Goal: Task Accomplishment & Management: Manage account settings

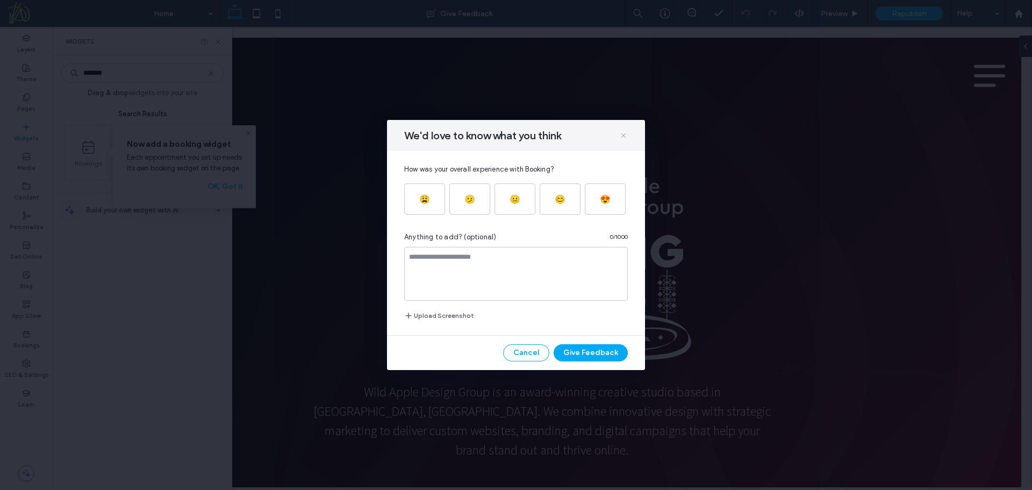
click at [625, 132] on icon at bounding box center [623, 135] width 9 height 9
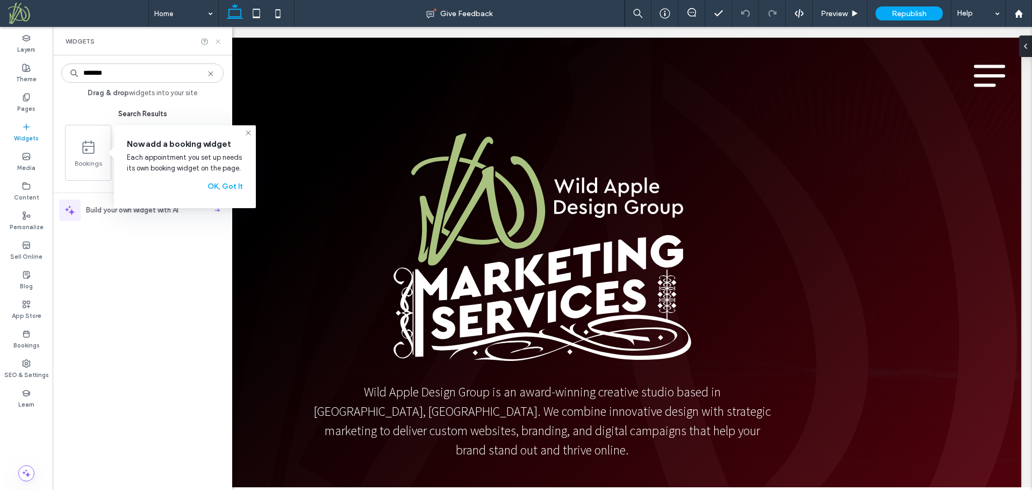
click at [217, 42] on use at bounding box center [218, 41] width 4 height 4
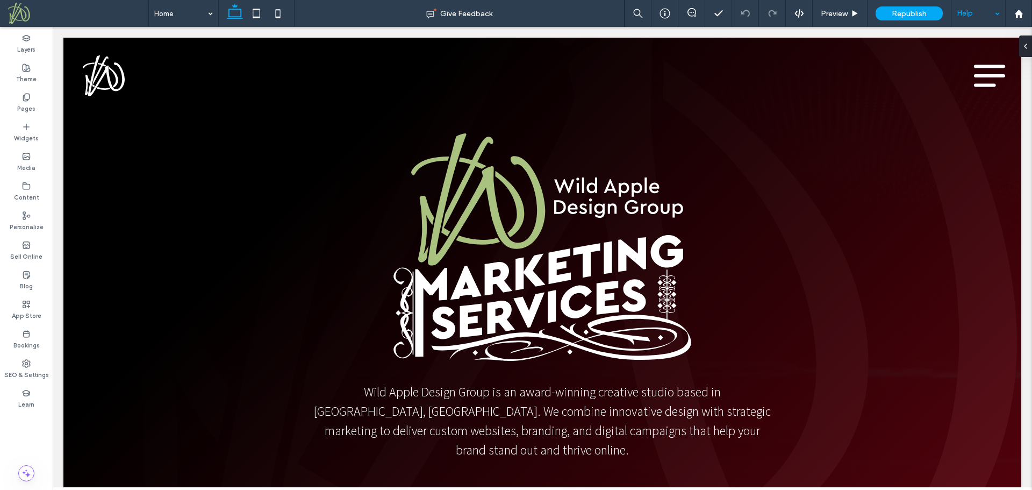
click at [997, 14] on div "Help" at bounding box center [979, 13] width 54 height 27
click at [841, 14] on span "Preview" at bounding box center [834, 13] width 27 height 9
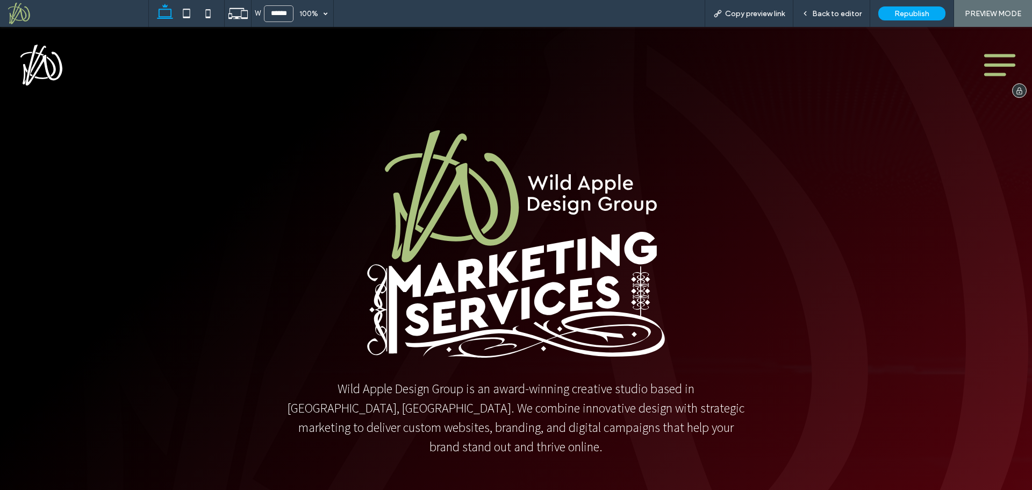
click at [985, 62] on icon "Menu" at bounding box center [1000, 65] width 38 height 38
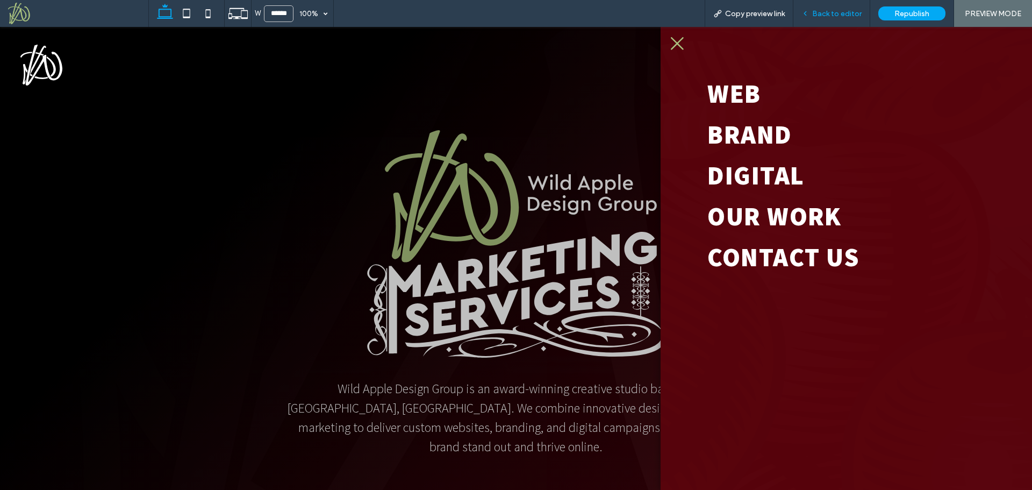
drag, startPoint x: 835, startPoint y: 16, endPoint x: 826, endPoint y: 2, distance: 16.4
click at [835, 16] on span "Back to editor" at bounding box center [836, 13] width 49 height 9
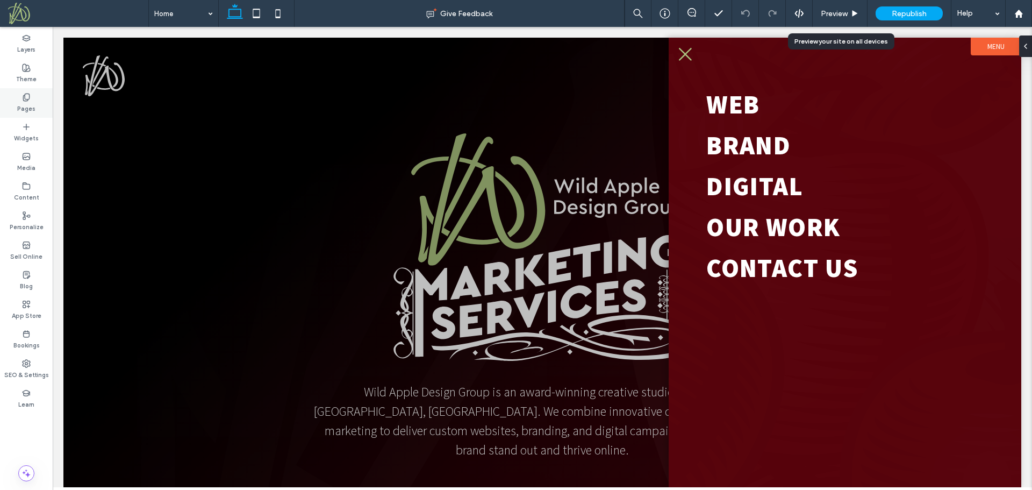
click at [28, 109] on label "Pages" at bounding box center [26, 108] width 18 height 12
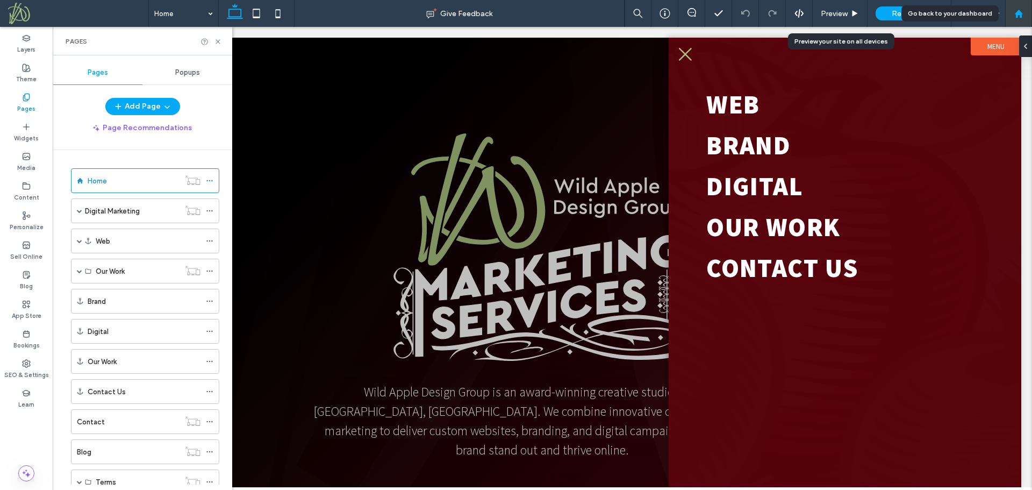
click at [1020, 13] on use at bounding box center [1018, 13] width 8 height 8
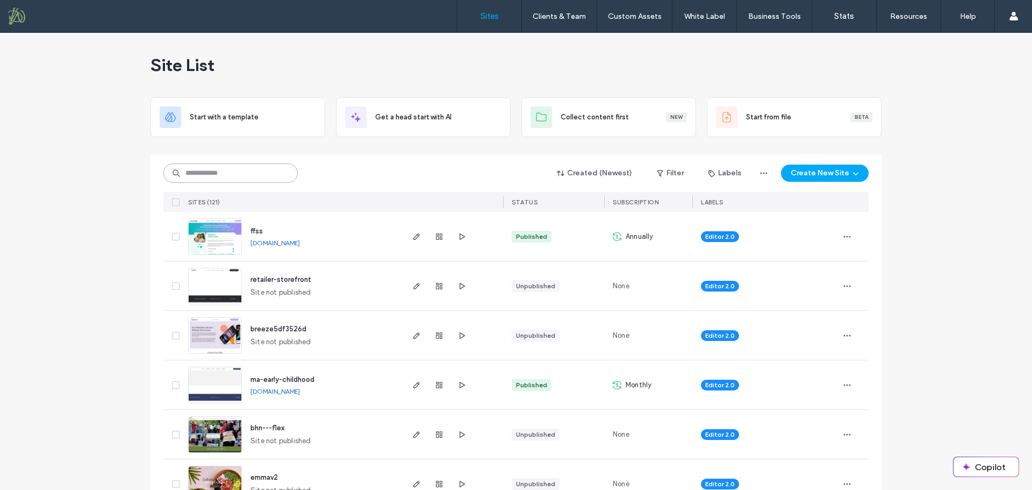
click at [262, 175] on input at bounding box center [230, 172] width 134 height 19
type input "*****"
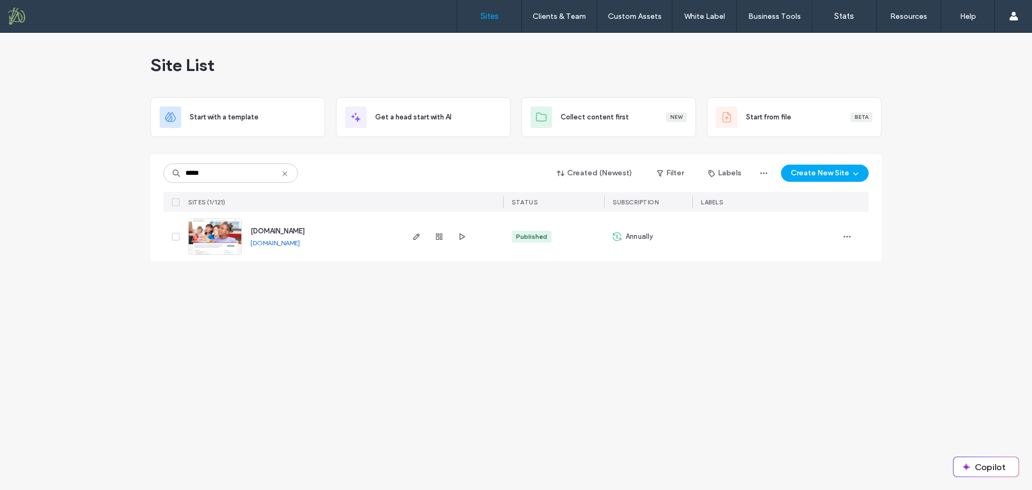
click at [288, 233] on span "www.davisfdn.org" at bounding box center [278, 231] width 54 height 8
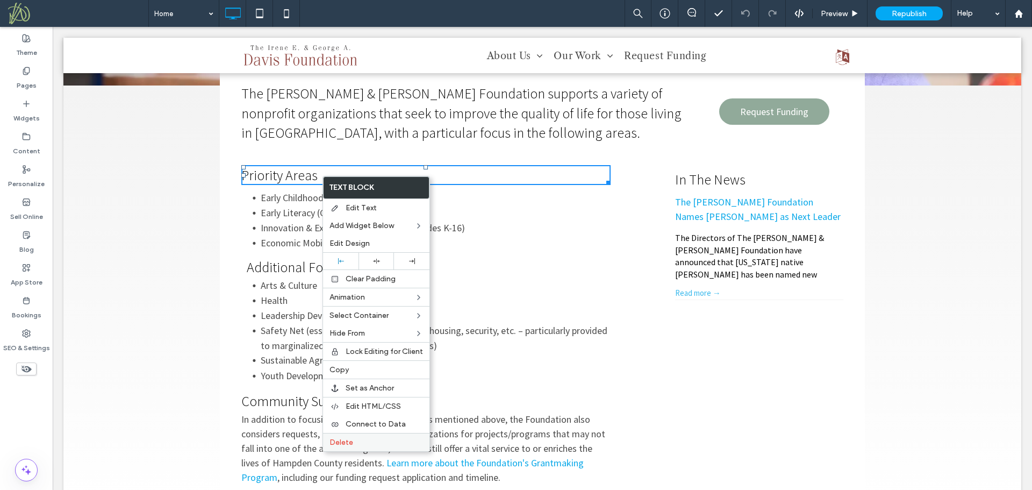
click at [357, 442] on label "Delete" at bounding box center [377, 442] width 94 height 9
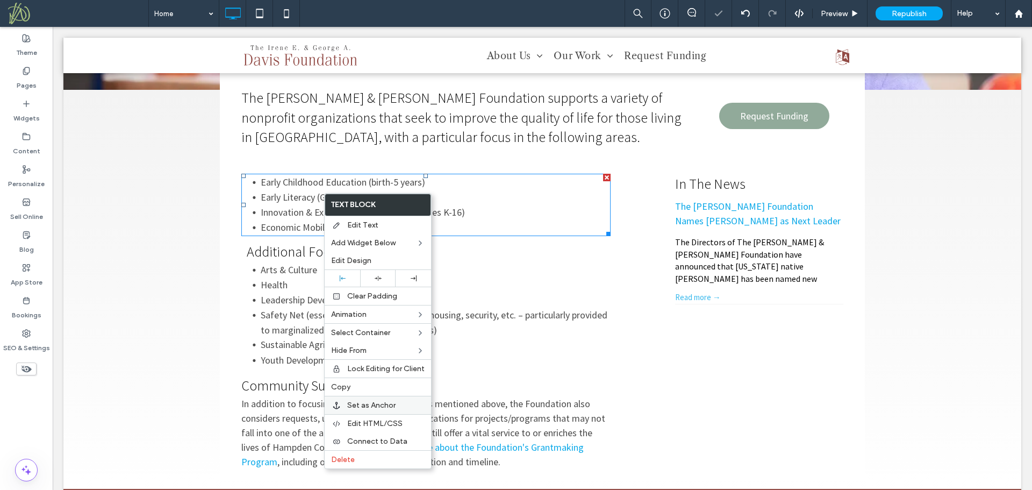
scroll to position [323, 0]
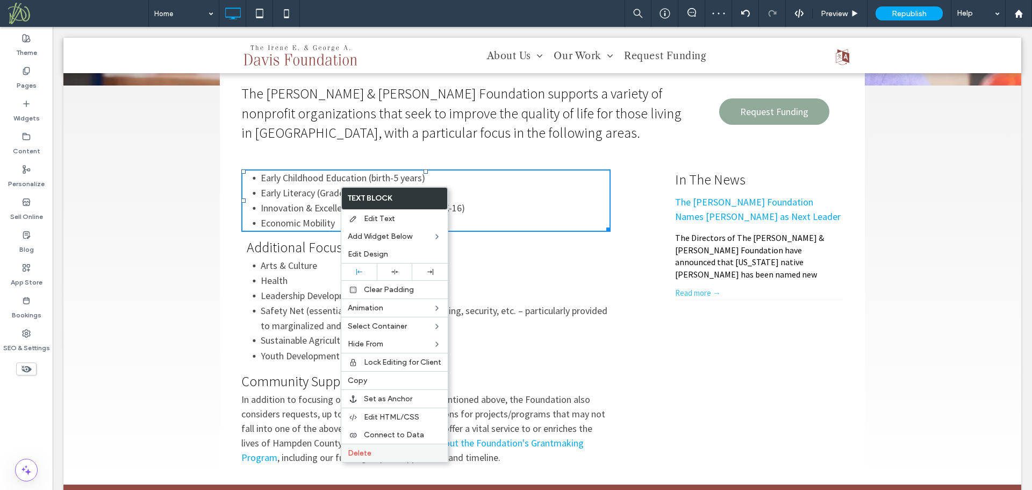
click at [379, 453] on label "Delete" at bounding box center [395, 452] width 94 height 9
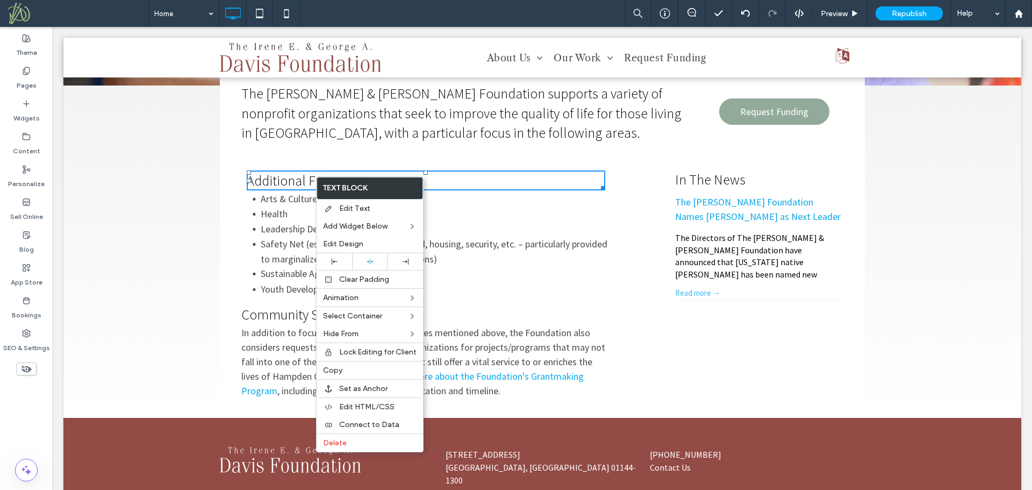
click at [290, 235] on li "Leadership Development & Training" at bounding box center [436, 228] width 350 height 15
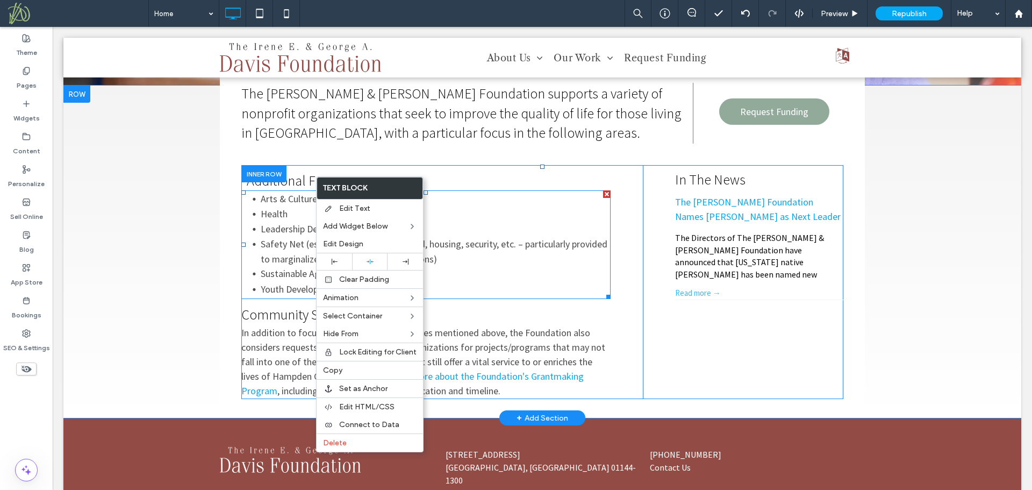
click at [290, 235] on li "Leadership Development & Training" at bounding box center [436, 228] width 350 height 15
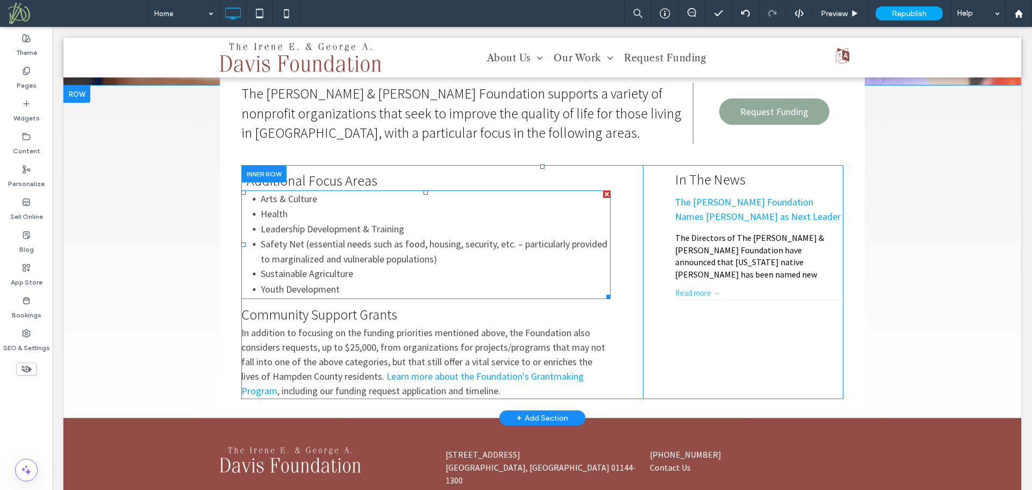
click at [285, 253] on span "Safety Net (essential needs such as food, housing, security, etc. – particularl…" at bounding box center [434, 251] width 347 height 27
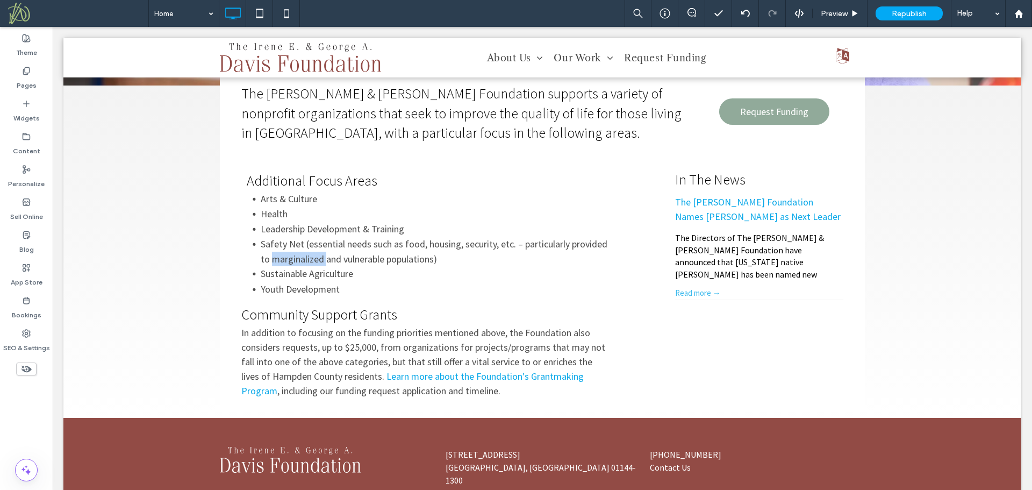
click at [285, 253] on span "Safety Net (essential needs such as food, housing, security, etc. – particularl…" at bounding box center [434, 251] width 347 height 27
type input "**********"
type input "**"
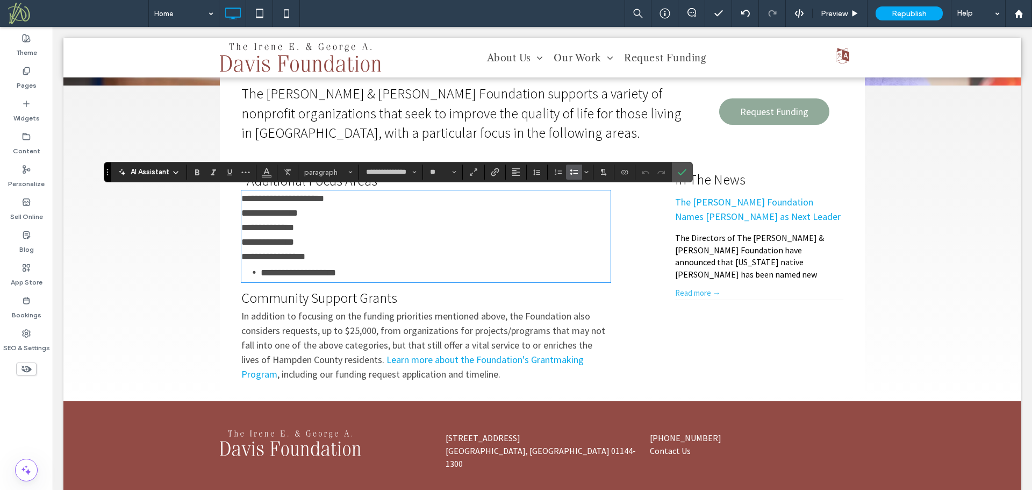
scroll to position [0, 0]
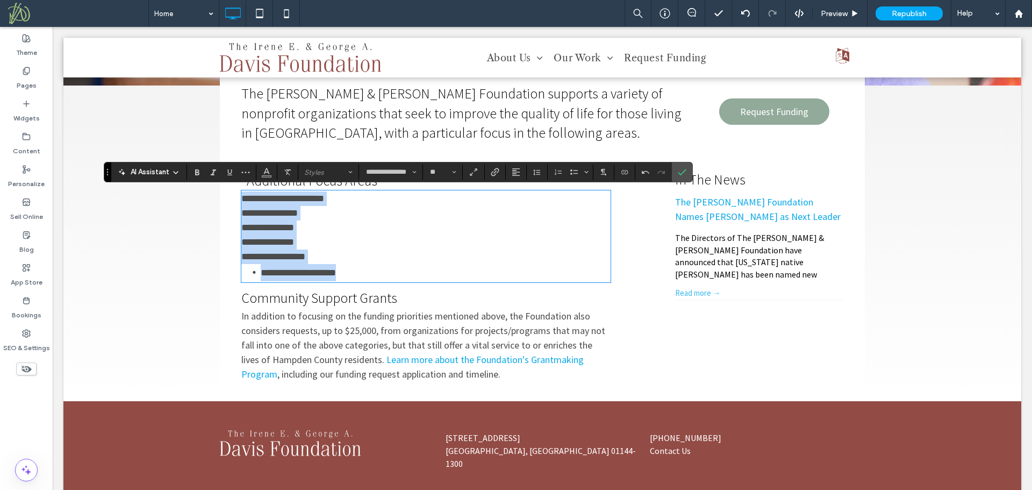
drag, startPoint x: 284, startPoint y: 249, endPoint x: 232, endPoint y: 191, distance: 78.4
click at [232, 191] on div "**********" at bounding box center [542, 227] width 645 height 332
click at [336, 205] on p "**********" at bounding box center [425, 198] width 369 height 15
drag, startPoint x: 341, startPoint y: 199, endPoint x: 227, endPoint y: 194, distance: 114.1
click at [227, 194] on div "**********" at bounding box center [542, 227] width 645 height 332
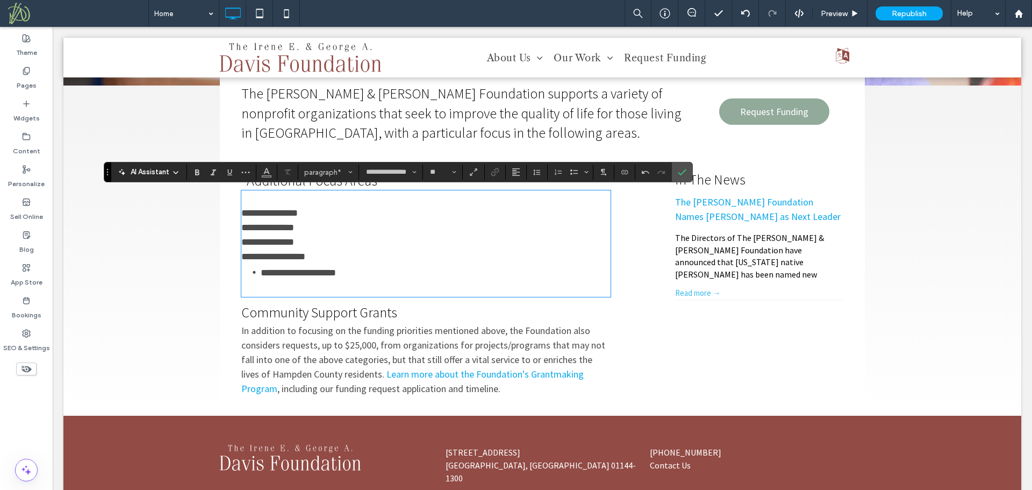
click at [241, 213] on span "**********" at bounding box center [269, 213] width 56 height 10
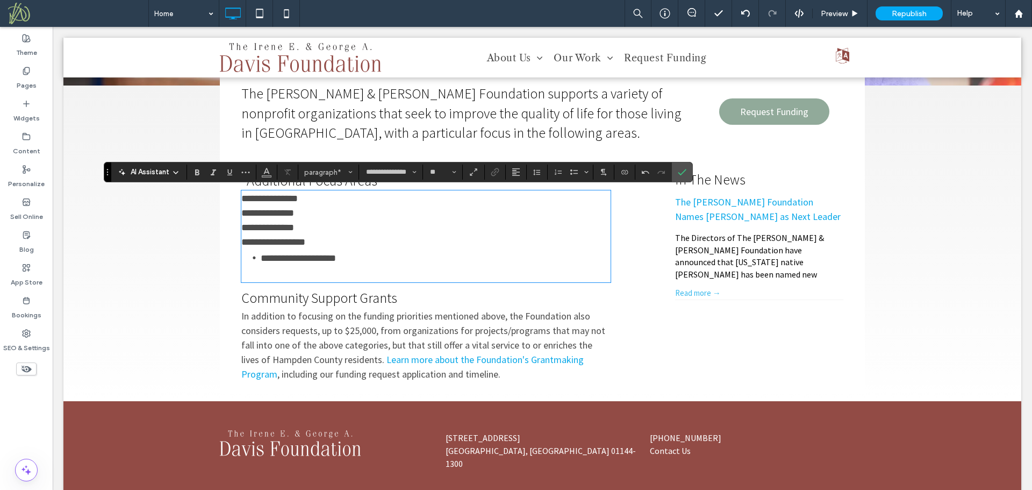
click at [251, 277] on p at bounding box center [425, 274] width 369 height 15
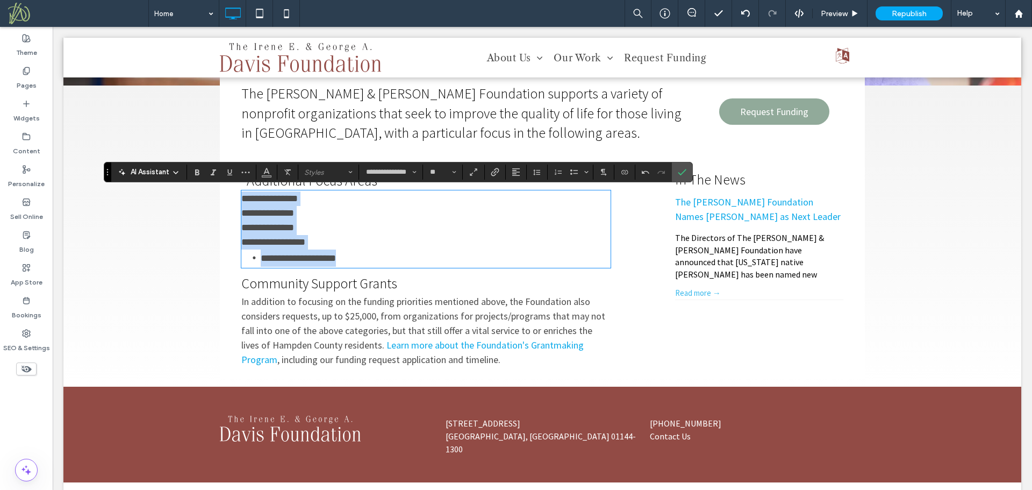
drag, startPoint x: 361, startPoint y: 259, endPoint x: 227, endPoint y: 196, distance: 148.6
click at [227, 196] on div "**********" at bounding box center [542, 219] width 645 height 317
click at [573, 173] on icon "Bulleted List" at bounding box center [574, 172] width 9 height 9
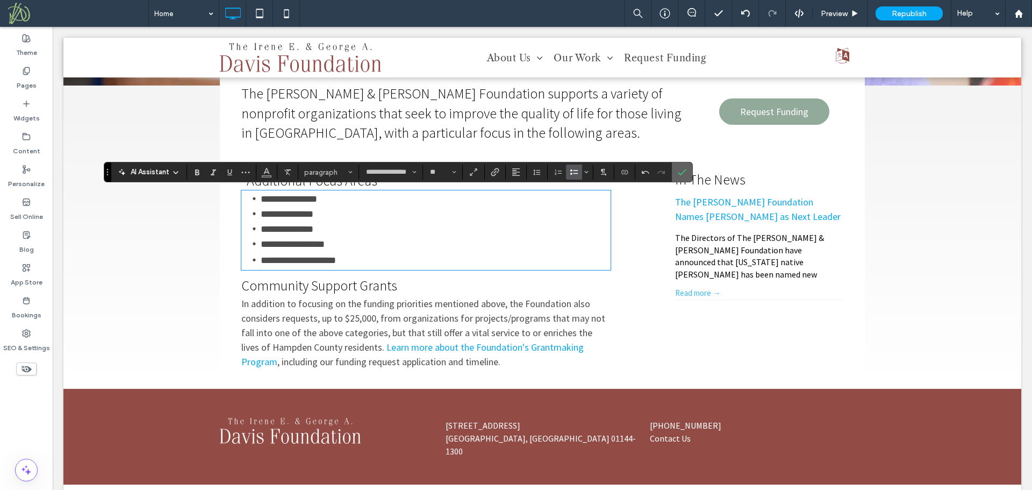
drag, startPoint x: 621, startPoint y: 142, endPoint x: 681, endPoint y: 169, distance: 65.4
click at [681, 169] on icon "Confirm" at bounding box center [682, 172] width 9 height 9
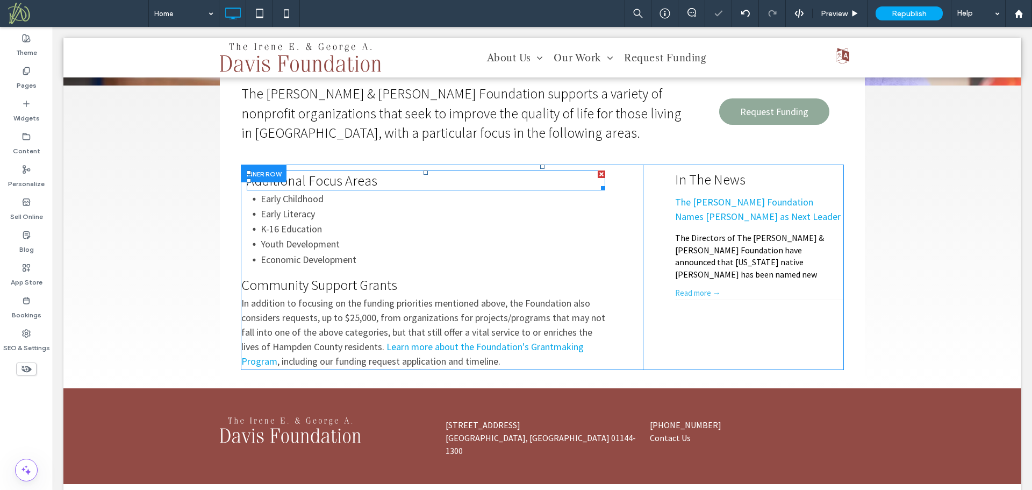
click at [360, 181] on span "Additional Focus Areas" at bounding box center [312, 180] width 131 height 18
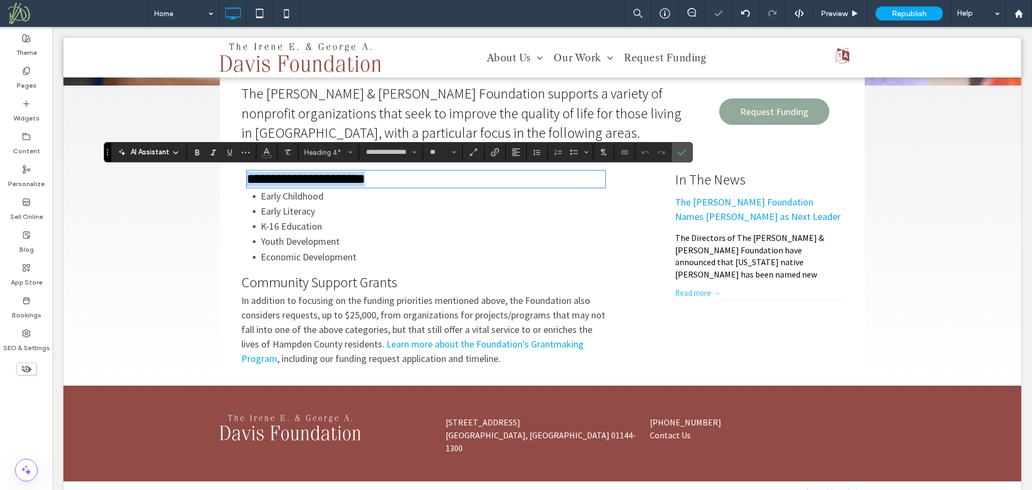
click at [360, 181] on span "**********" at bounding box center [306, 178] width 118 height 13
type input "**"
click at [684, 148] on icon "Confirm" at bounding box center [682, 152] width 9 height 9
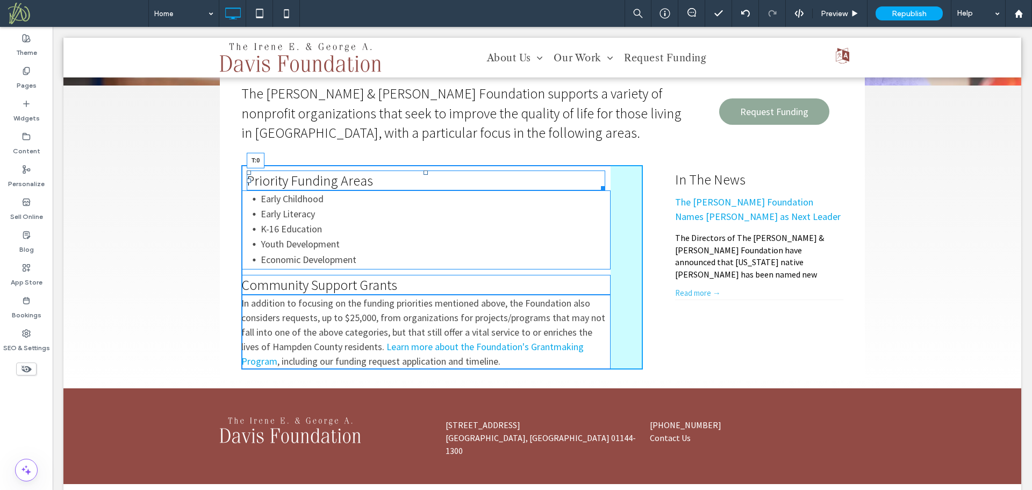
drag, startPoint x: 420, startPoint y: 172, endPoint x: 419, endPoint y: 166, distance: 6.5
click at [424, 170] on div at bounding box center [426, 172] width 4 height 4
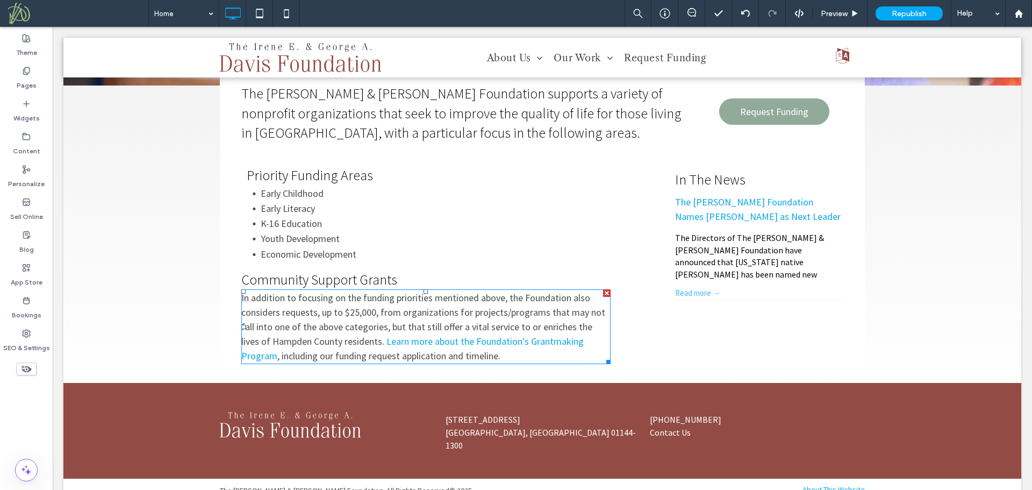
click at [323, 333] on p "In addition to focusing on the funding priorities mentioned above, the Foundati…" at bounding box center [425, 326] width 369 height 73
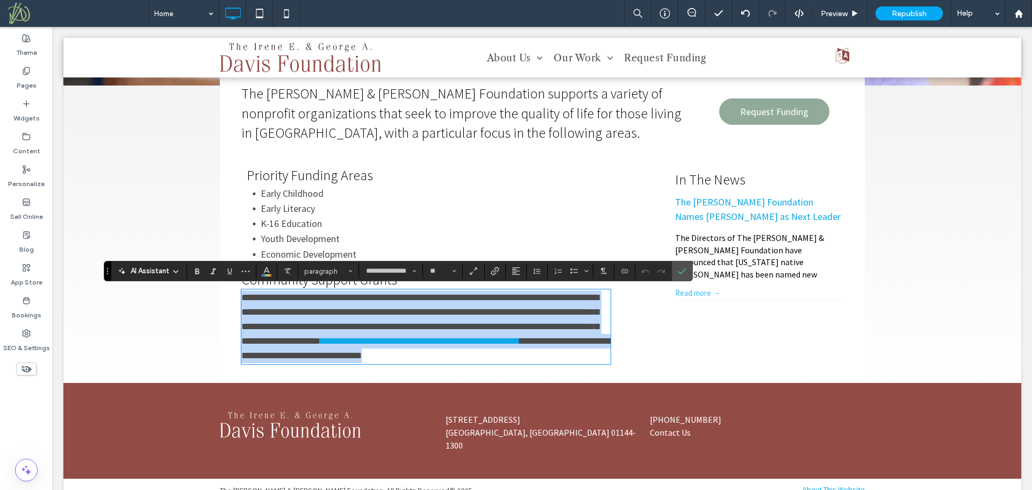
click at [323, 333] on p "**********" at bounding box center [425, 326] width 369 height 73
click at [484, 351] on p "**********" at bounding box center [425, 326] width 369 height 73
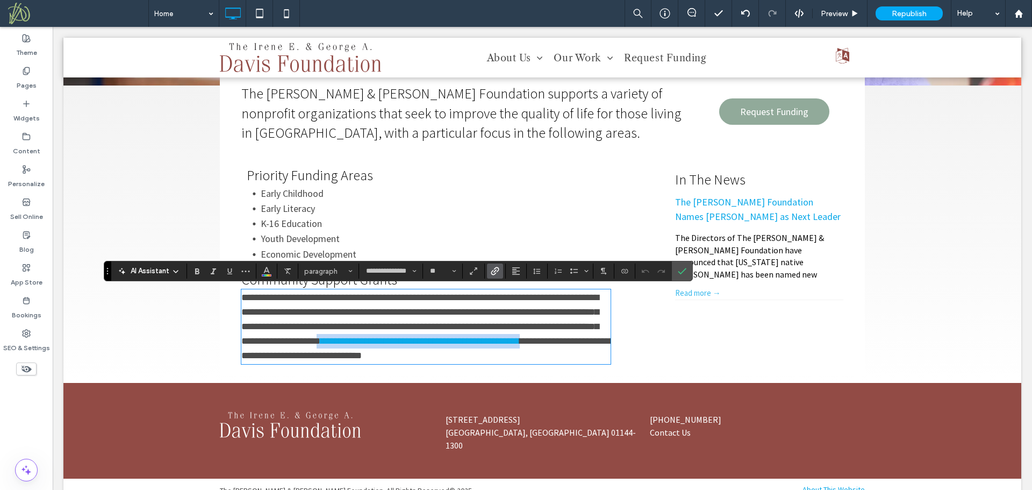
drag, startPoint x: 363, startPoint y: 338, endPoint x: 596, endPoint y: 341, distance: 232.8
click at [596, 341] on p "**********" at bounding box center [425, 326] width 369 height 73
click at [496, 274] on icon "Link" at bounding box center [495, 271] width 9 height 9
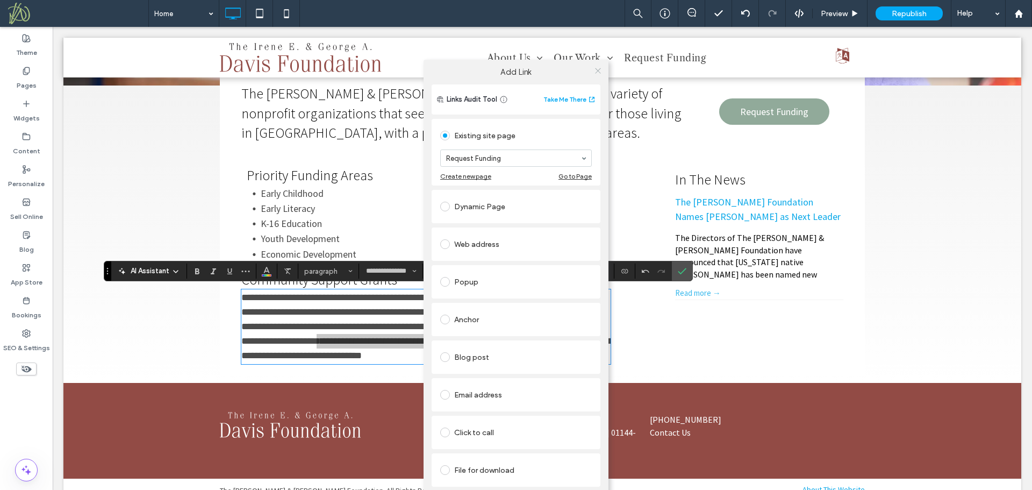
click at [596, 68] on icon at bounding box center [598, 71] width 8 height 8
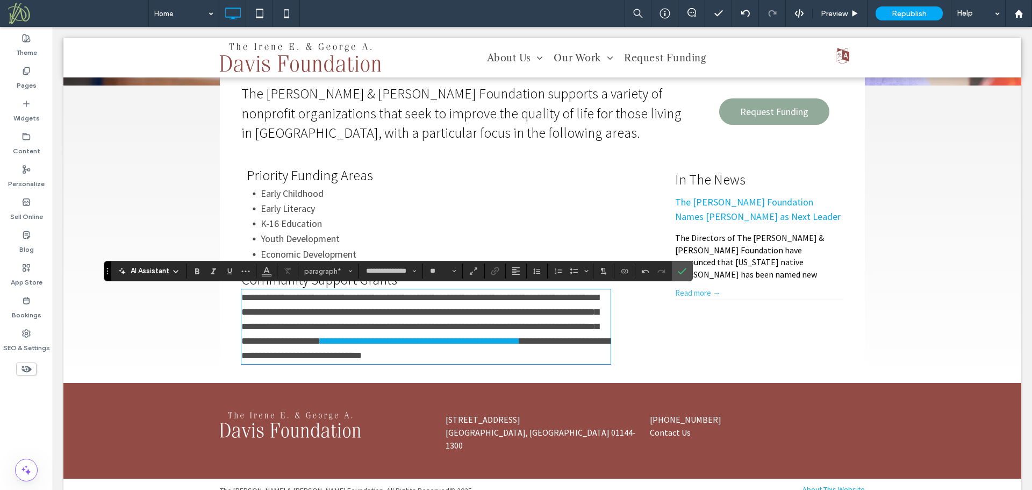
click at [503, 359] on p "**********" at bounding box center [425, 326] width 369 height 73
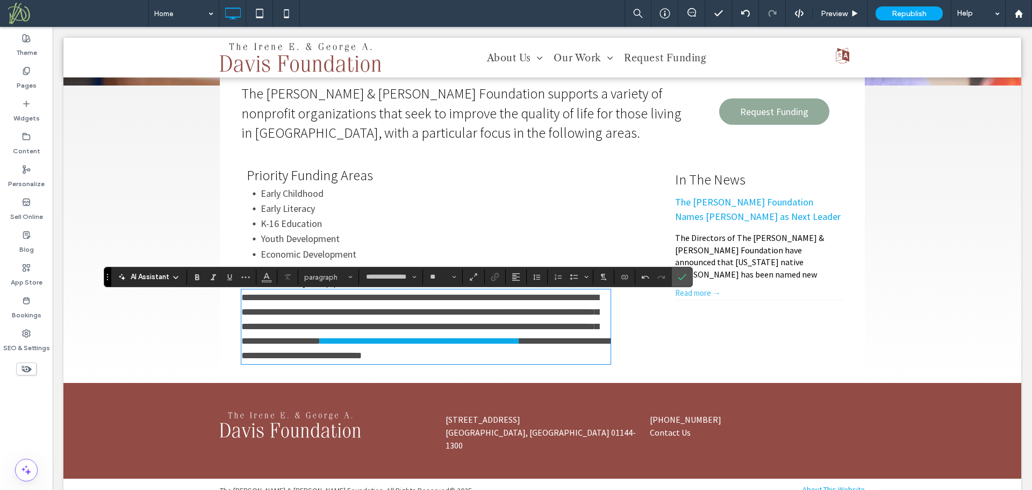
scroll to position [317, 0]
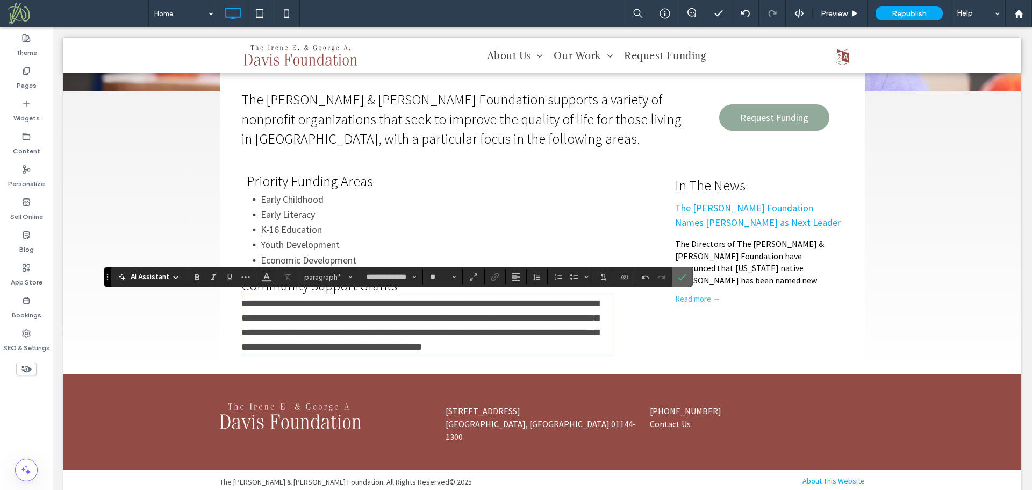
click at [682, 277] on icon "Confirm" at bounding box center [682, 277] width 9 height 9
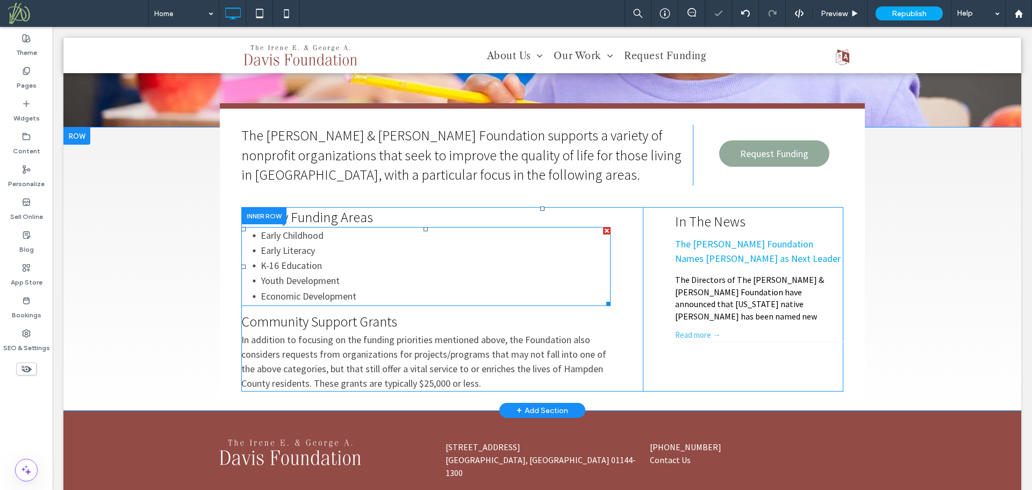
scroll to position [263, 0]
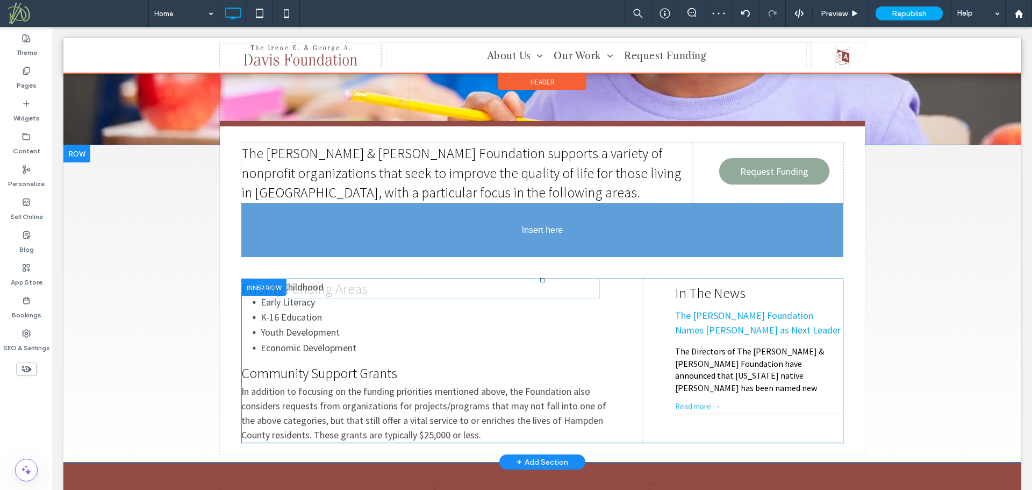
drag, startPoint x: 348, startPoint y: 237, endPoint x: 345, endPoint y: 208, distance: 28.7
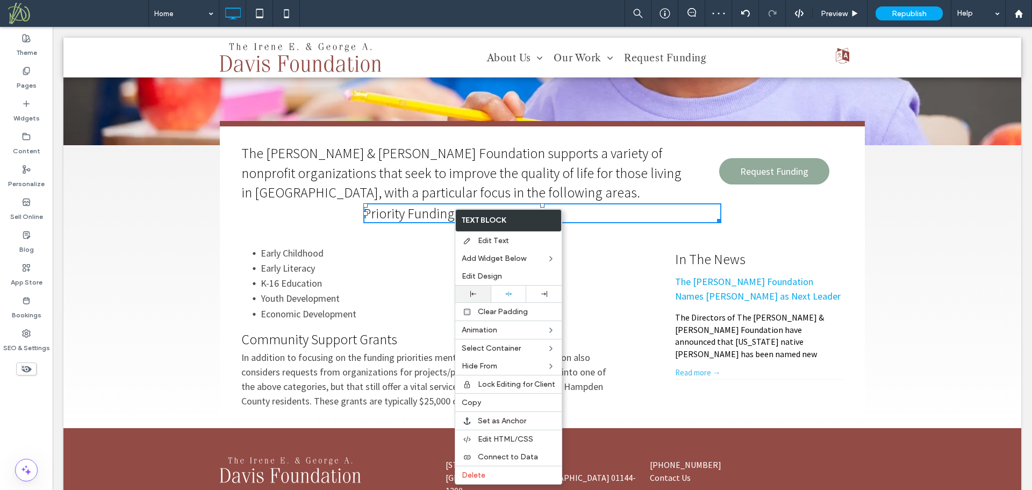
click at [474, 295] on icon at bounding box center [473, 294] width 6 height 6
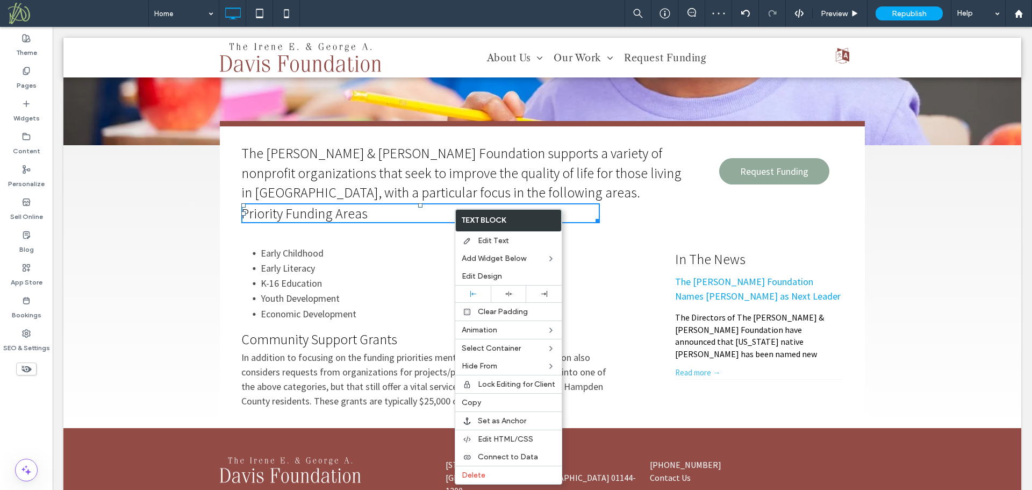
click at [372, 248] on li "Early Childhood" at bounding box center [436, 253] width 350 height 15
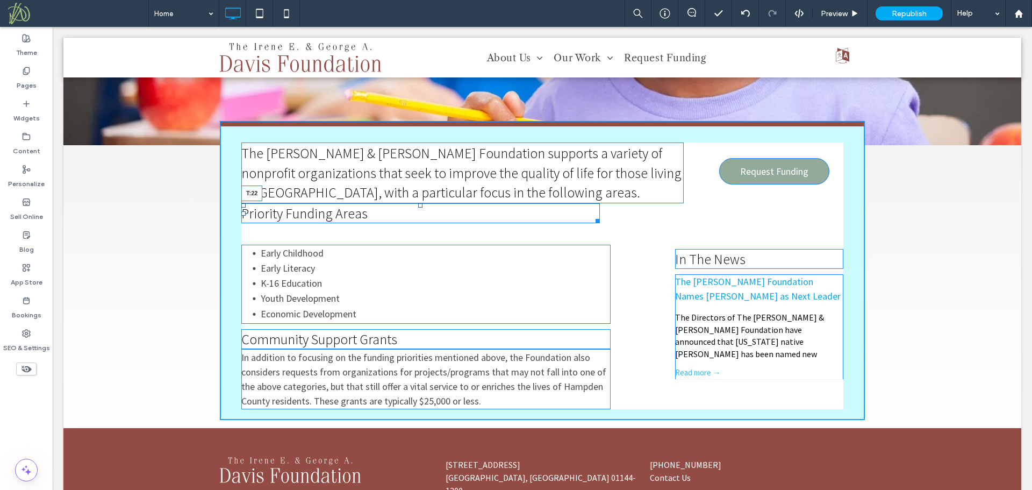
drag, startPoint x: 418, startPoint y: 205, endPoint x: 467, endPoint y: 264, distance: 76.3
click at [418, 208] on div at bounding box center [420, 205] width 4 height 4
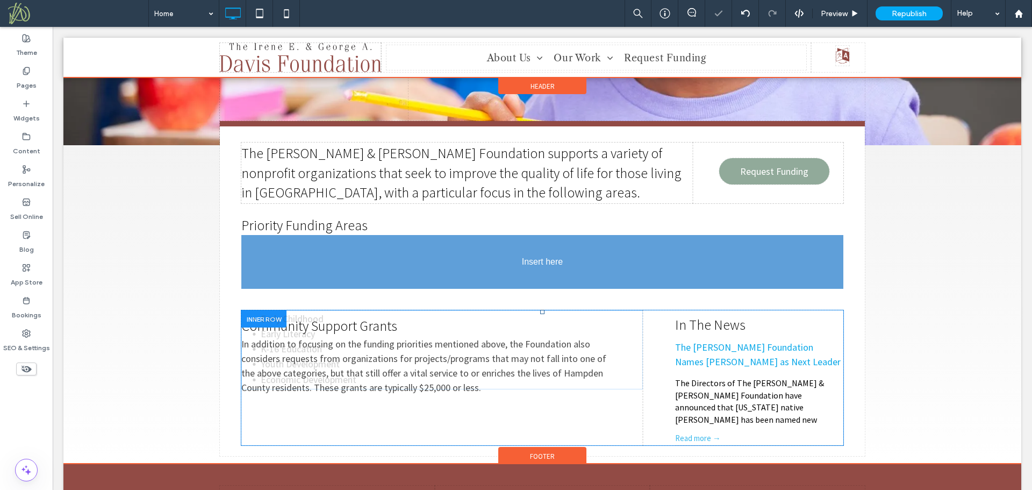
drag, startPoint x: 349, startPoint y: 297, endPoint x: 347, endPoint y: 239, distance: 58.1
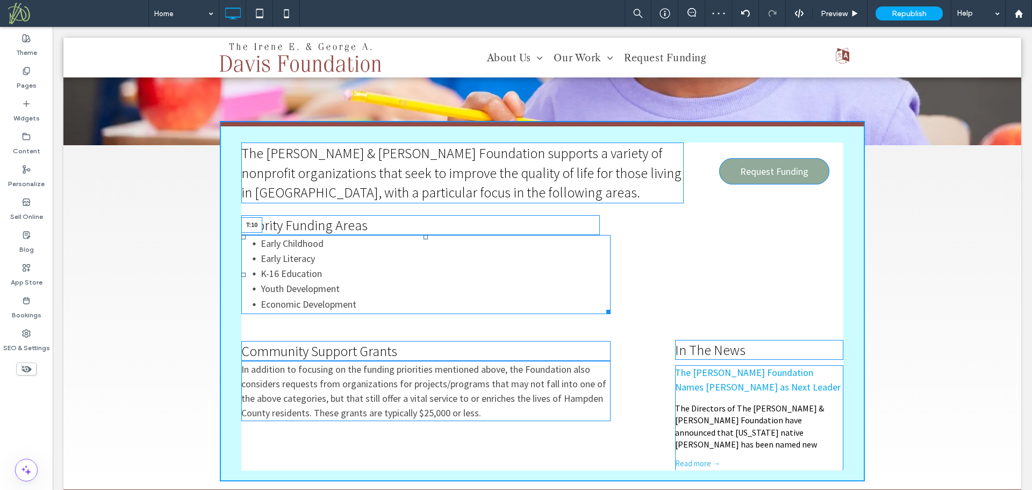
click at [424, 239] on div at bounding box center [426, 237] width 4 height 4
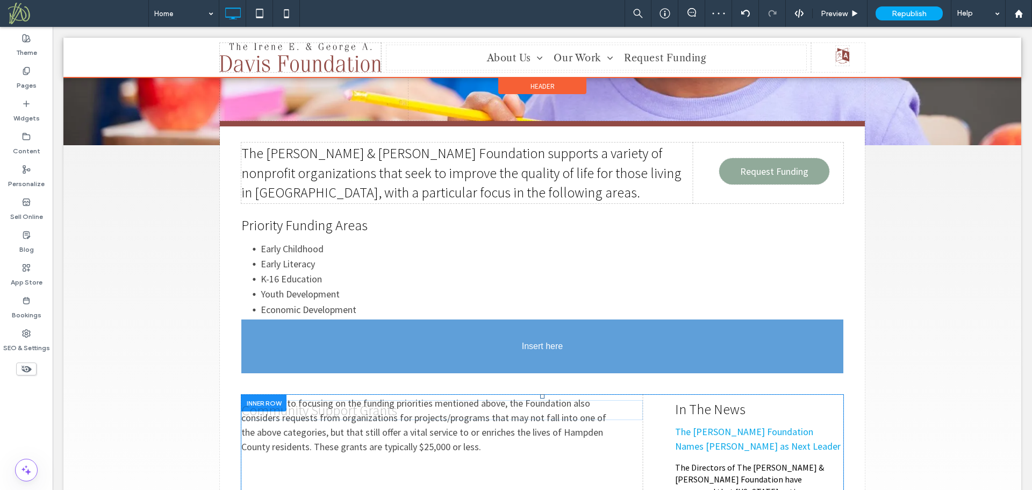
drag, startPoint x: 406, startPoint y: 359, endPoint x: 406, endPoint y: 344, distance: 14.5
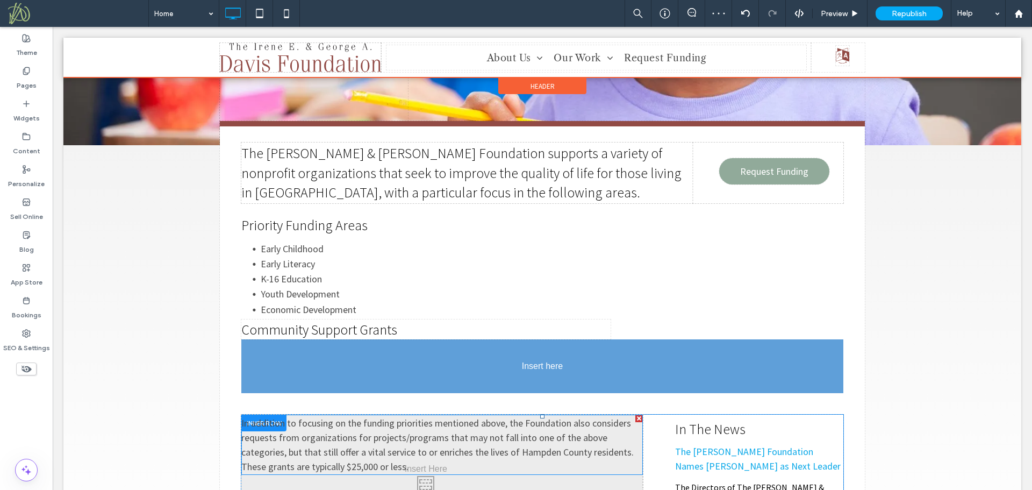
drag, startPoint x: 392, startPoint y: 367, endPoint x: 438, endPoint y: 396, distance: 53.7
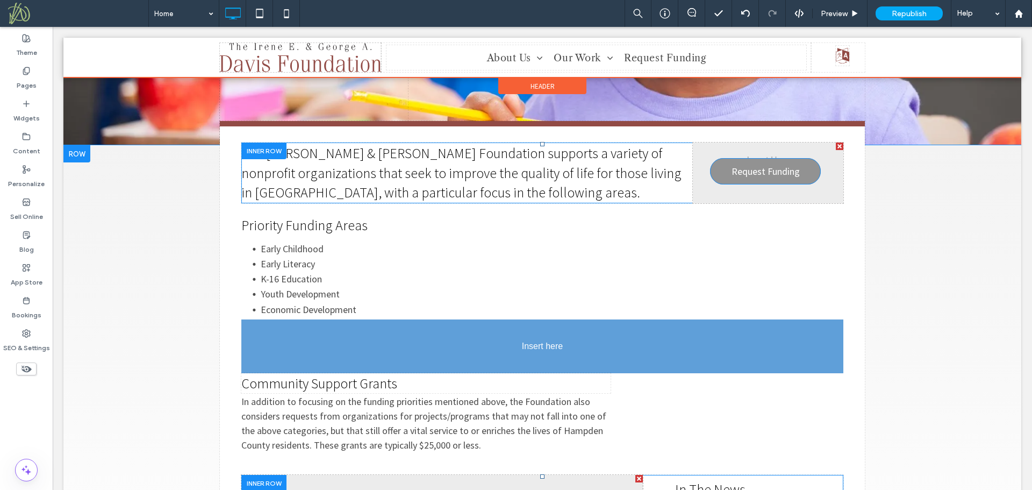
drag, startPoint x: 776, startPoint y: 169, endPoint x: 306, endPoint y: 353, distance: 504.3
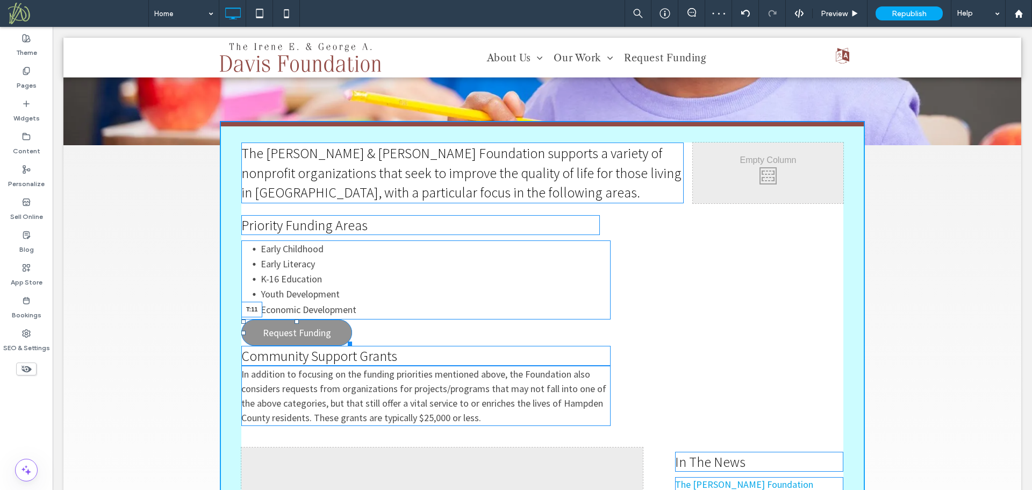
drag, startPoint x: 290, startPoint y: 321, endPoint x: 289, endPoint y: 327, distance: 6.0
click at [289, 327] on div "The Irene E. & George A. Davis Foundation supports a variety of nonprofit organ…" at bounding box center [542, 356] width 645 height 471
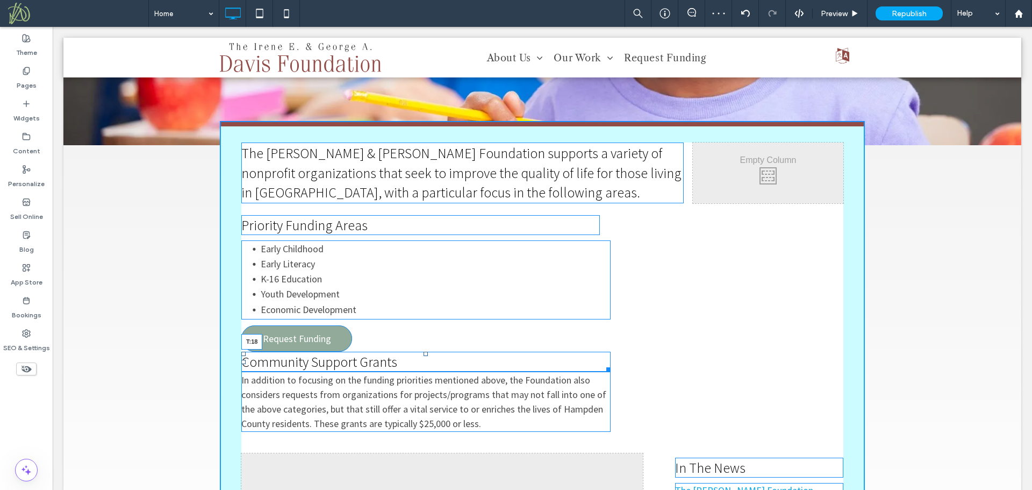
drag, startPoint x: 423, startPoint y: 354, endPoint x: 421, endPoint y: 364, distance: 9.8
click at [424, 356] on div at bounding box center [426, 354] width 4 height 4
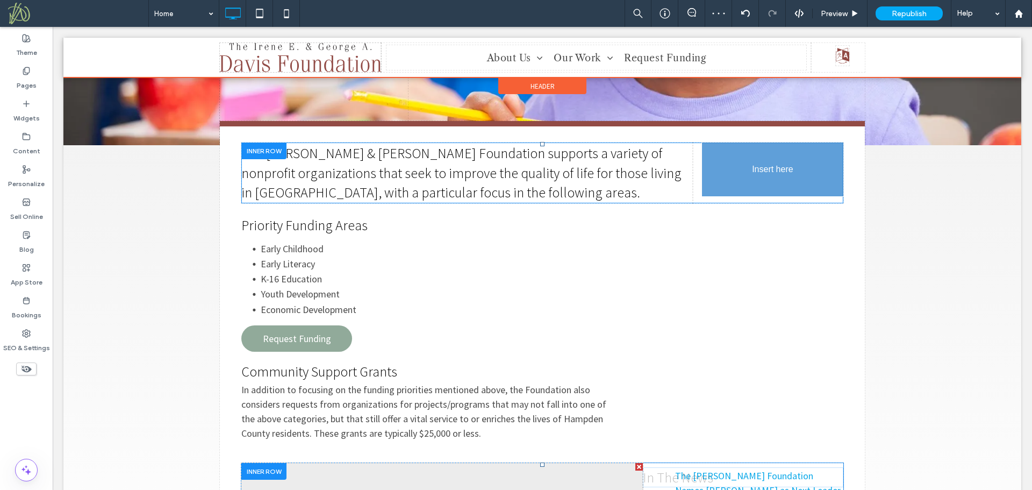
drag, startPoint x: 707, startPoint y: 474, endPoint x: 789, endPoint y: 253, distance: 236.1
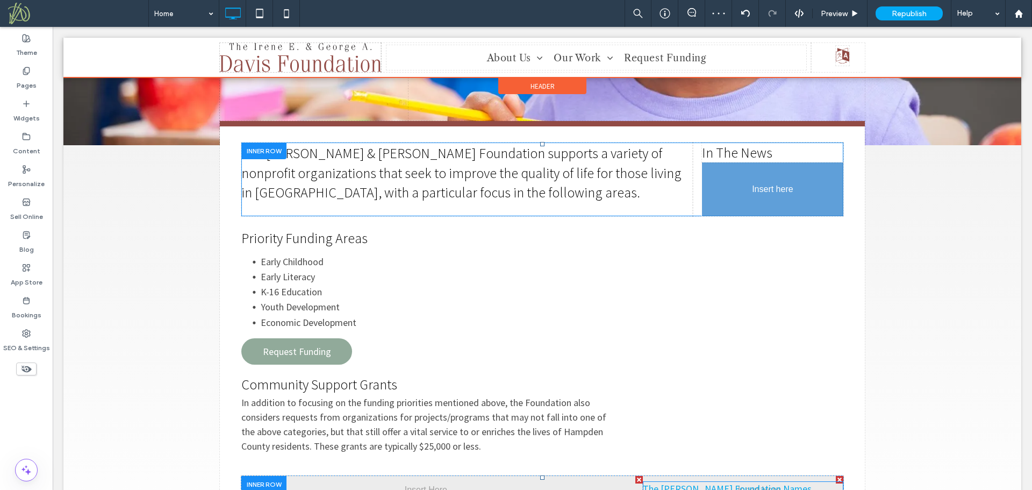
drag, startPoint x: 738, startPoint y: 471, endPoint x: 770, endPoint y: 181, distance: 292.0
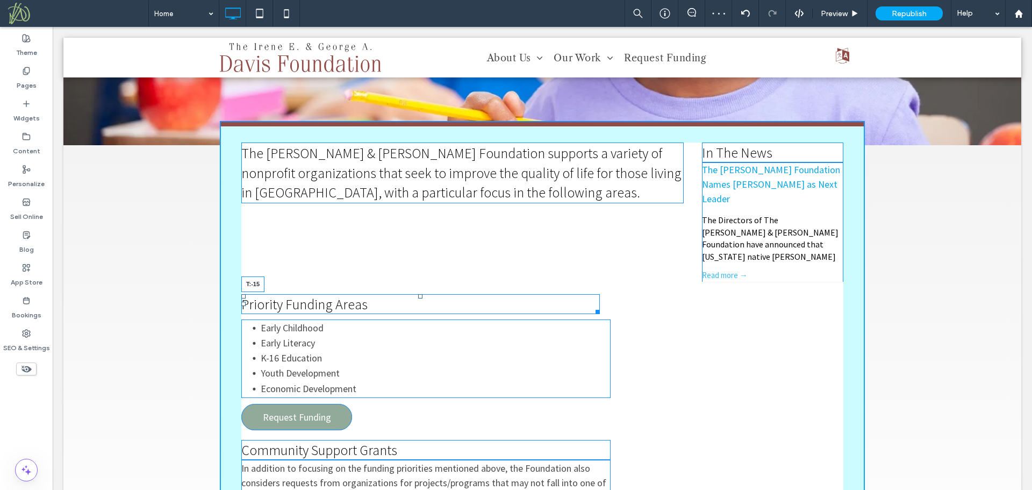
drag, startPoint x: 417, startPoint y: 282, endPoint x: 411, endPoint y: 220, distance: 61.5
click at [411, 220] on div "The Irene E. & George A. Davis Foundation supports a variety of nonprofit organ…" at bounding box center [542, 363] width 645 height 485
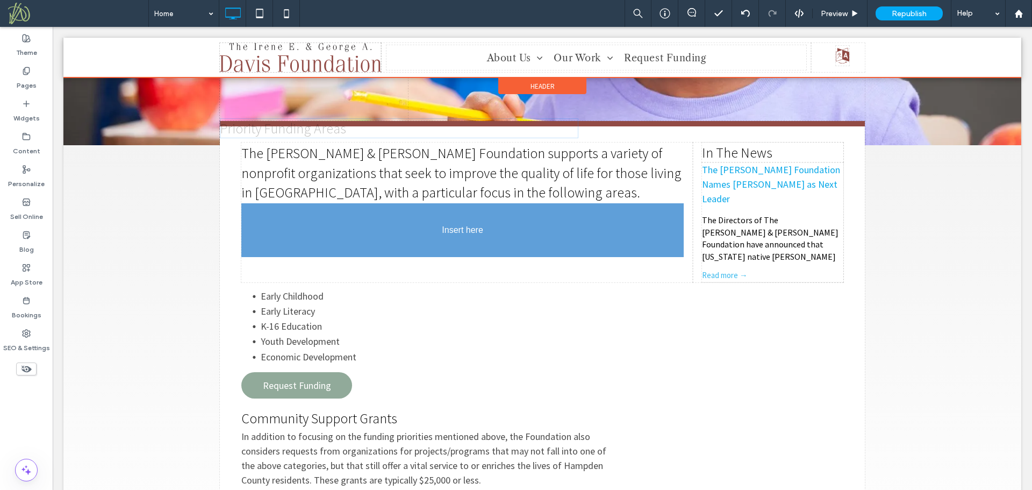
drag, startPoint x: 379, startPoint y: 270, endPoint x: 384, endPoint y: 209, distance: 61.5
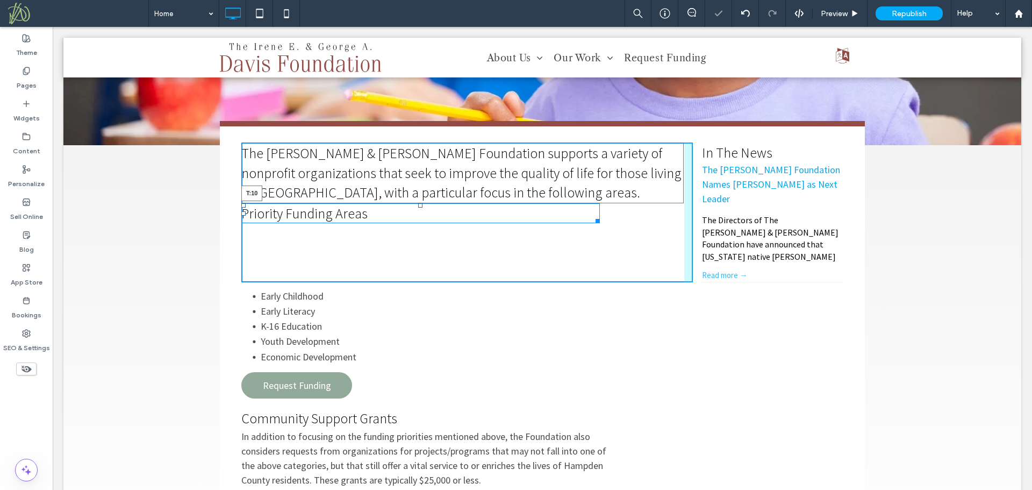
drag, startPoint x: 415, startPoint y: 207, endPoint x: 413, endPoint y: 212, distance: 5.8
click at [413, 212] on div "Priority Funding Areas T:10" at bounding box center [420, 213] width 359 height 20
drag, startPoint x: 592, startPoint y: 226, endPoint x: 737, endPoint y: 232, distance: 144.7
click at [737, 232] on div "The Irene E. & George A. Davis Foundation supports a variety of nonprofit organ…" at bounding box center [542, 212] width 602 height 140
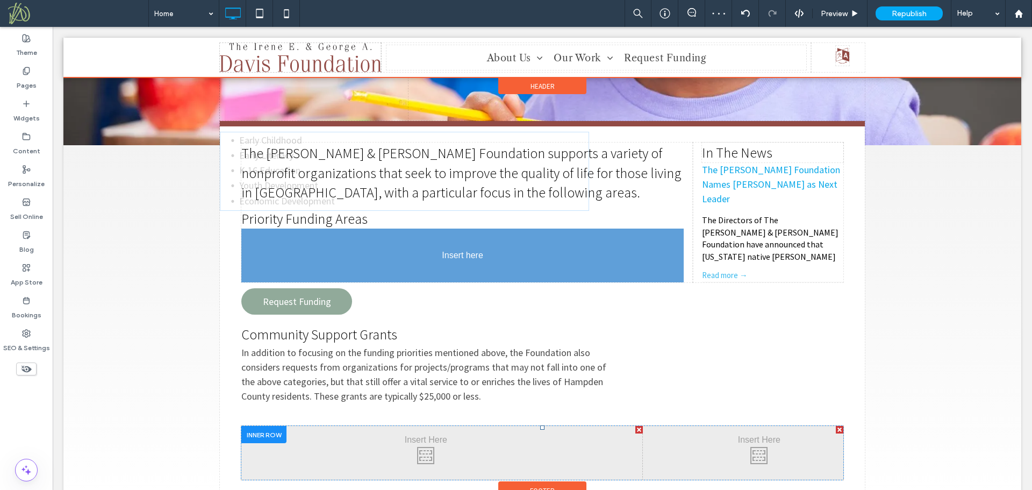
drag, startPoint x: 355, startPoint y: 299, endPoint x: 353, endPoint y: 275, distance: 24.3
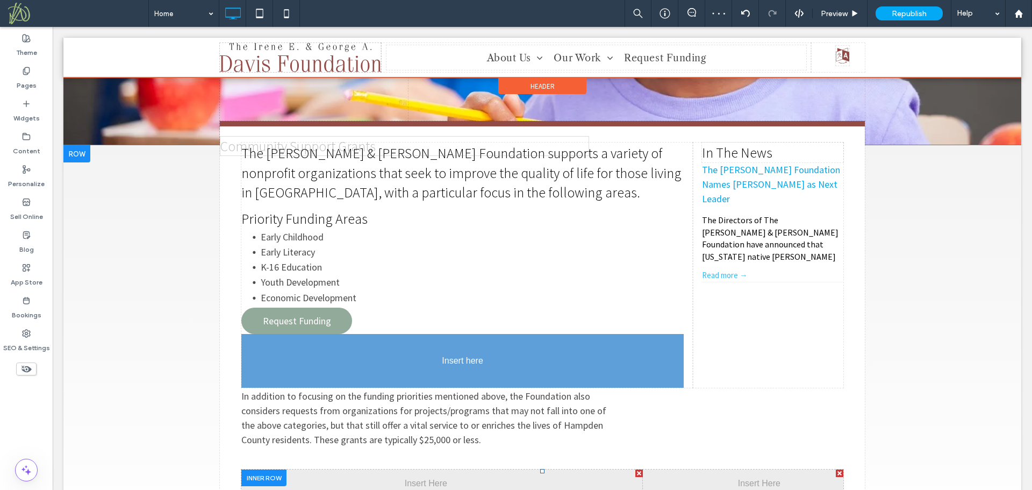
drag, startPoint x: 396, startPoint y: 356, endPoint x: 388, endPoint y: 375, distance: 19.8
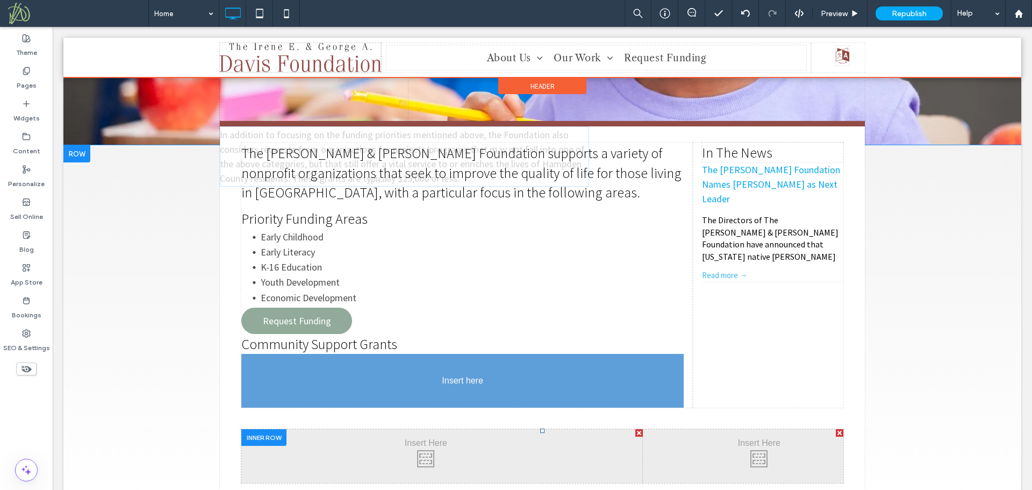
drag, startPoint x: 360, startPoint y: 381, endPoint x: 418, endPoint y: 422, distance: 71.3
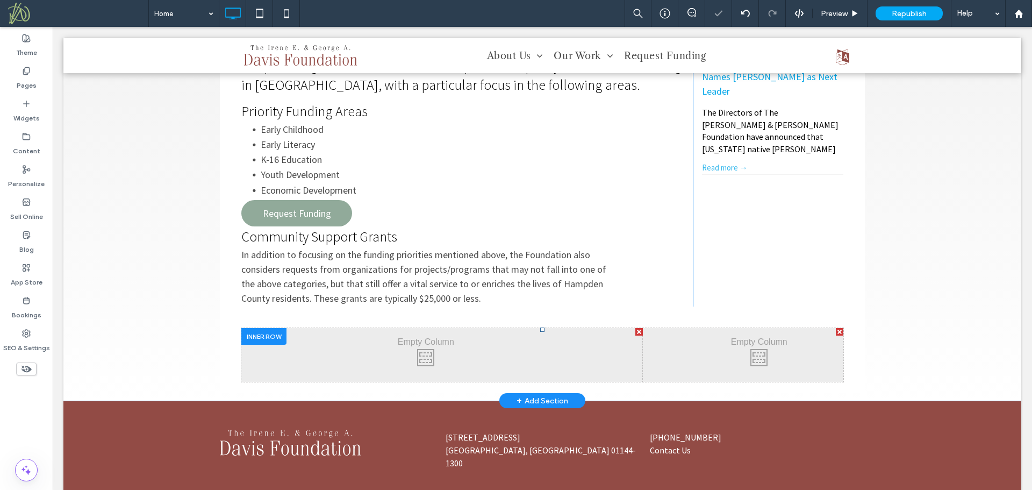
scroll to position [366, 0]
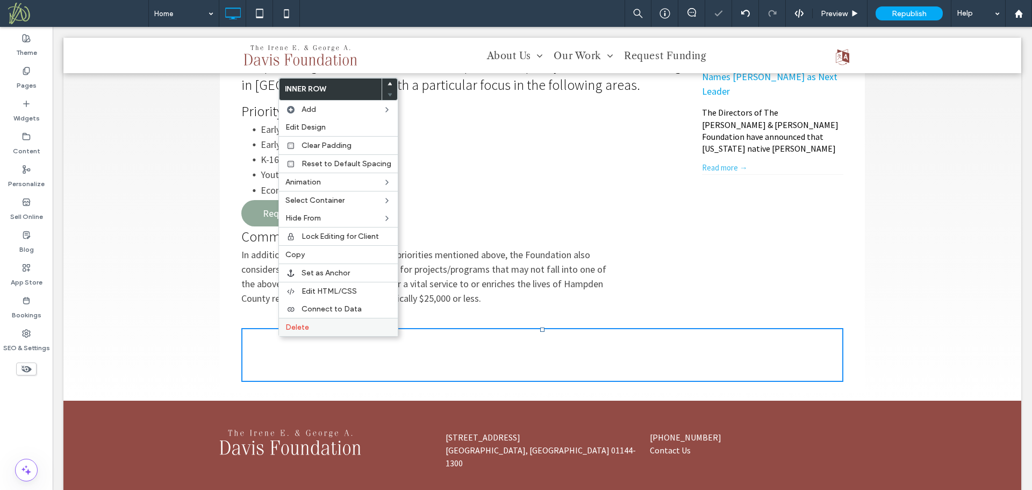
click at [292, 326] on span "Delete" at bounding box center [297, 327] width 24 height 9
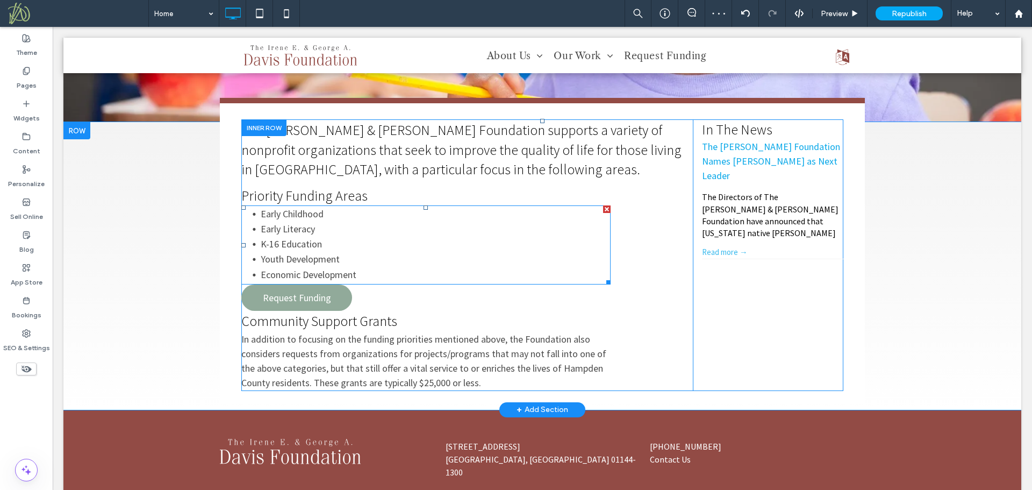
scroll to position [263, 0]
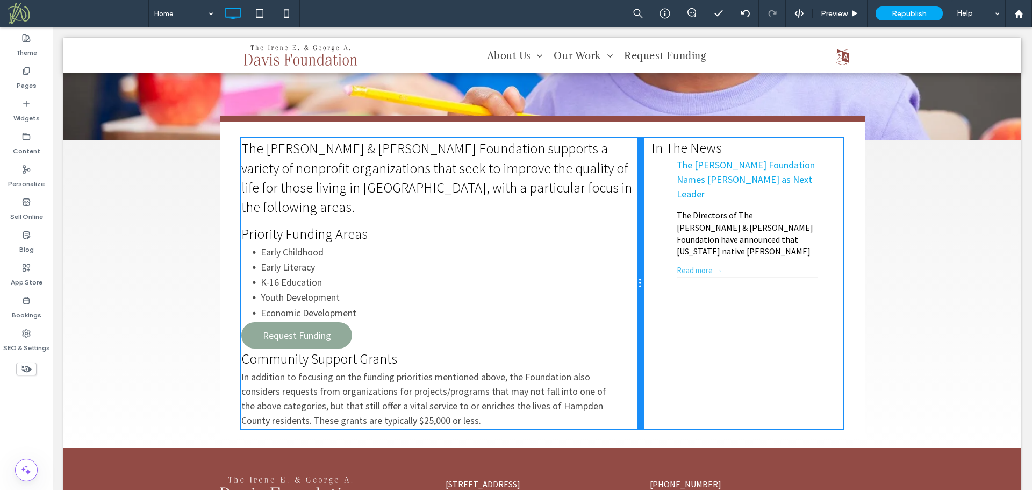
drag, startPoint x: 689, startPoint y: 226, endPoint x: 638, endPoint y: 224, distance: 50.6
click at [638, 224] on div at bounding box center [640, 283] width 5 height 291
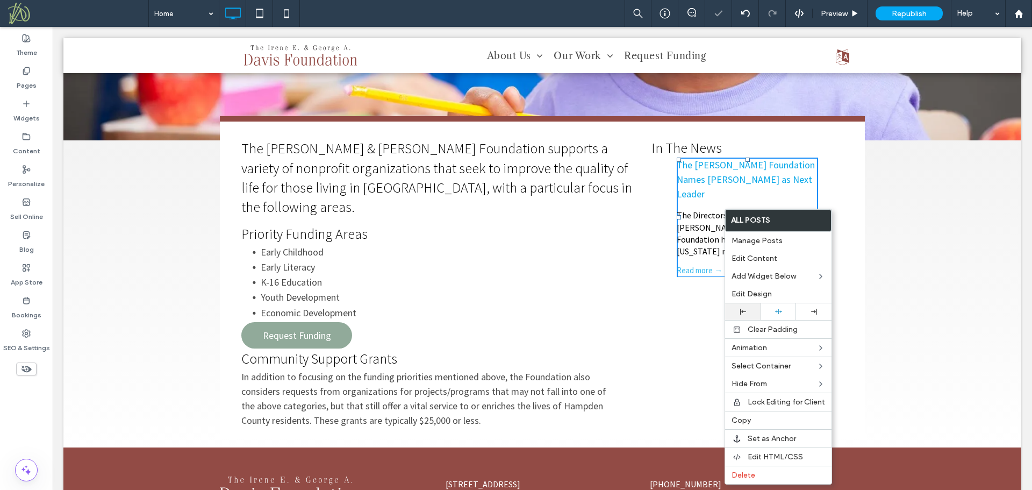
click at [743, 309] on icon at bounding box center [743, 312] width 6 height 6
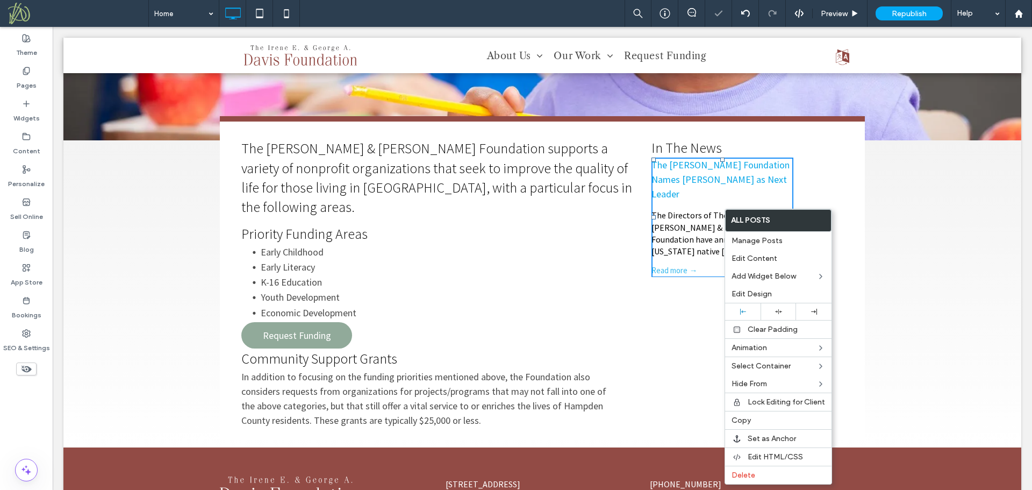
click at [679, 273] on div "Click To Paste In The News The Davis Foundation Names Kiley O’Meara as Next Lea…" at bounding box center [743, 283] width 201 height 291
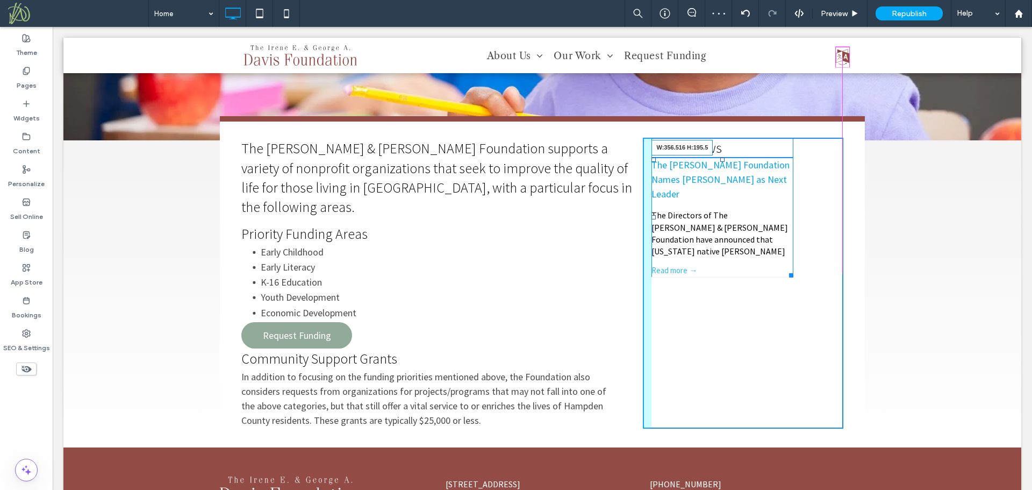
drag, startPoint x: 785, startPoint y: 261, endPoint x: 905, endPoint y: 258, distance: 119.9
click at [905, 258] on div "The Irene E. & George A. Davis Foundation supports a variety of nonprofit organ…" at bounding box center [542, 293] width 958 height 307
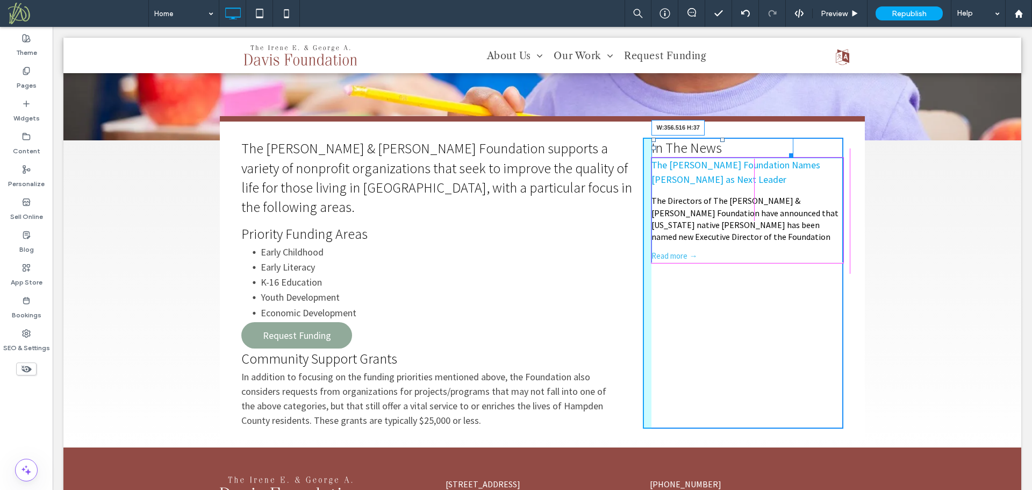
drag, startPoint x: 784, startPoint y: 155, endPoint x: 883, endPoint y: 162, distance: 99.2
click at [883, 162] on div "The Irene E. & George A. Davis Foundation supports a variety of nonprofit organ…" at bounding box center [542, 293] width 958 height 307
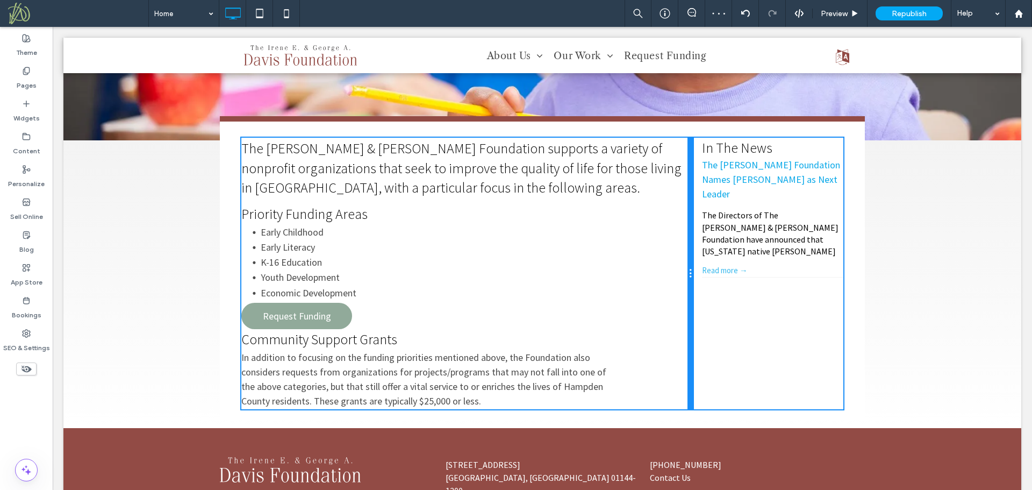
drag, startPoint x: 636, startPoint y: 305, endPoint x: 779, endPoint y: 341, distance: 147.5
click at [675, 307] on div "The Irene E. & George A. Davis Foundation supports a variety of nonprofit organ…" at bounding box center [467, 273] width 452 height 271
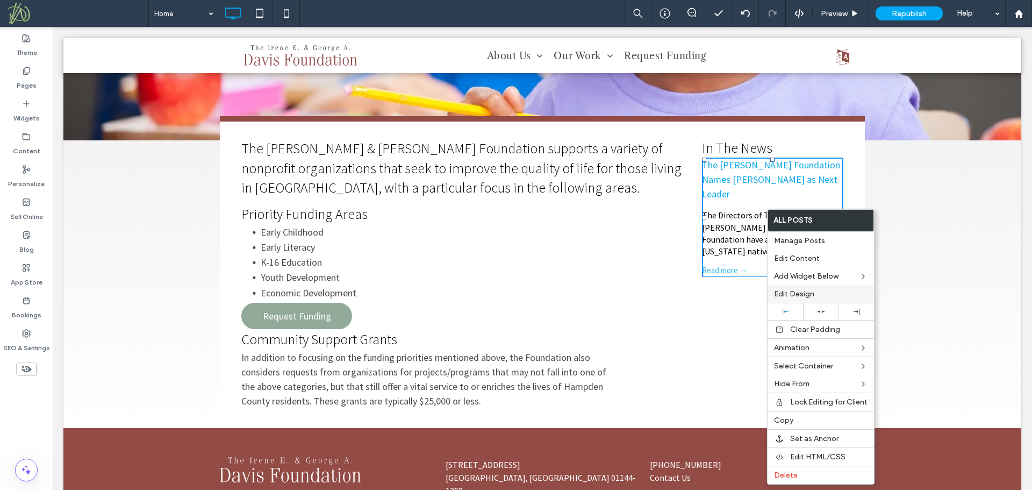
drag, startPoint x: 786, startPoint y: 292, endPoint x: 707, endPoint y: 260, distance: 85.4
click at [786, 292] on span "Edit Design" at bounding box center [794, 293] width 40 height 9
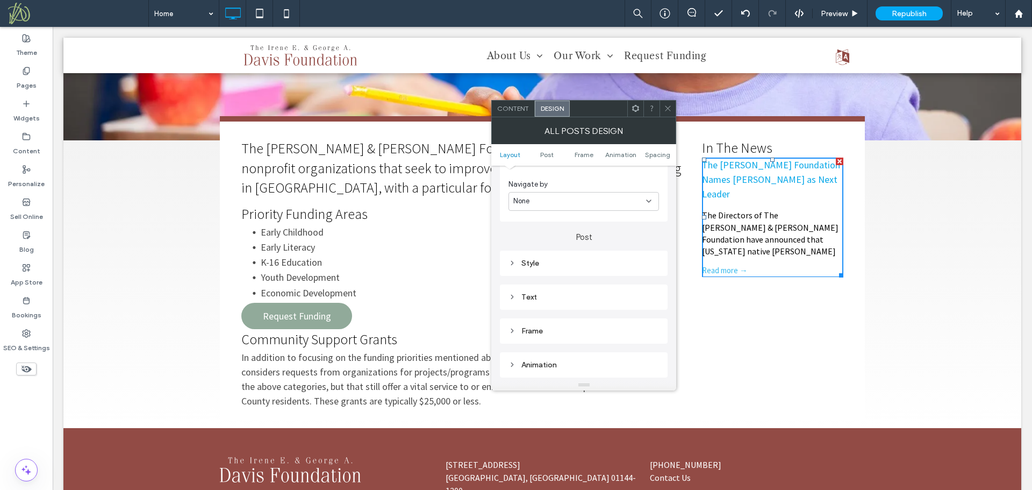
scroll to position [215, 0]
click at [564, 259] on div "Style" at bounding box center [584, 265] width 151 height 15
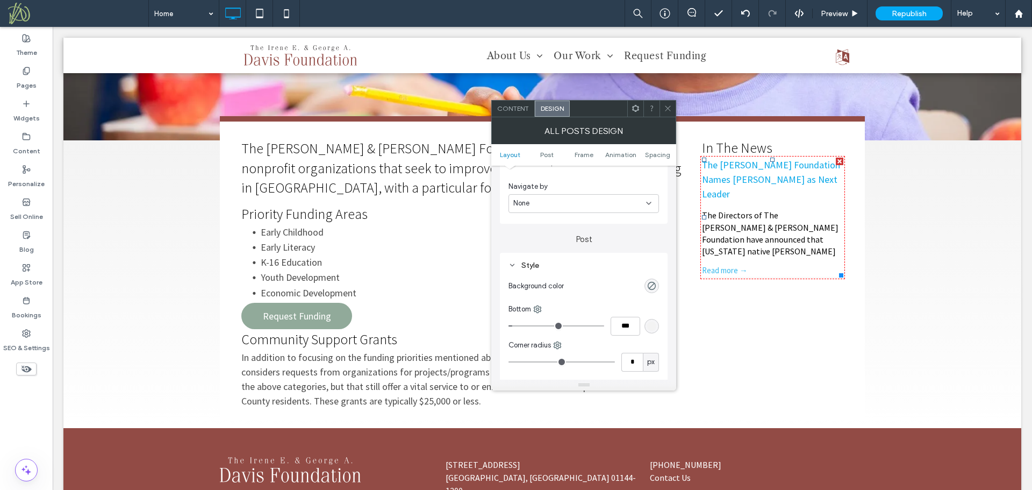
click at [566, 204] on div "None" at bounding box center [579, 203] width 133 height 11
click at [571, 185] on div "Navigate by" at bounding box center [584, 186] width 151 height 11
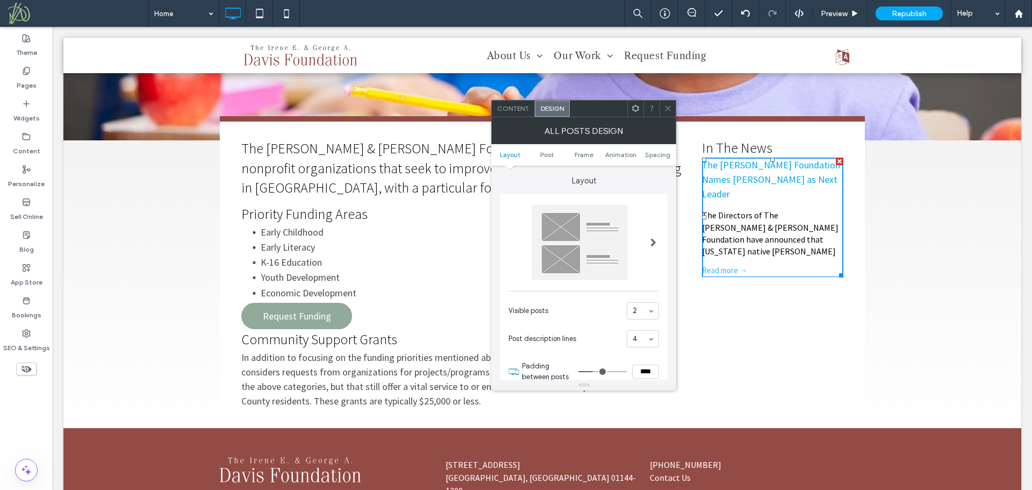
scroll to position [0, 0]
click at [511, 111] on span "Content" at bounding box center [513, 108] width 32 height 8
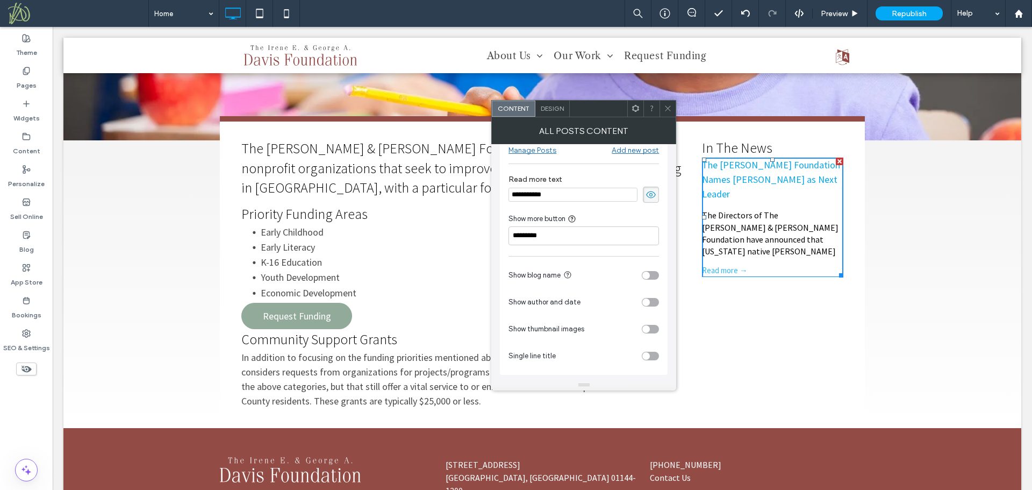
scroll to position [22, 0]
click at [653, 330] on div "toggle" at bounding box center [650, 328] width 17 height 9
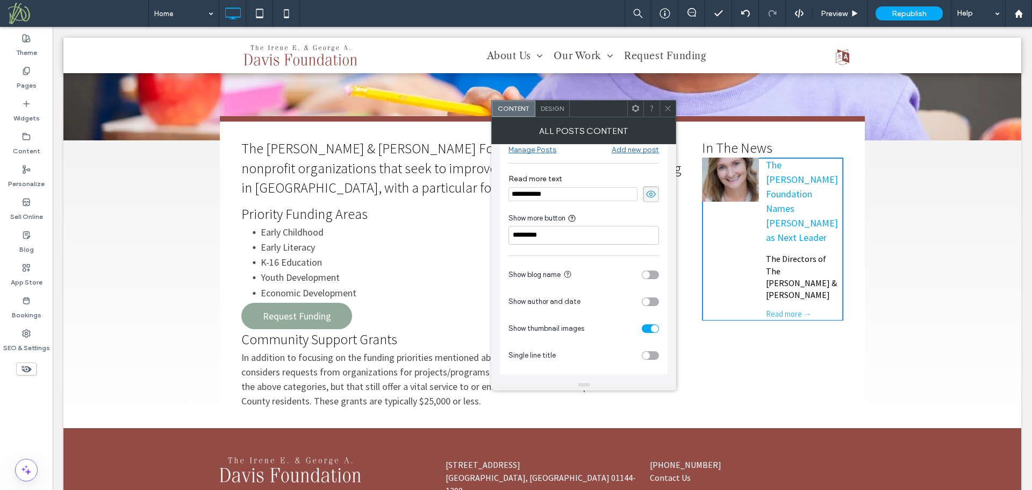
click at [552, 103] on div "Design" at bounding box center [552, 109] width 34 height 16
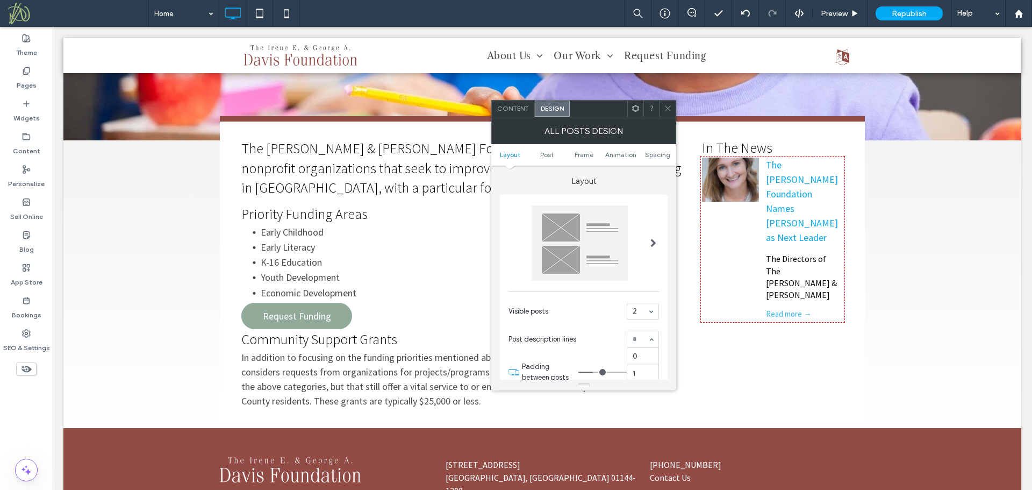
scroll to position [69, 0]
click at [604, 322] on section "Visible posts 2" at bounding box center [584, 311] width 151 height 28
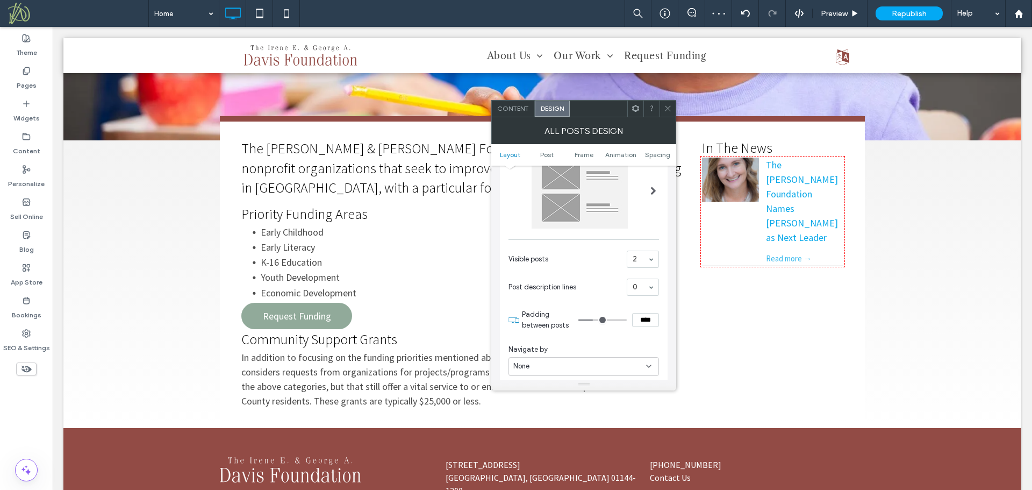
scroll to position [0, 0]
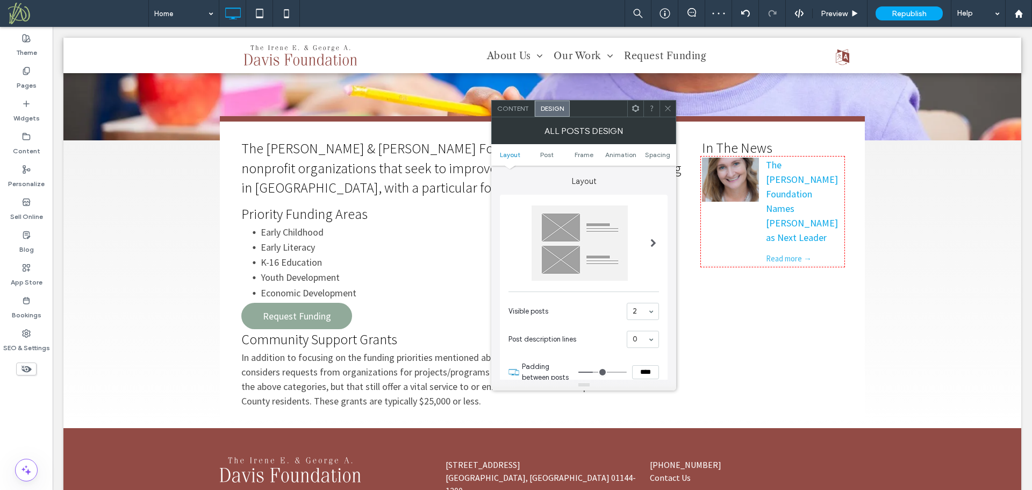
click at [616, 256] on div at bounding box center [580, 242] width 96 height 75
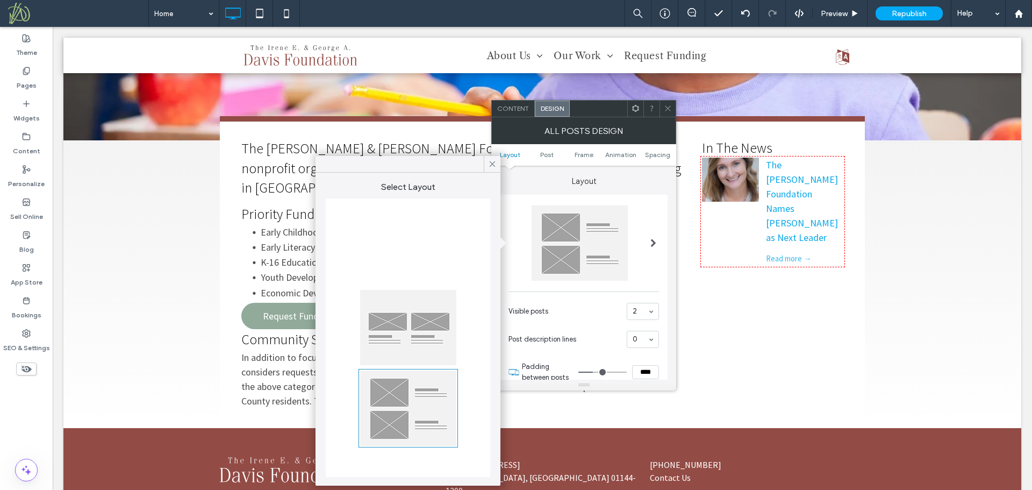
click at [432, 337] on div at bounding box center [408, 327] width 96 height 75
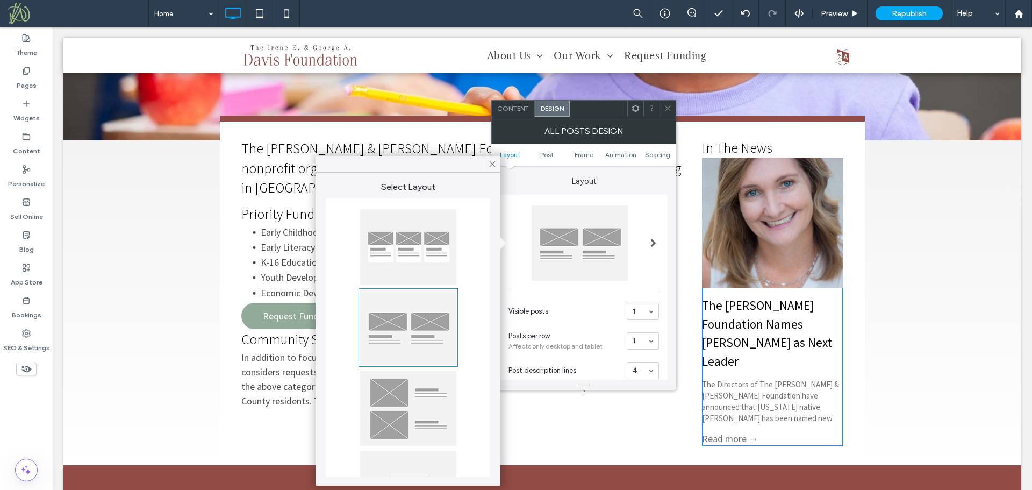
drag, startPoint x: 667, startPoint y: 109, endPoint x: 671, endPoint y: 135, distance: 27.2
click at [666, 111] on icon at bounding box center [668, 108] width 8 height 8
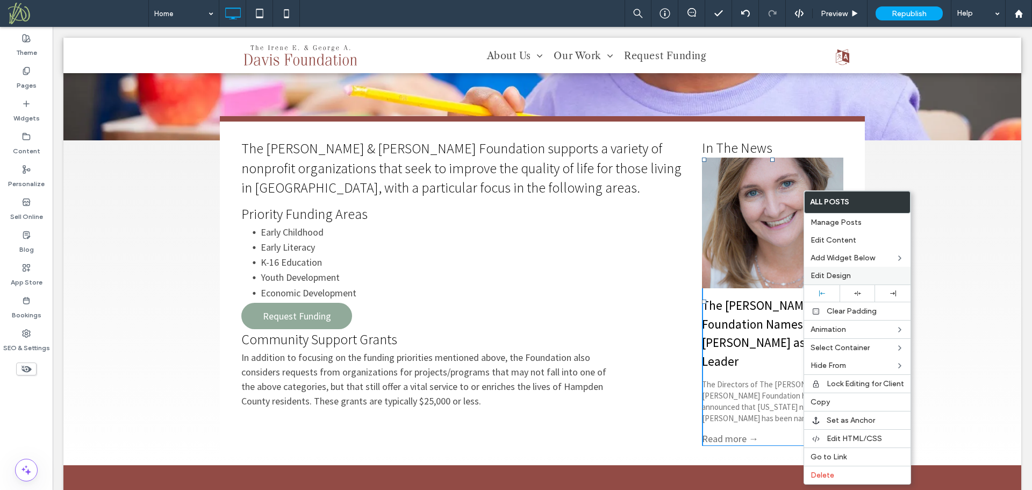
click at [812, 272] on span "Edit Design" at bounding box center [831, 275] width 40 height 9
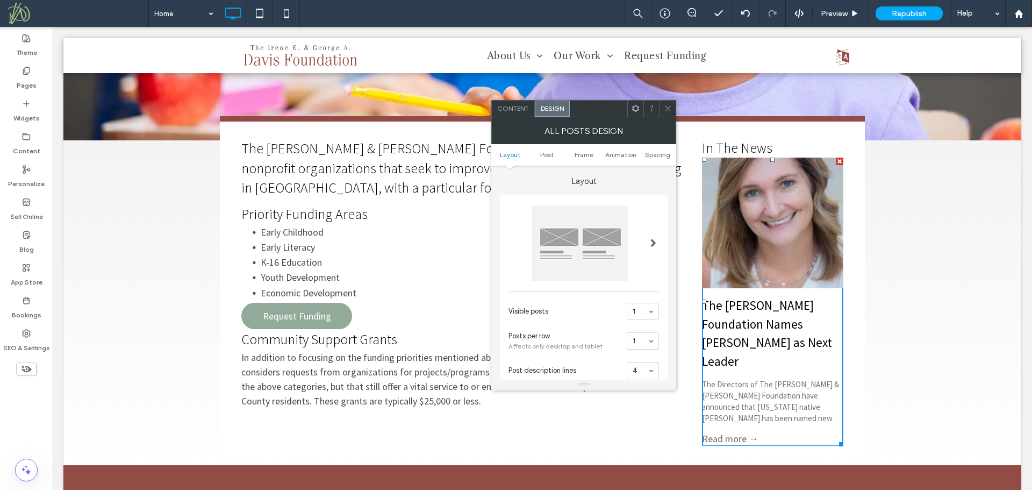
click at [502, 103] on div "Content" at bounding box center [513, 109] width 43 height 16
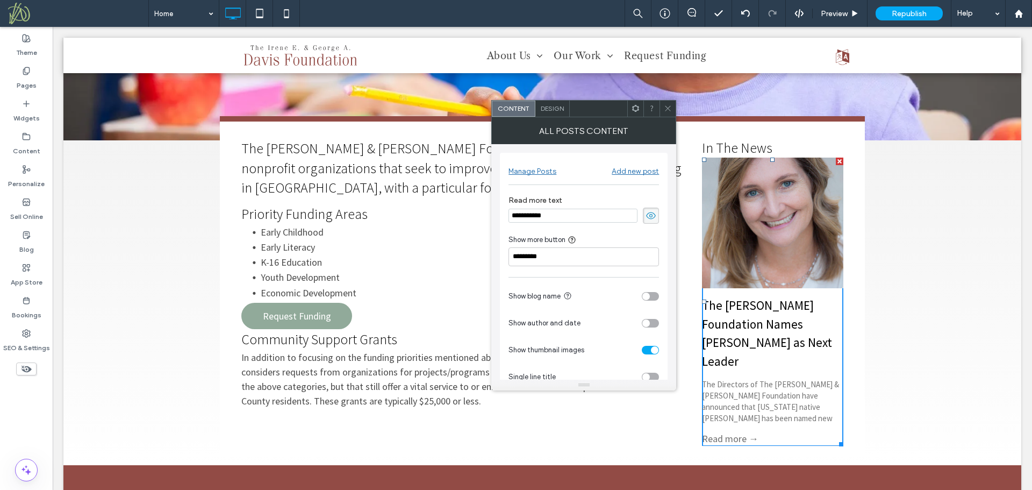
scroll to position [22, 0]
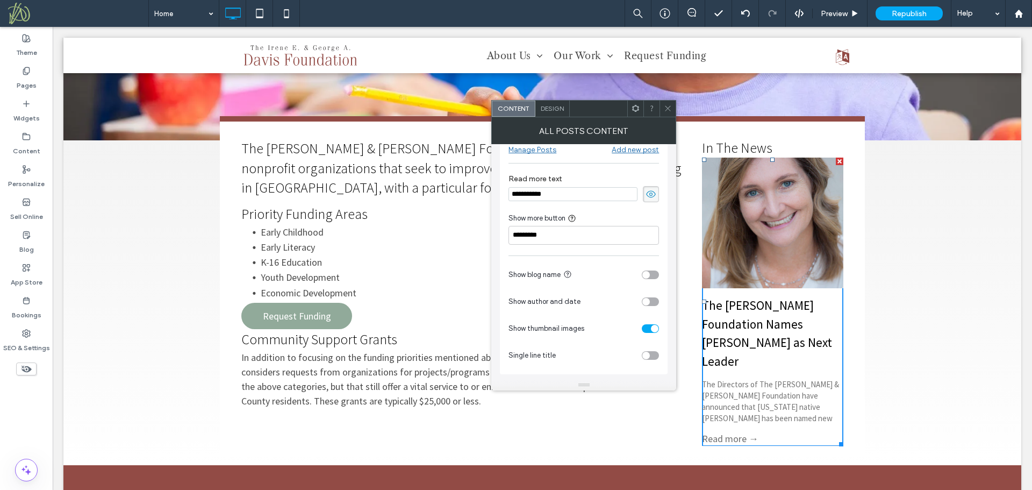
click at [647, 329] on div "toggle" at bounding box center [650, 328] width 17 height 9
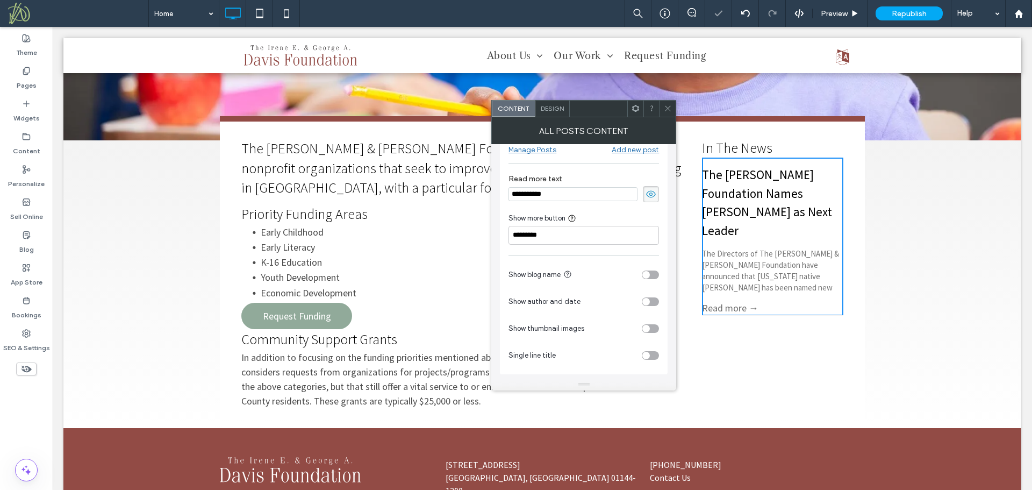
click at [664, 108] on icon at bounding box center [668, 108] width 8 height 8
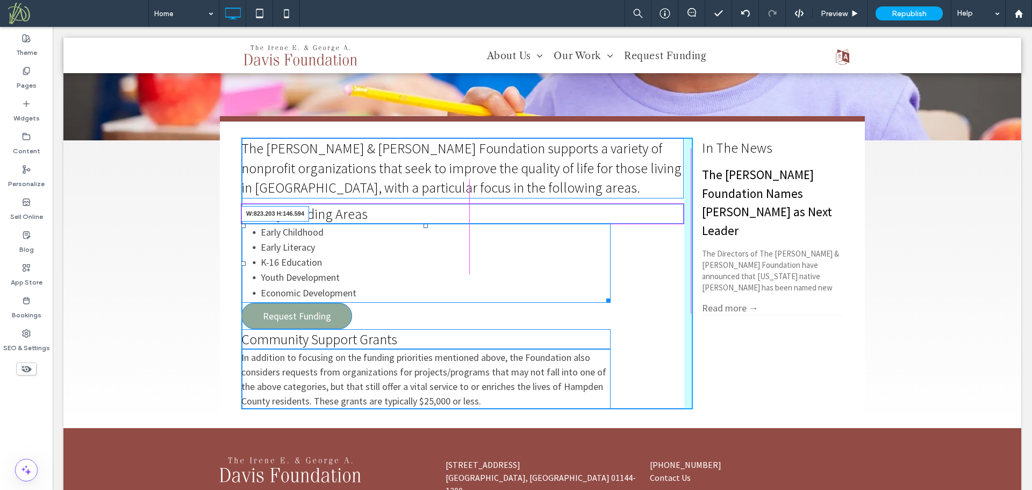
drag, startPoint x: 603, startPoint y: 297, endPoint x: 703, endPoint y: 304, distance: 100.2
click at [703, 304] on div "The Irene E. & George A. Davis Foundation supports a variety of nonprofit organ…" at bounding box center [542, 273] width 602 height 271
drag, startPoint x: 422, startPoint y: 331, endPoint x: 421, endPoint y: 339, distance: 8.1
click at [424, 333] on div at bounding box center [426, 331] width 4 height 4
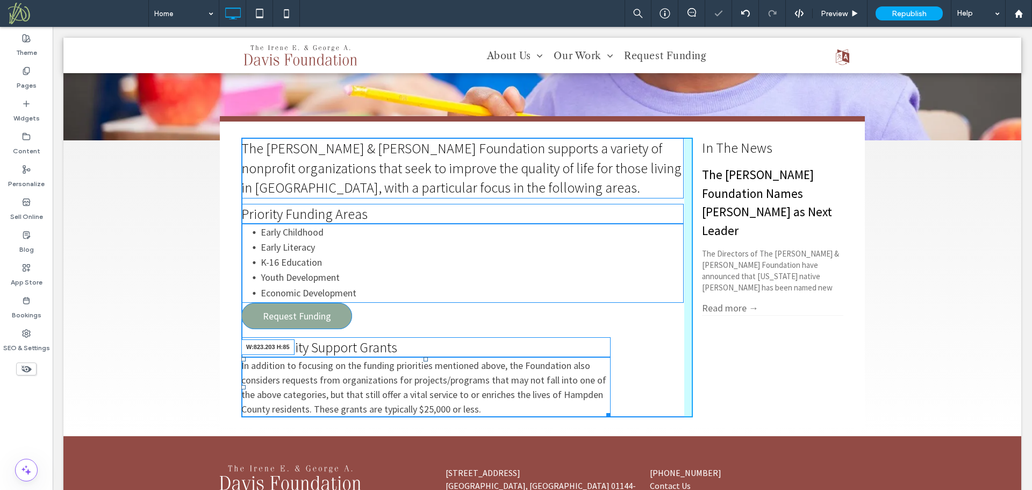
drag, startPoint x: 600, startPoint y: 412, endPoint x: 743, endPoint y: 417, distance: 143.6
click at [743, 417] on div "The Irene E. & George A. Davis Foundation supports a variety of nonprofit organ…" at bounding box center [542, 288] width 958 height 296
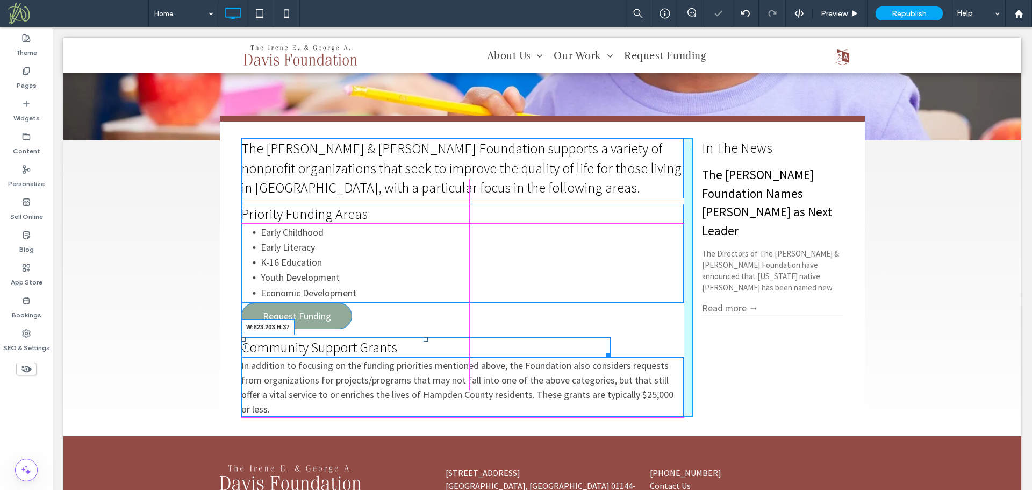
drag, startPoint x: 601, startPoint y: 351, endPoint x: 747, endPoint y: 367, distance: 146.5
click at [747, 367] on div "The Irene E. & George A. Davis Foundation supports a variety of nonprofit organ…" at bounding box center [542, 278] width 602 height 280
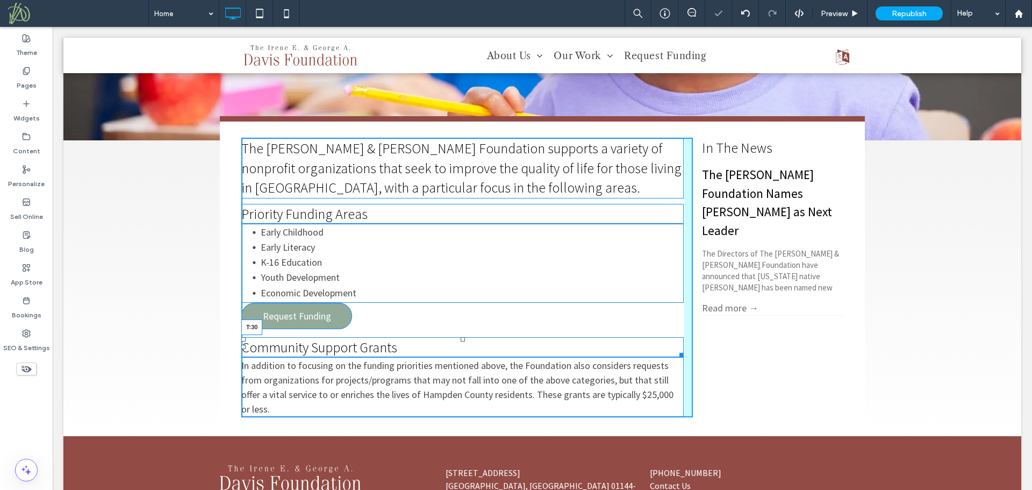
drag, startPoint x: 457, startPoint y: 338, endPoint x: 459, endPoint y: 346, distance: 8.1
click at [461, 341] on div at bounding box center [463, 339] width 4 height 4
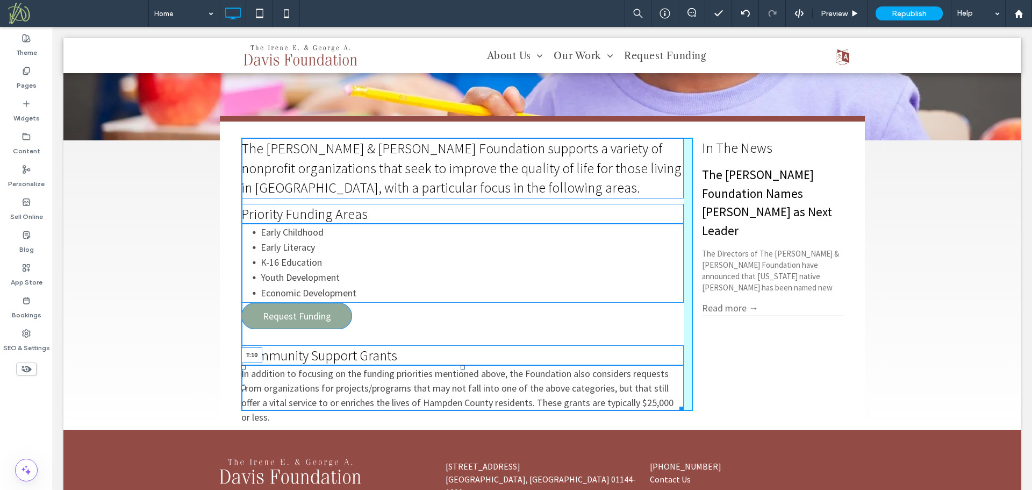
drag, startPoint x: 460, startPoint y: 368, endPoint x: 460, endPoint y: 374, distance: 5.4
click at [461, 369] on div at bounding box center [463, 367] width 4 height 4
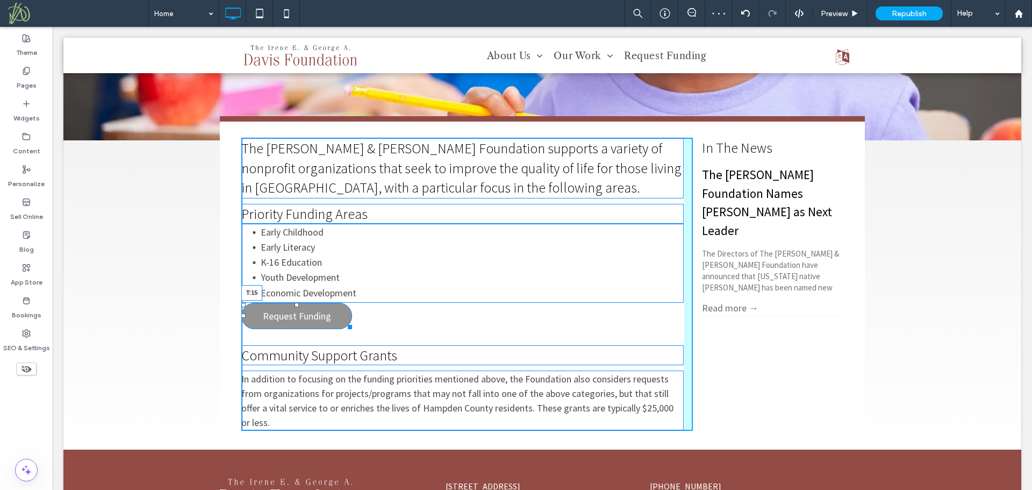
drag, startPoint x: 292, startPoint y: 304, endPoint x: 290, endPoint y: 312, distance: 8.5
click at [290, 312] on div "The Irene E. & George A. Davis Foundation supports a variety of nonprofit organ…" at bounding box center [467, 284] width 452 height 293
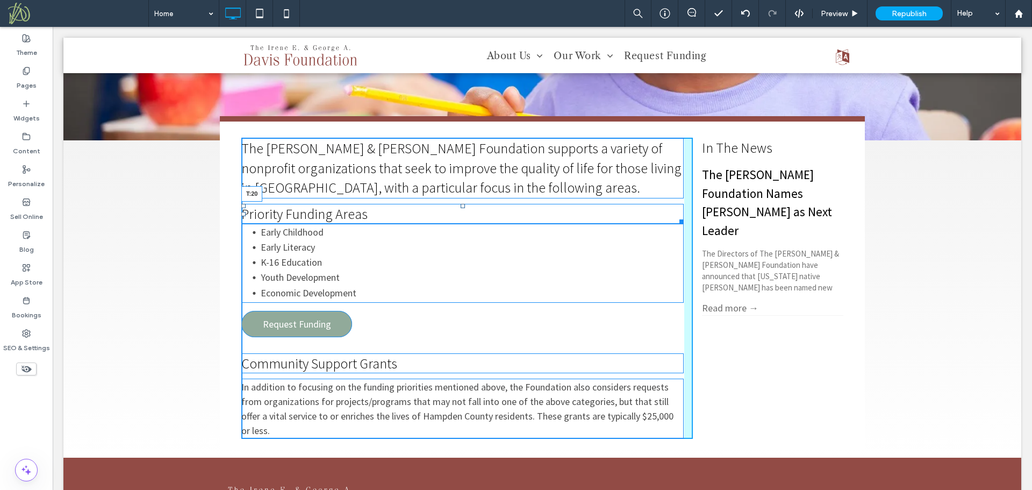
drag, startPoint x: 459, startPoint y: 205, endPoint x: 460, endPoint y: 211, distance: 5.5
click at [461, 208] on div at bounding box center [463, 206] width 4 height 4
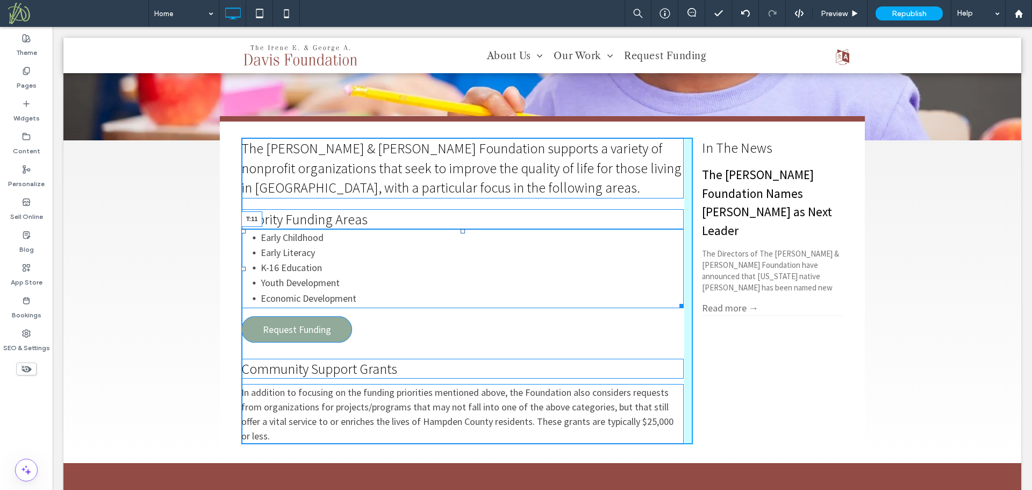
drag, startPoint x: 457, startPoint y: 233, endPoint x: 454, endPoint y: 239, distance: 6.7
click at [454, 239] on div "Early Childhood Early Literacy K-16 Education Youth Development Economic Develo…" at bounding box center [462, 268] width 442 height 79
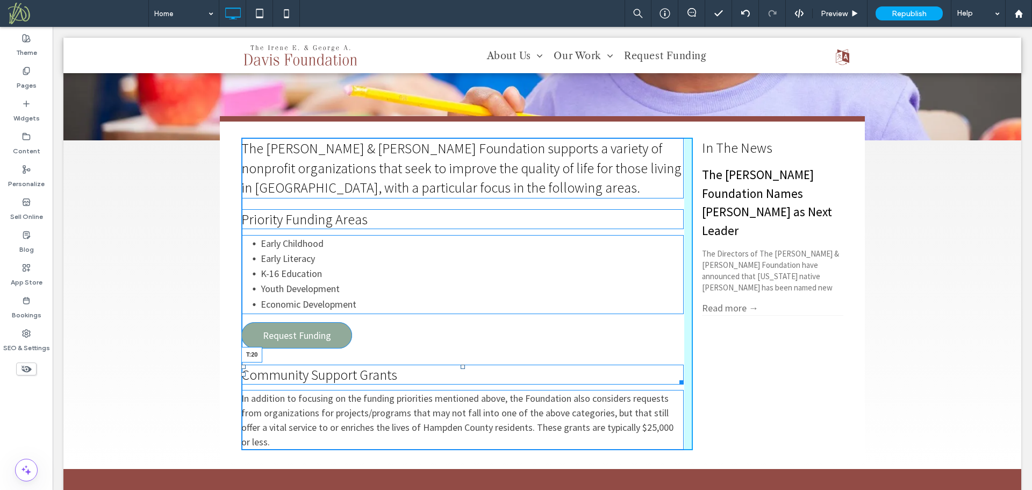
drag, startPoint x: 457, startPoint y: 367, endPoint x: 491, endPoint y: 395, distance: 44.0
click at [465, 364] on div "Community Support Grants T:20" at bounding box center [462, 374] width 442 height 20
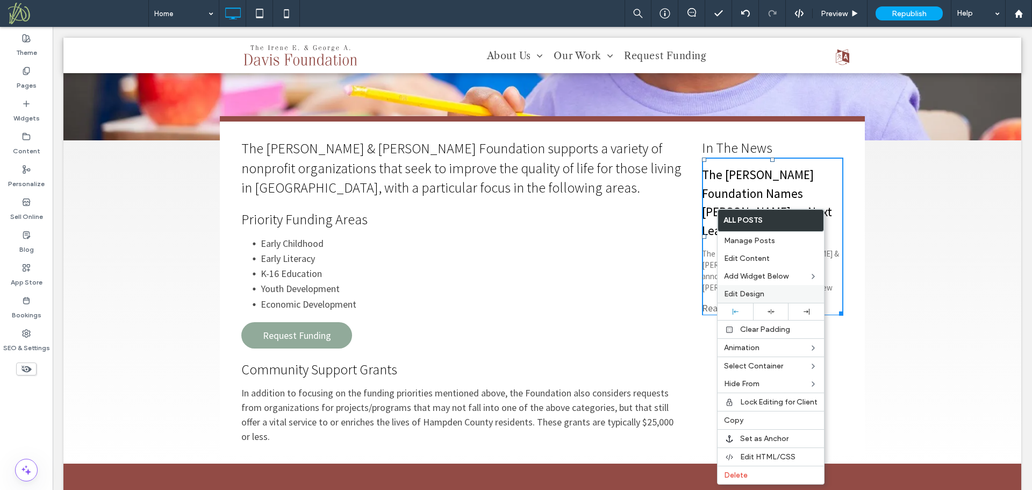
click at [746, 297] on span "Edit Design" at bounding box center [744, 293] width 40 height 9
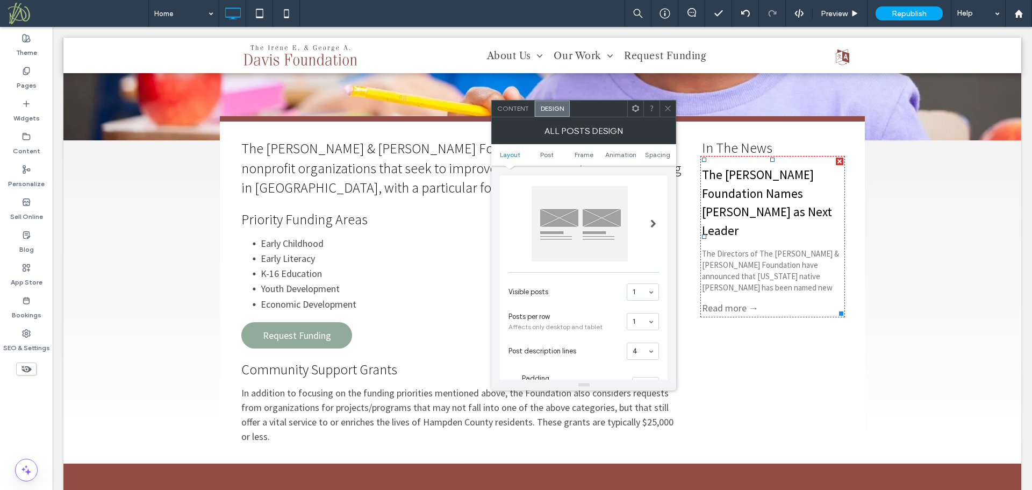
scroll to position [54, 0]
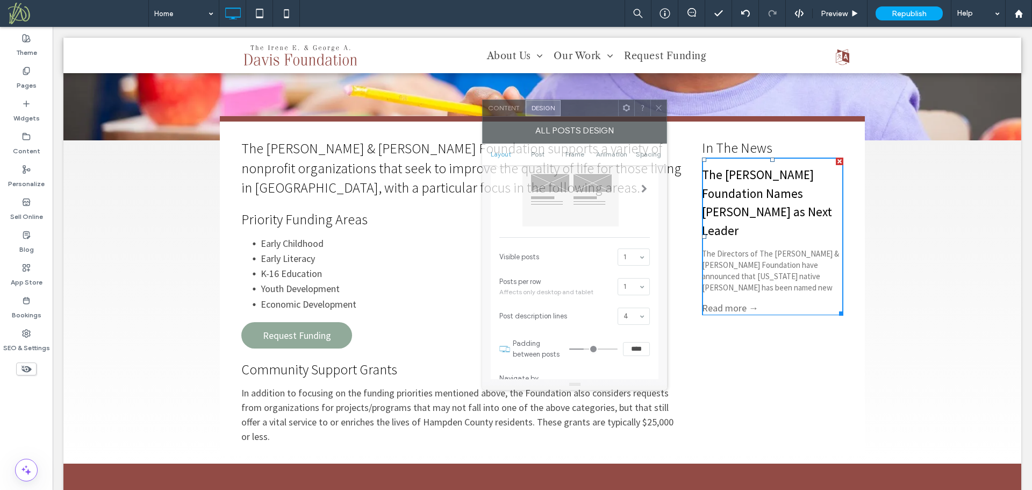
drag, startPoint x: 581, startPoint y: 108, endPoint x: 471, endPoint y: 93, distance: 110.7
click at [561, 100] on div at bounding box center [590, 108] width 58 height 16
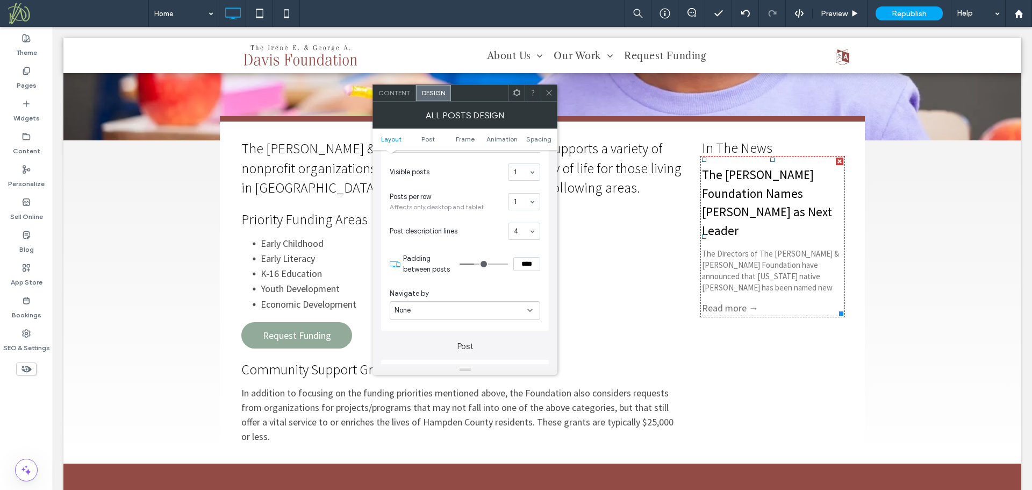
scroll to position [215, 0]
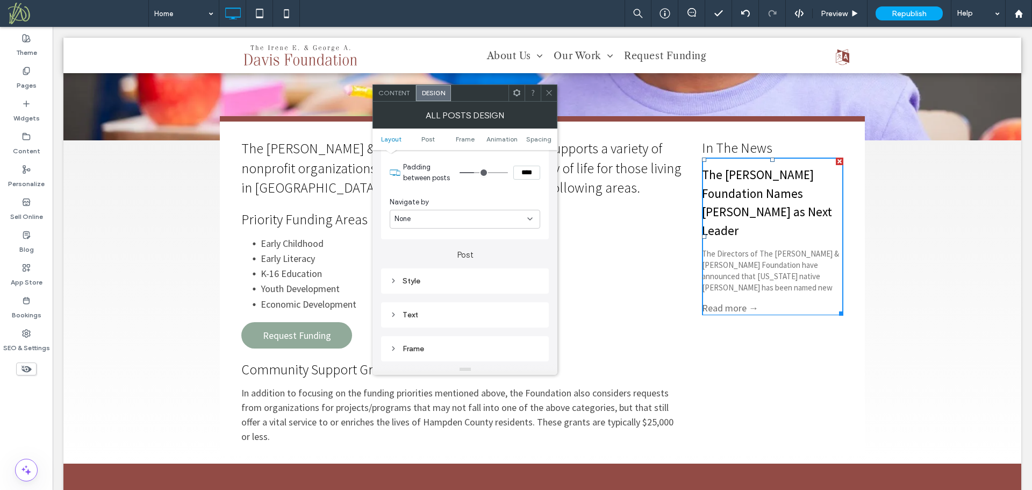
click at [438, 310] on div "Text" at bounding box center [465, 314] width 151 height 9
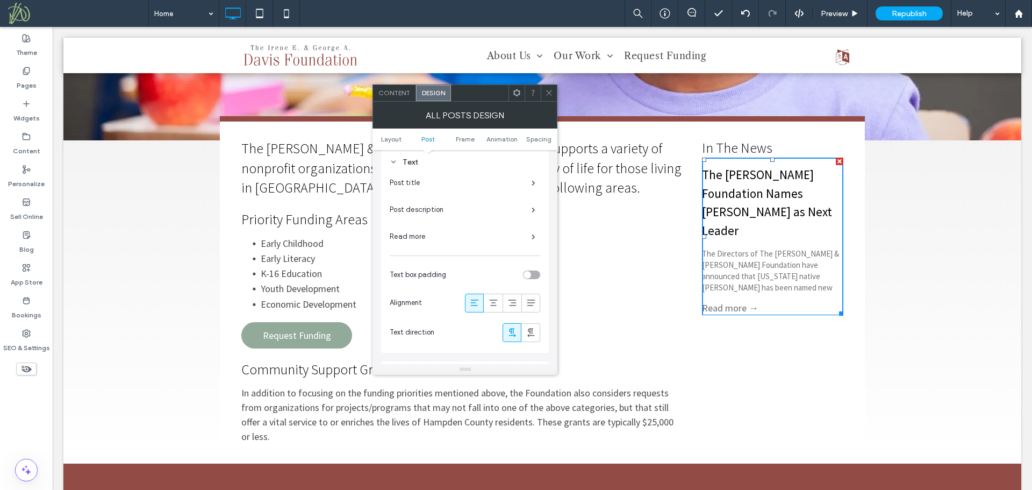
scroll to position [376, 0]
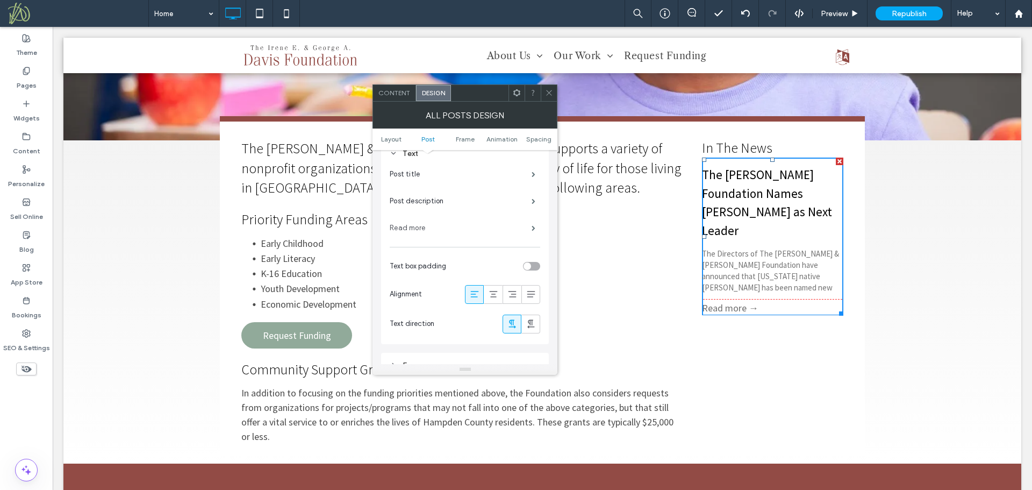
click at [427, 227] on label "Read more" at bounding box center [461, 228] width 142 height 22
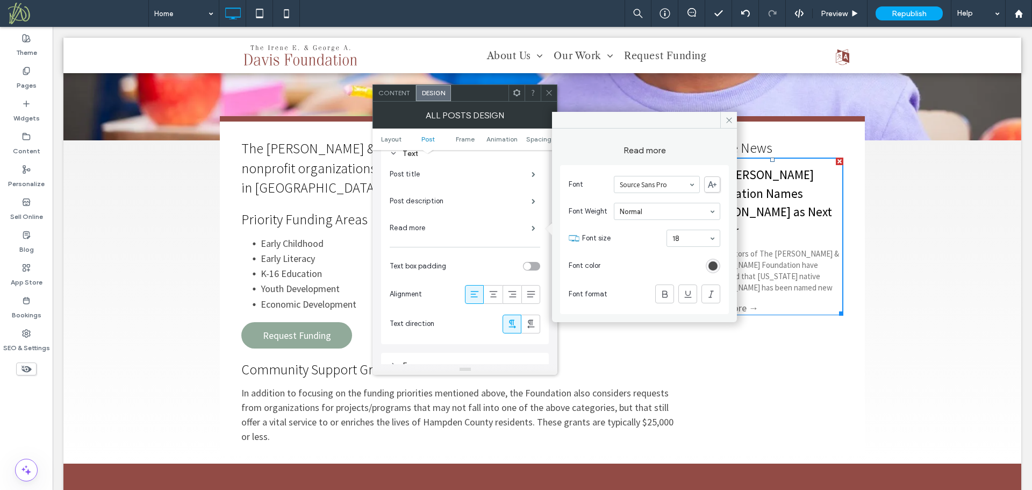
click at [713, 271] on div "rgb(75, 75, 75)" at bounding box center [713, 266] width 15 height 15
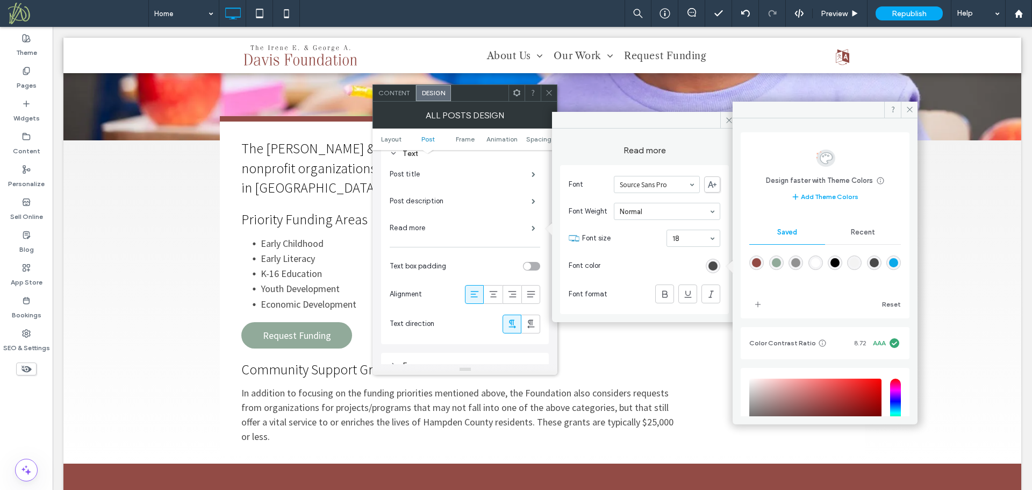
click at [889, 267] on div "rgba(12,169,233,1)" at bounding box center [893, 262] width 9 height 9
type input "*******"
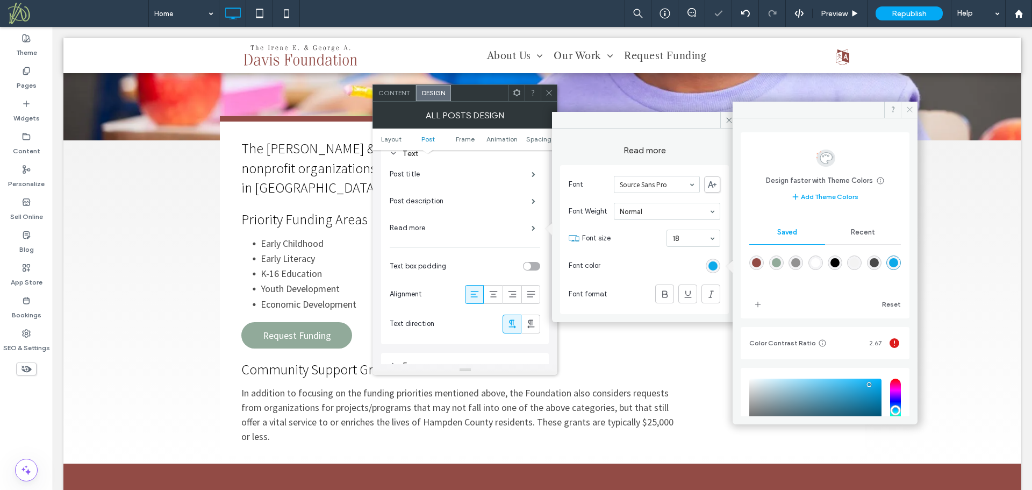
click at [912, 108] on icon at bounding box center [910, 109] width 8 height 8
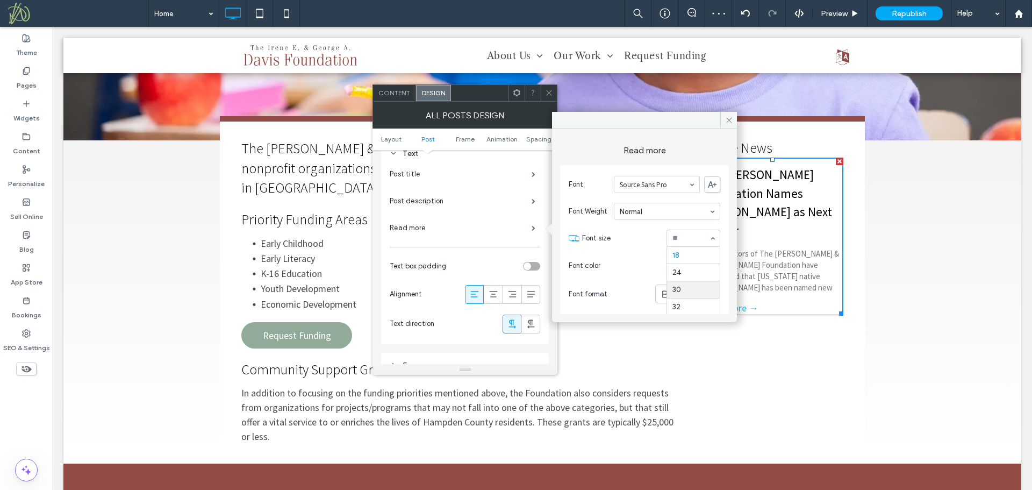
scroll to position [67, 0]
drag, startPoint x: 727, startPoint y: 116, endPoint x: 567, endPoint y: 123, distance: 160.9
click at [727, 116] on icon at bounding box center [729, 120] width 8 height 8
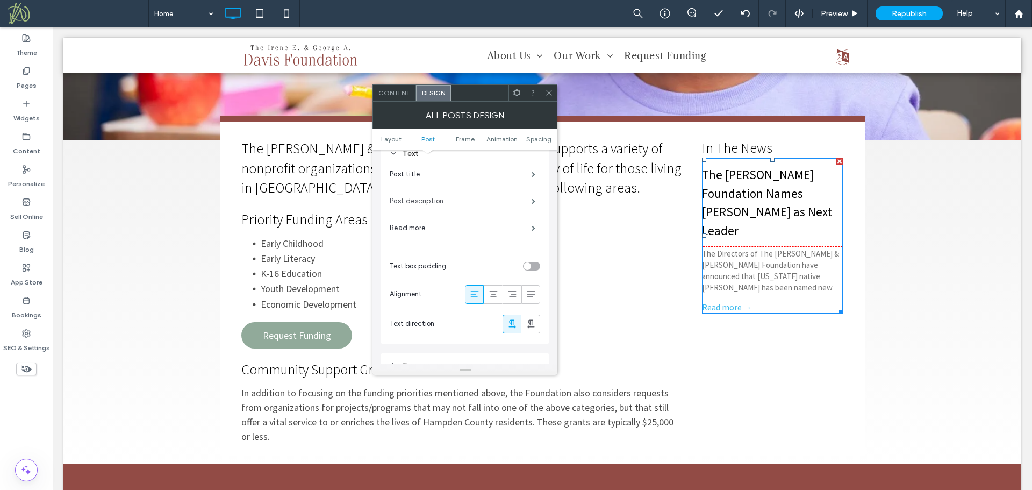
click at [486, 199] on label "Post description" at bounding box center [461, 201] width 142 height 22
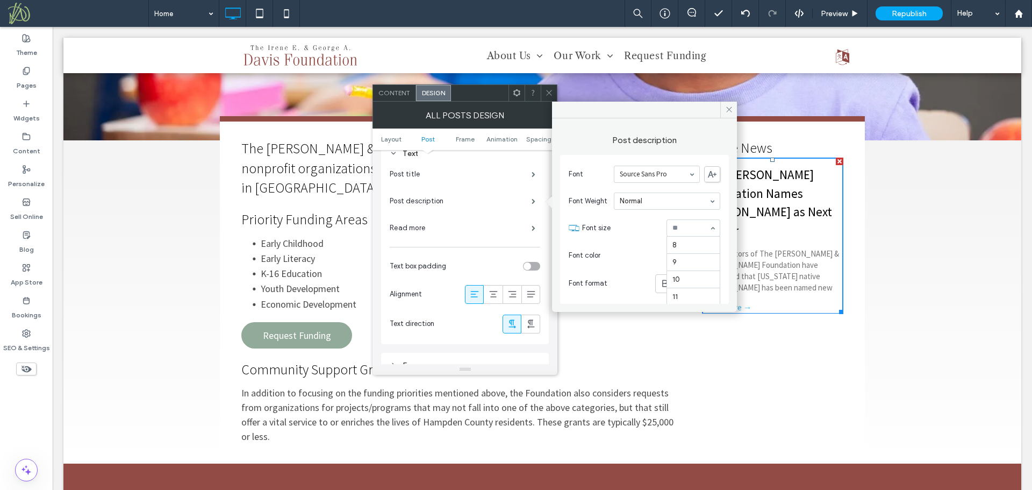
scroll to position [103, 0]
click at [707, 255] on div "rgb(116, 116, 116)" at bounding box center [713, 255] width 15 height 15
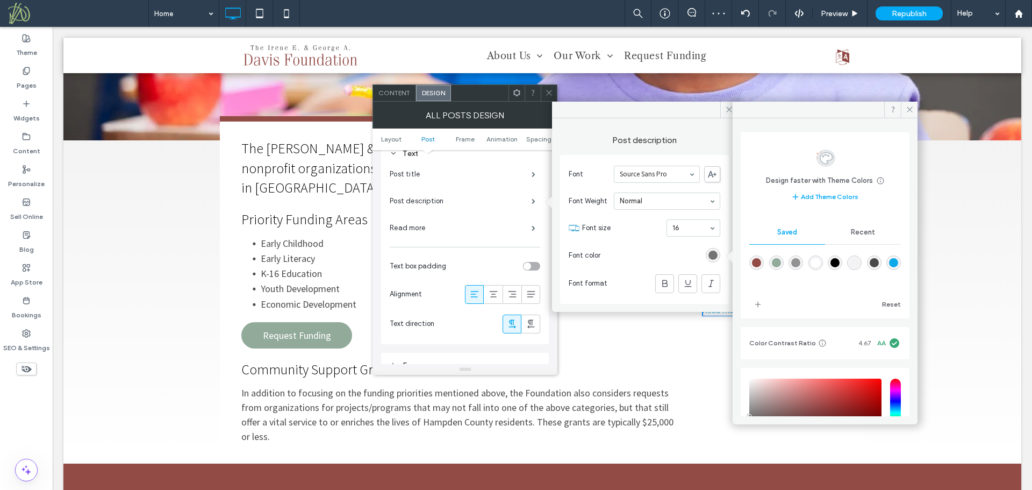
click at [882, 266] on div "rgba(73,73,73,1)" at bounding box center [874, 262] width 15 height 15
type input "*******"
drag, startPoint x: 550, startPoint y: 92, endPoint x: 511, endPoint y: 73, distance: 43.8
click at [550, 92] on icon at bounding box center [549, 93] width 8 height 8
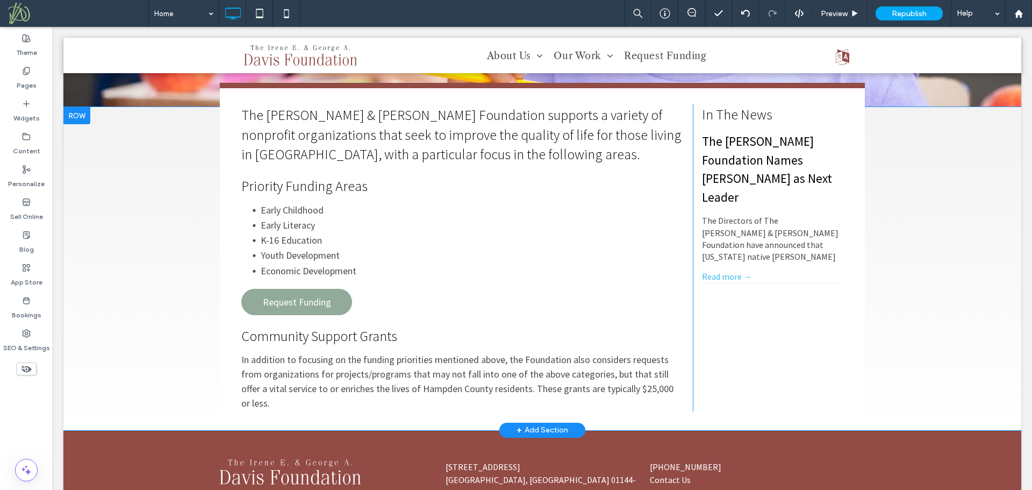
scroll to position [338, 0]
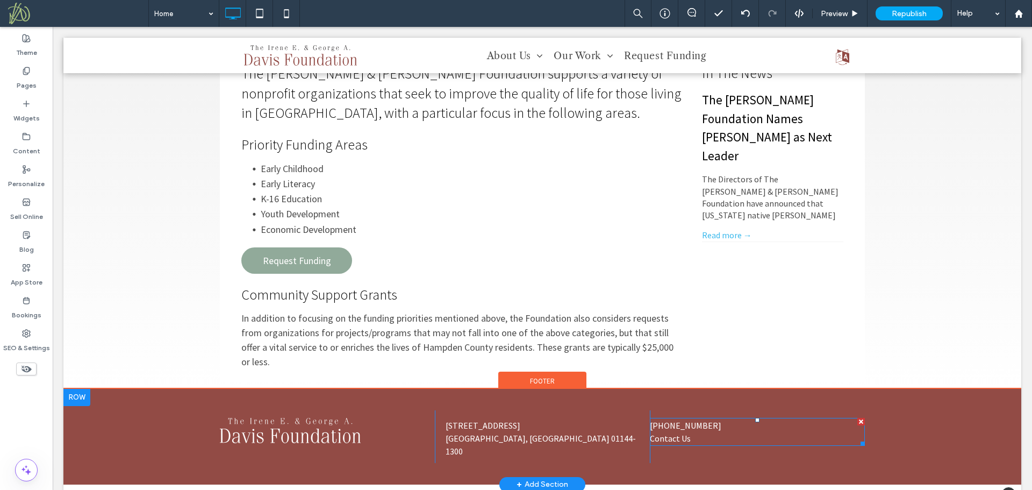
click at [716, 419] on p "(413) 734-8336 Contact Us" at bounding box center [757, 432] width 215 height 26
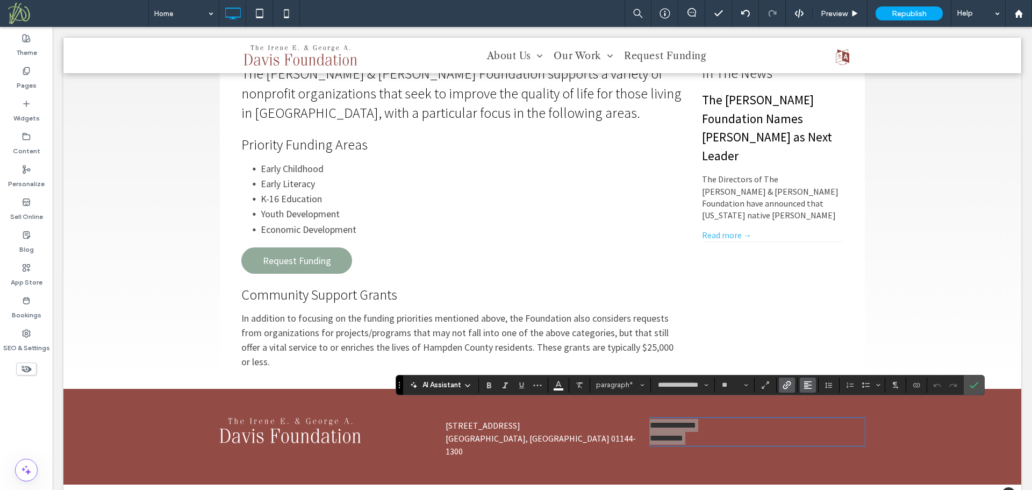
click at [810, 384] on icon "Alignment" at bounding box center [808, 385] width 9 height 9
click at [814, 347] on icon "ui.textEditor.alignment.right" at bounding box center [816, 351] width 9 height 9
click at [976, 384] on use "Confirm" at bounding box center [974, 385] width 9 height 6
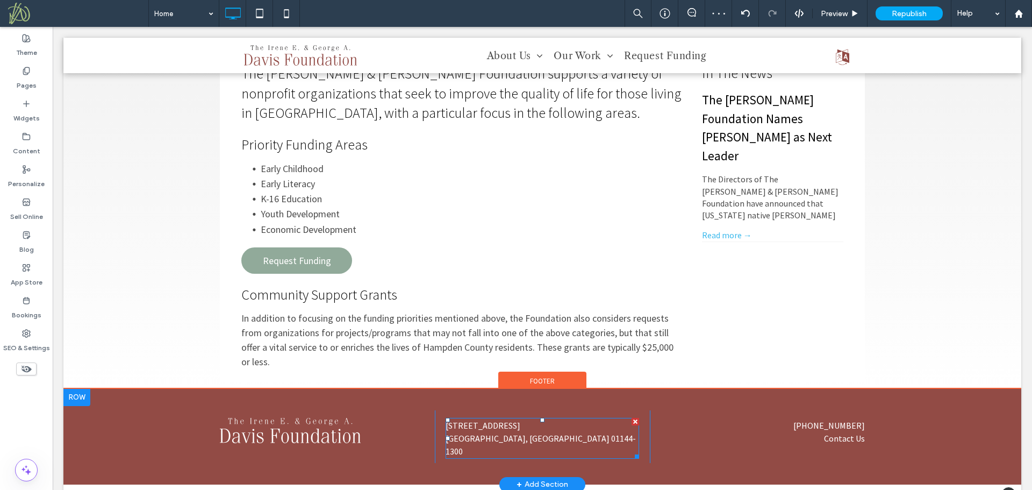
click at [566, 419] on p "One Monarch Place, Ste. 1300 Springfield, MA 01144-1300" at bounding box center [543, 438] width 194 height 39
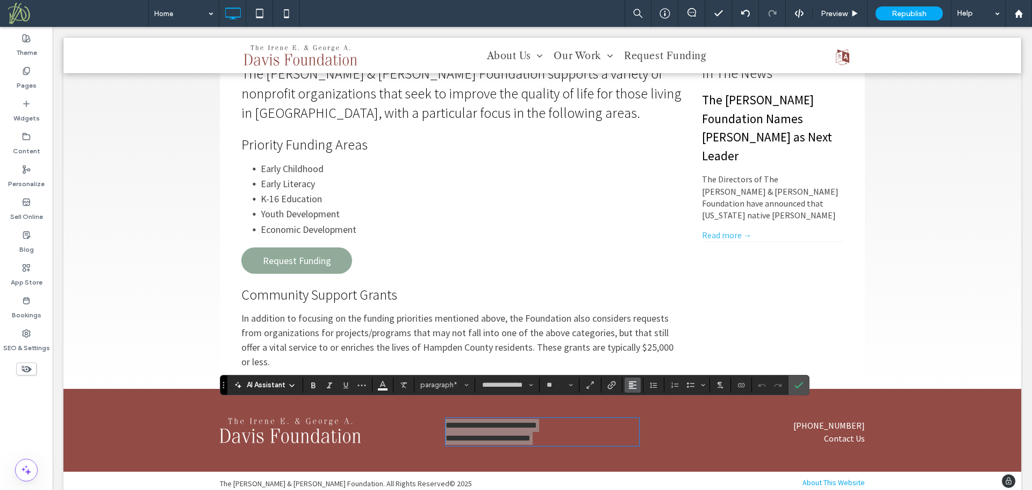
click at [631, 382] on use "Alignment" at bounding box center [633, 385] width 8 height 8
click at [649, 332] on div "ui.textEditor.alignment.center" at bounding box center [644, 336] width 14 height 9
click at [804, 389] on label "Confirm" at bounding box center [799, 384] width 16 height 19
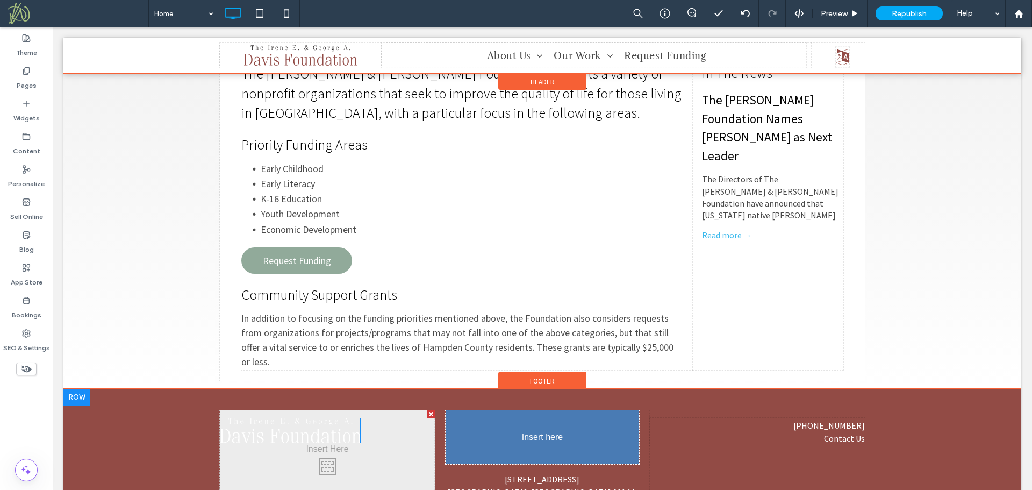
drag, startPoint x: 310, startPoint y: 417, endPoint x: 548, endPoint y: 419, distance: 238.7
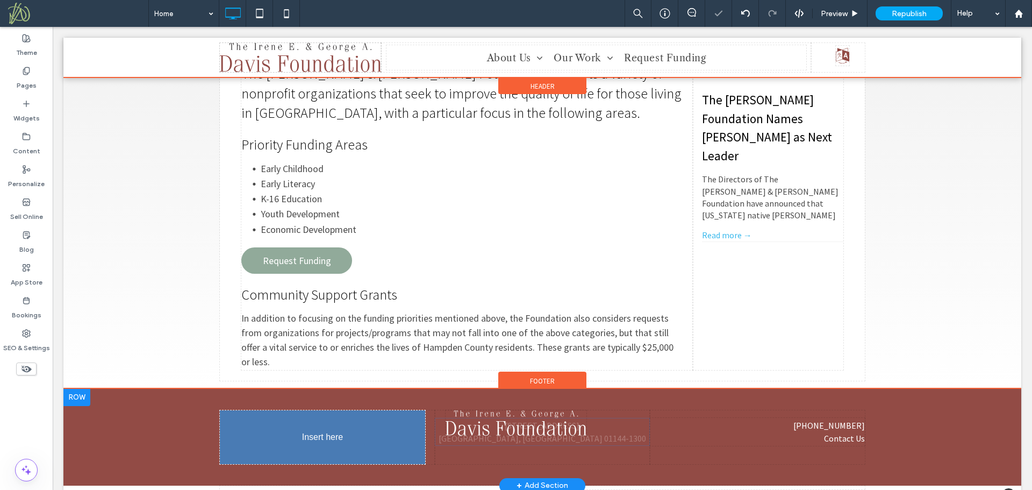
drag, startPoint x: 547, startPoint y: 448, endPoint x: 341, endPoint y: 434, distance: 206.4
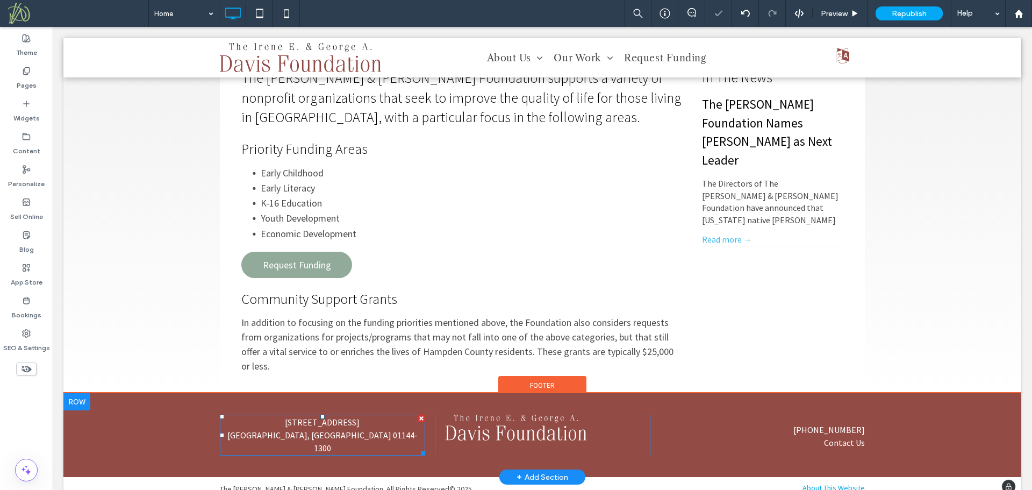
scroll to position [342, 0]
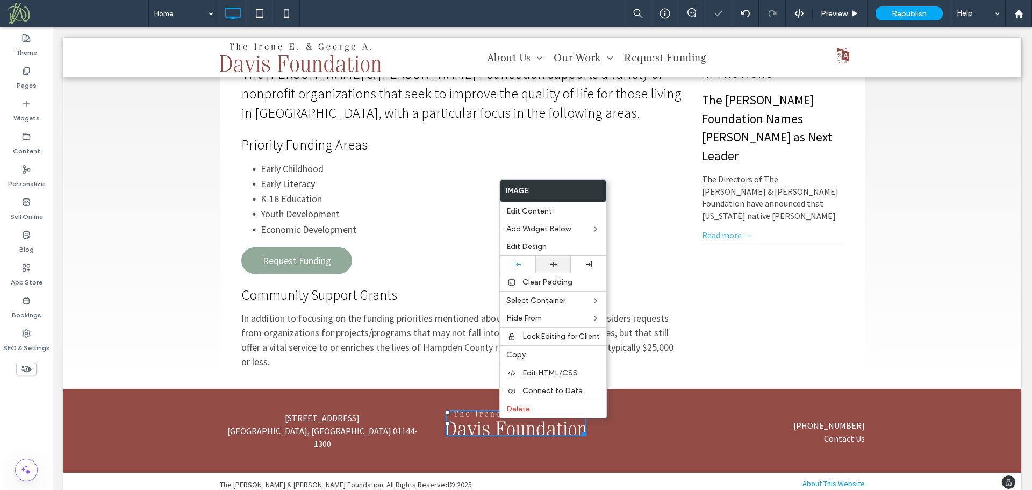
click at [558, 268] on div at bounding box center [552, 264] width 35 height 17
click at [650, 419] on p "(413) 734-8336 Contact Us" at bounding box center [757, 432] width 215 height 26
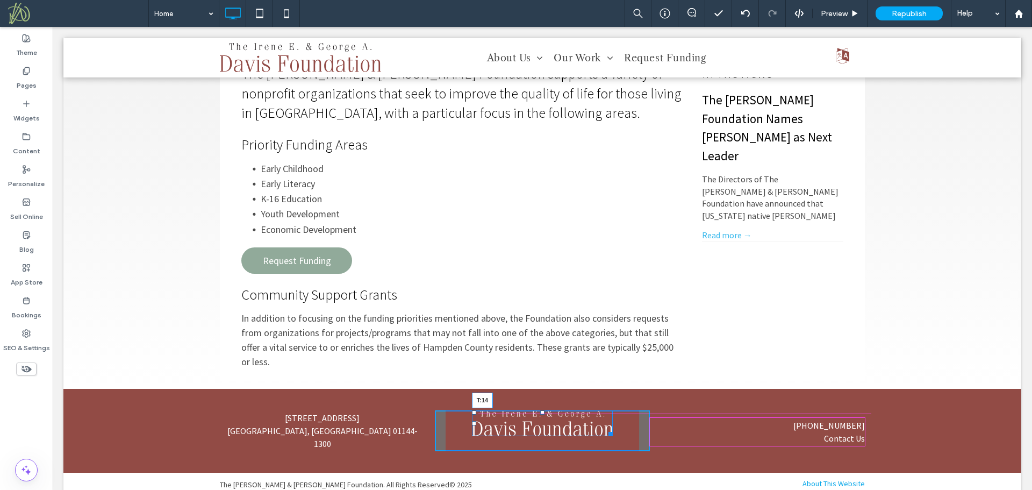
drag, startPoint x: 538, startPoint y: 397, endPoint x: 678, endPoint y: 432, distance: 145.0
click at [535, 410] on div "T:14" at bounding box center [542, 422] width 141 height 25
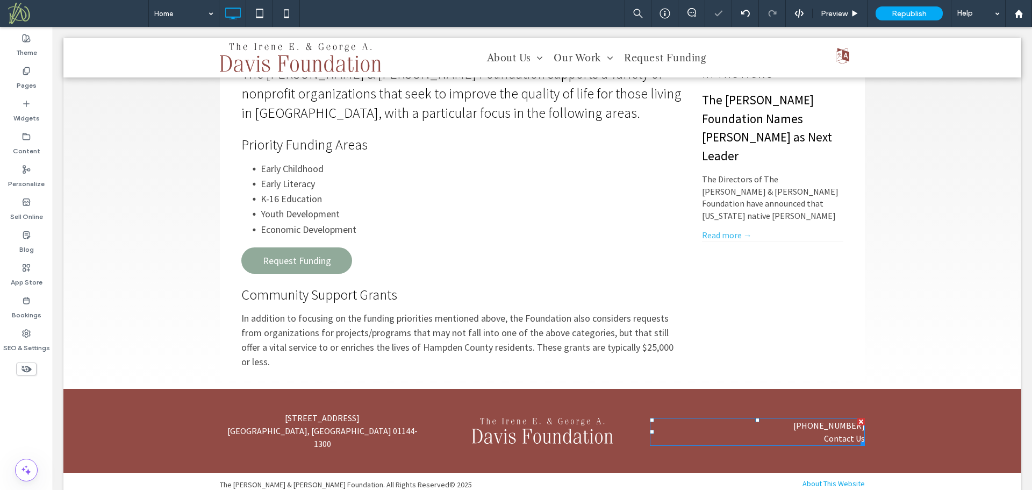
click at [776, 419] on p "(413) 734-8336 Contact Us" at bounding box center [757, 432] width 215 height 26
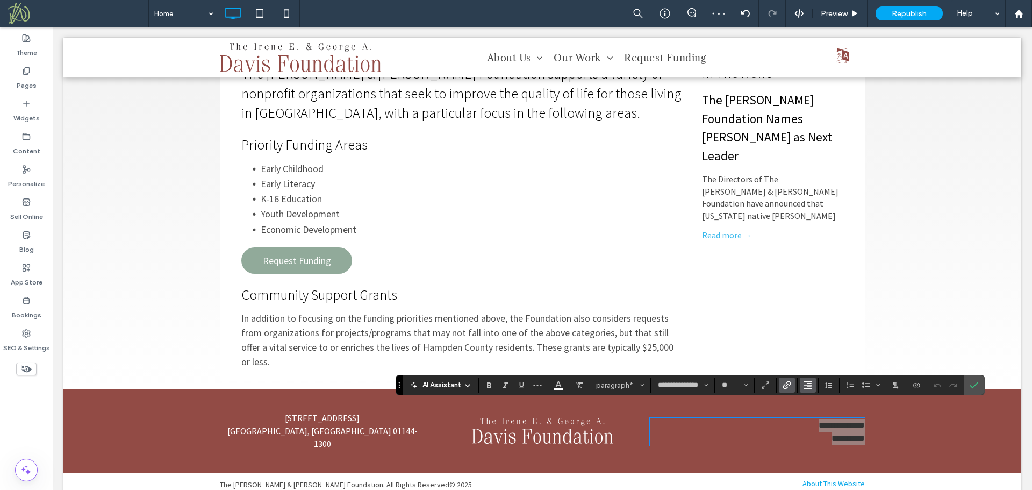
click at [805, 383] on icon "Alignment" at bounding box center [808, 385] width 9 height 9
click at [817, 333] on use "ui.textEditor.alignment.center" at bounding box center [816, 337] width 8 height 8
click at [975, 382] on icon "Confirm" at bounding box center [974, 385] width 9 height 9
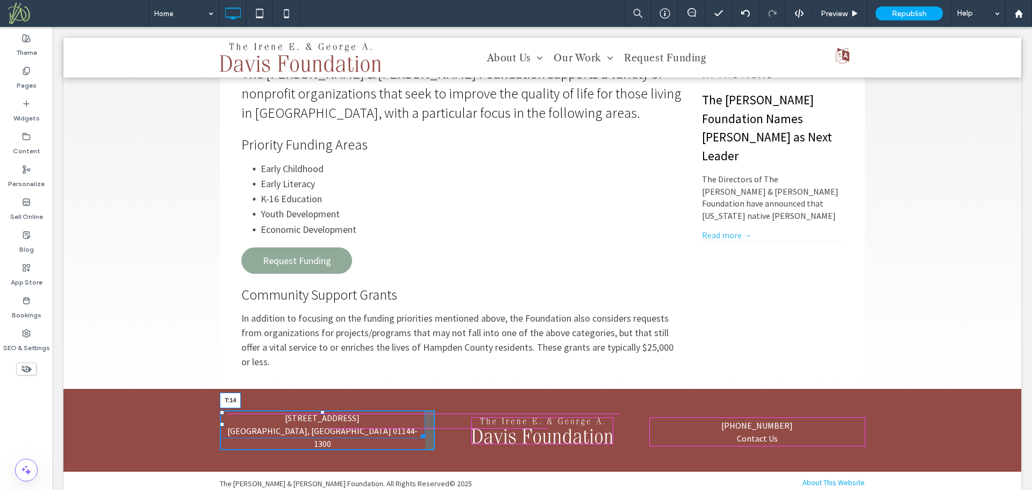
drag, startPoint x: 317, startPoint y: 398, endPoint x: 650, endPoint y: 437, distance: 334.9
click at [313, 410] on div "One Monarch Place, Ste. 1300 Springfield, MA 01144-1300 T:14" at bounding box center [322, 424] width 205 height 28
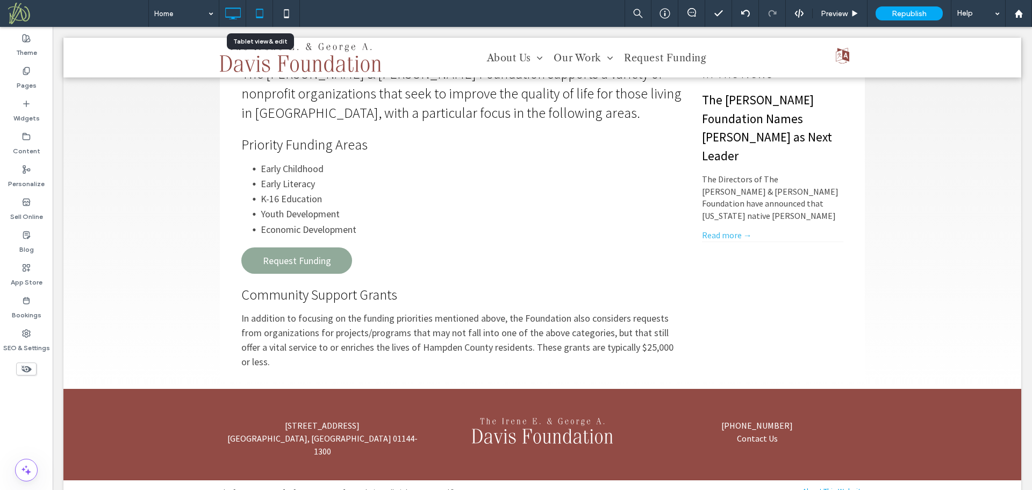
click at [259, 11] on icon at bounding box center [260, 14] width 22 height 22
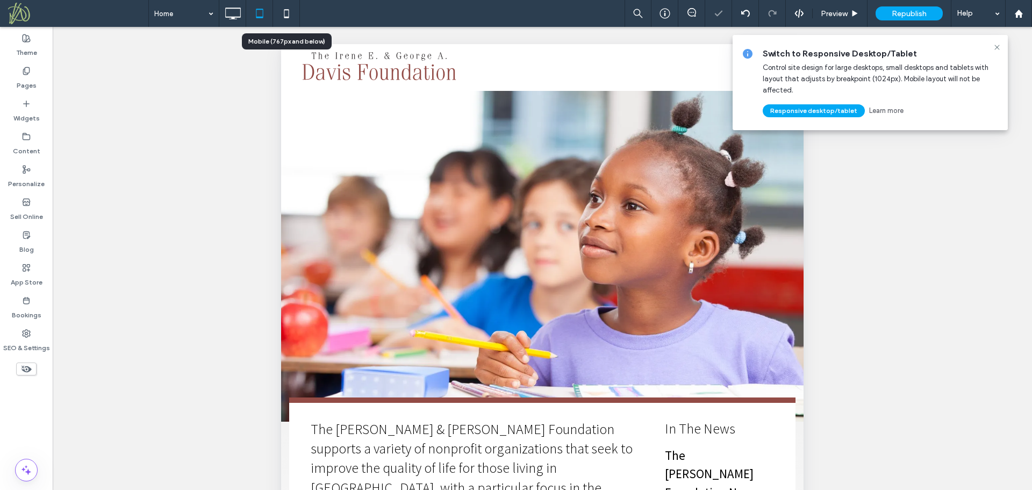
scroll to position [0, 0]
click at [285, 15] on icon at bounding box center [287, 14] width 22 height 22
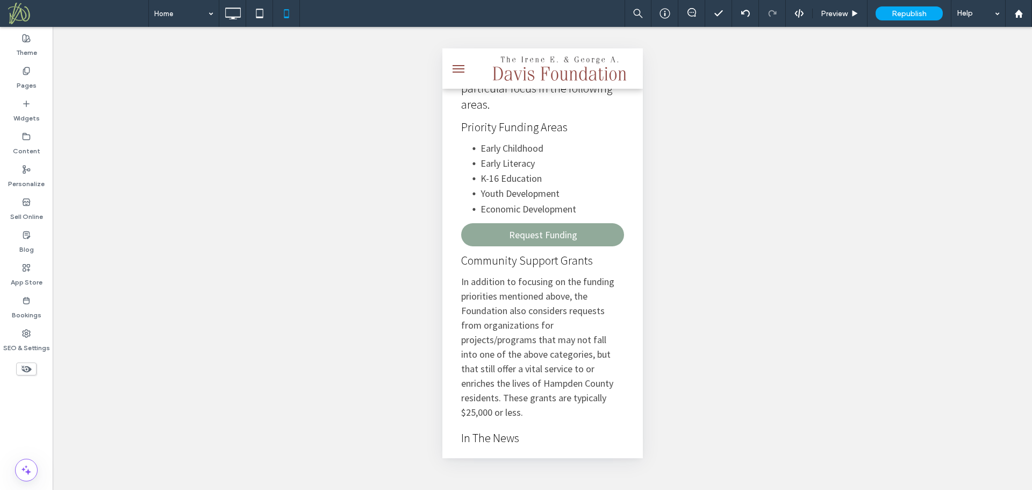
scroll to position [221, 0]
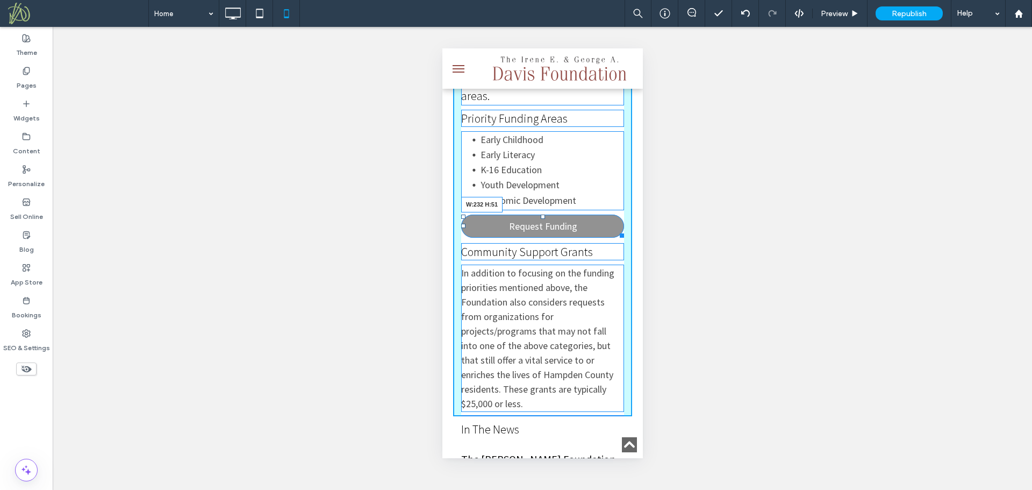
drag, startPoint x: 612, startPoint y: 196, endPoint x: 1033, endPoint y: 248, distance: 424.1
click at [616, 230] on div at bounding box center [620, 234] width 8 height 8
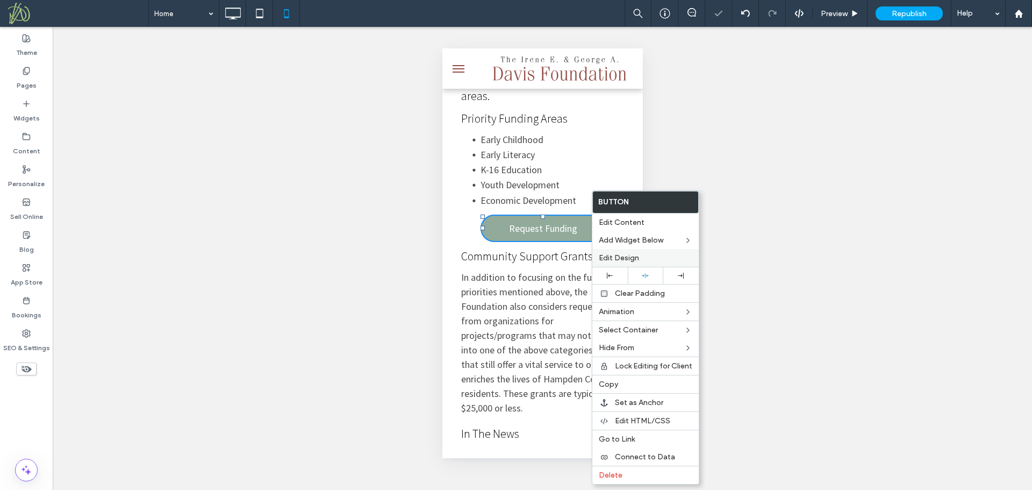
click at [611, 269] on div at bounding box center [609, 275] width 35 height 17
click at [589, 192] on li "Economic Development ﻿" at bounding box center [552, 200] width 144 height 17
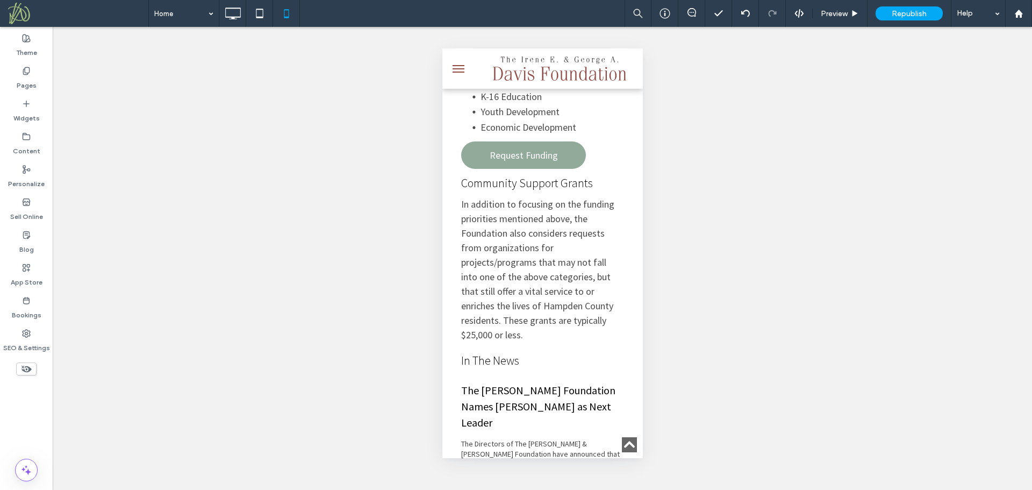
scroll to position [328, 0]
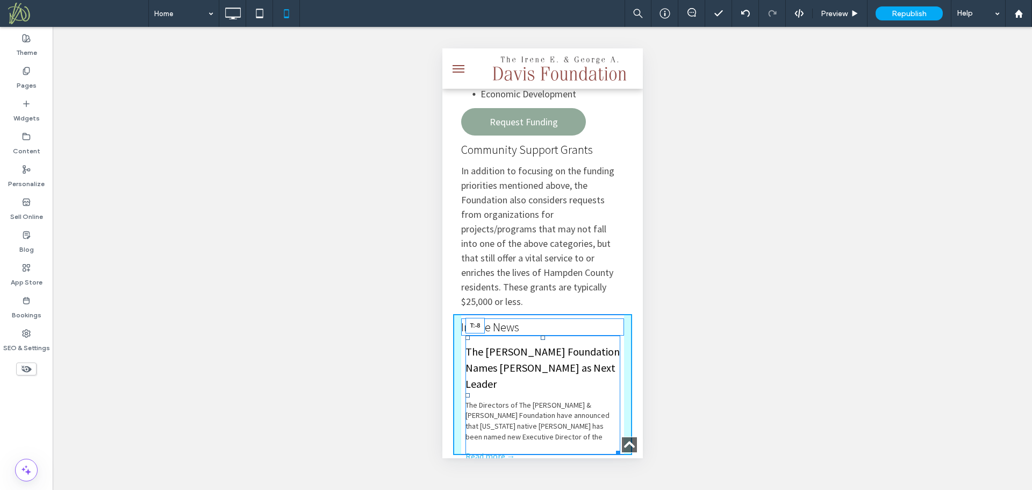
drag, startPoint x: 538, startPoint y: 310, endPoint x: 538, endPoint y: 292, distance: 17.7
click at [538, 314] on div "In The News The Davis Foundation Names Kiley O’Meara as Next Leader January 16,…" at bounding box center [542, 384] width 179 height 141
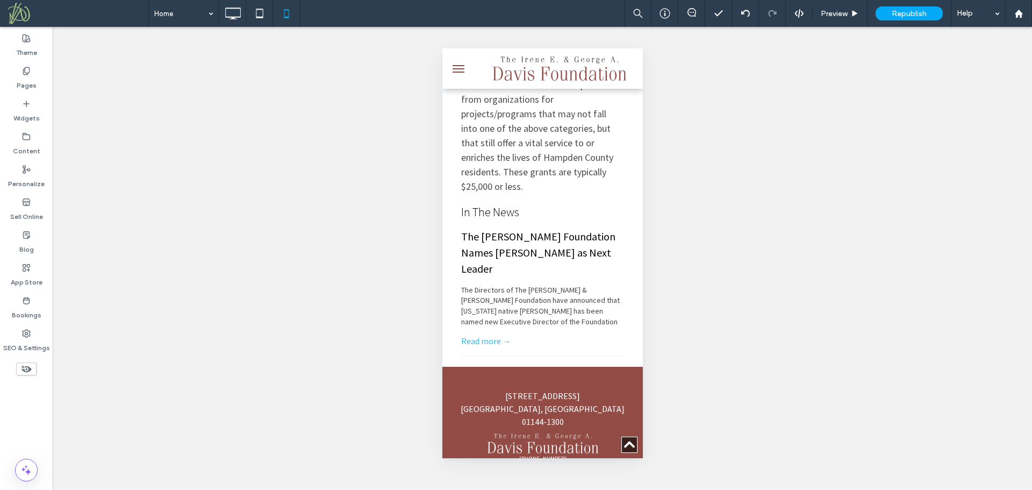
scroll to position [444, 0]
drag, startPoint x: 638, startPoint y: 382, endPoint x: 1078, endPoint y: 506, distance: 457.1
click at [462, 366] on div at bounding box center [455, 374] width 27 height 17
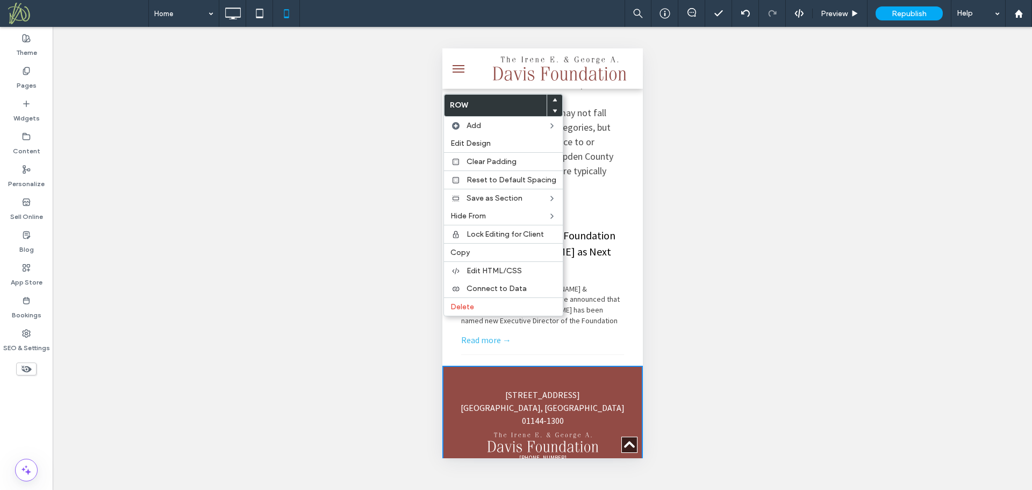
drag, startPoint x: 477, startPoint y: 146, endPoint x: 425, endPoint y: 162, distance: 54.1
click at [476, 146] on span "Edit Design" at bounding box center [470, 143] width 40 height 9
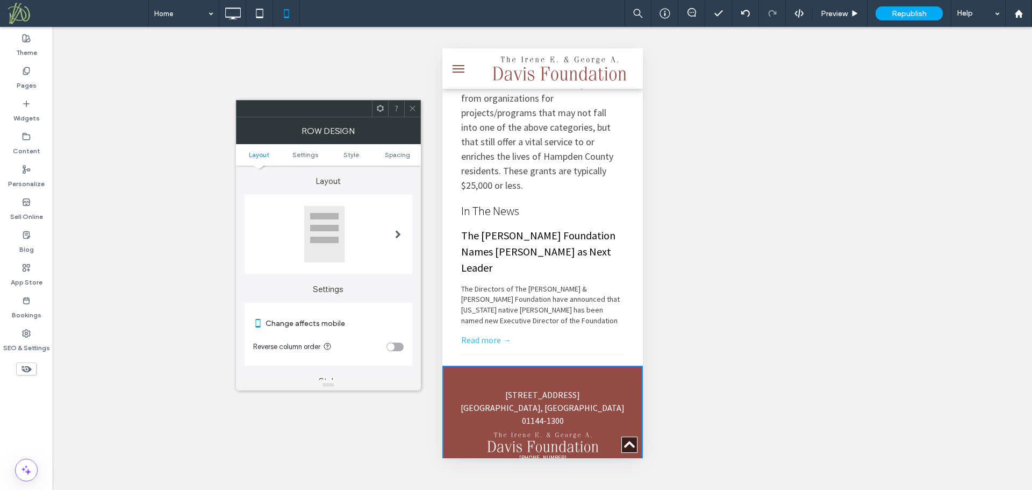
click at [375, 235] on div at bounding box center [328, 234] width 151 height 58
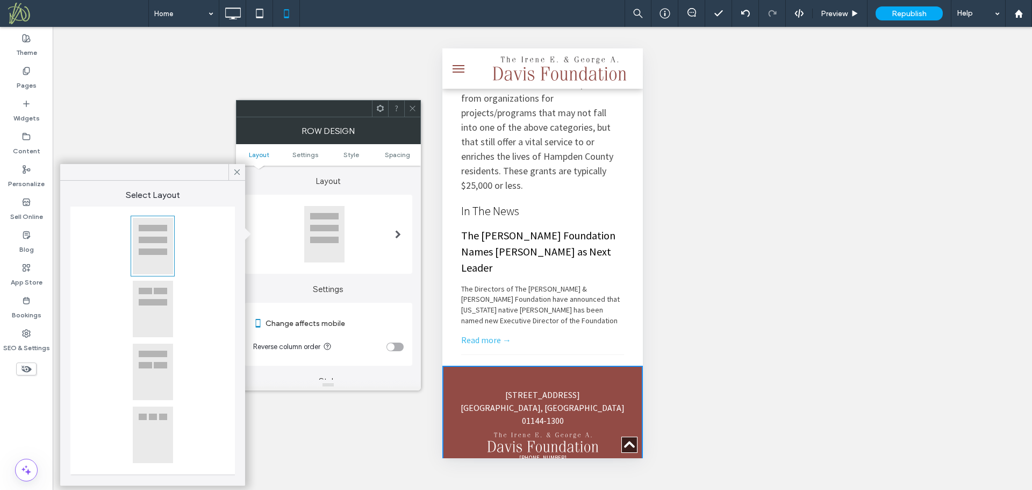
click at [411, 104] on span at bounding box center [413, 109] width 8 height 16
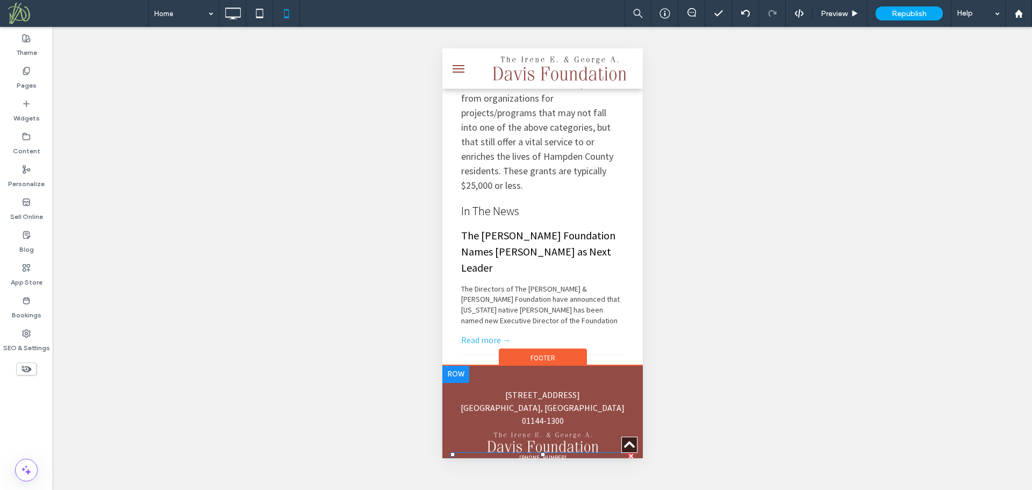
click at [592, 453] on p "(413) 734-8336 Contact Us" at bounding box center [542, 462] width 184 height 18
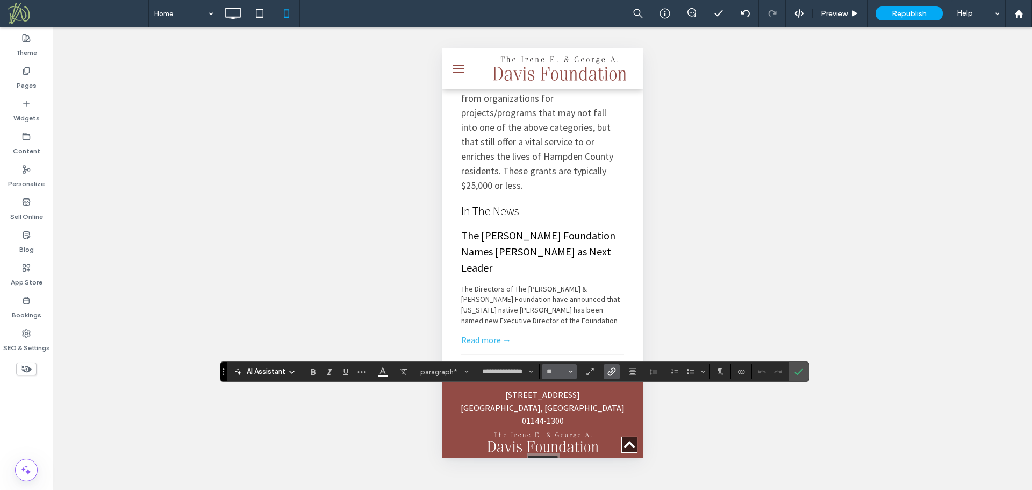
click at [568, 375] on button "**" at bounding box center [559, 371] width 35 height 15
click at [565, 336] on label "16" at bounding box center [559, 334] width 34 height 15
type input "**"
click at [802, 374] on icon "Confirm" at bounding box center [799, 371] width 9 height 9
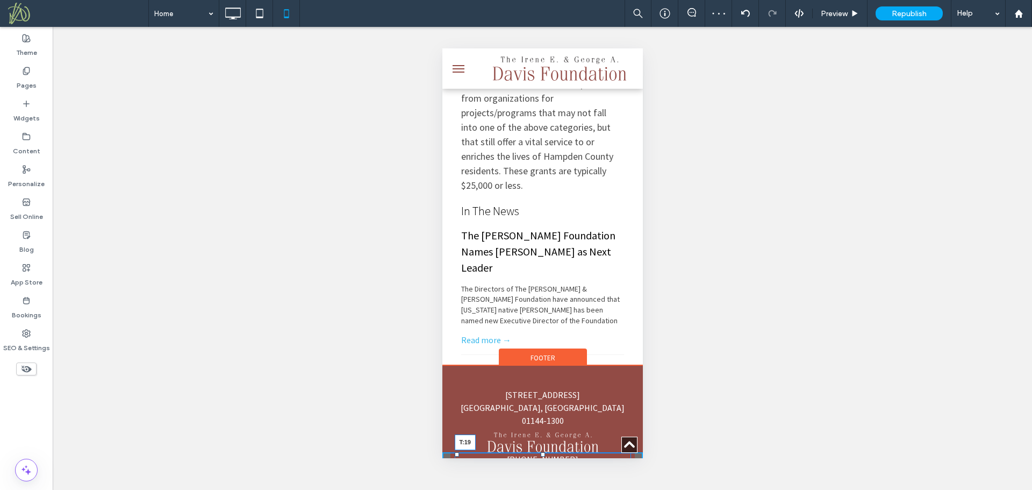
drag, startPoint x: 535, startPoint y: 391, endPoint x: 532, endPoint y: 402, distance: 10.9
click at [532, 452] on div "(413) 734-8336 Contact Us T:19" at bounding box center [542, 466] width 176 height 28
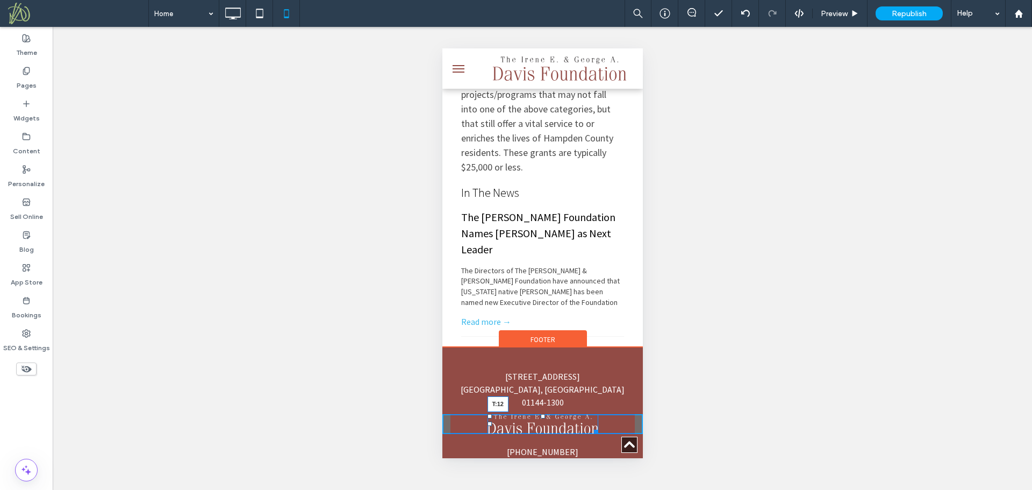
drag, startPoint x: 538, startPoint y: 352, endPoint x: 537, endPoint y: 358, distance: 6.6
click at [540, 414] on div at bounding box center [542, 416] width 4 height 4
drag, startPoint x: 589, startPoint y: 372, endPoint x: 1015, endPoint y: 420, distance: 429.6
click at [610, 414] on div "W:238 H:43 Click To Paste" at bounding box center [542, 427] width 201 height 26
drag, startPoint x: 538, startPoint y: 359, endPoint x: 1127, endPoint y: 408, distance: 590.7
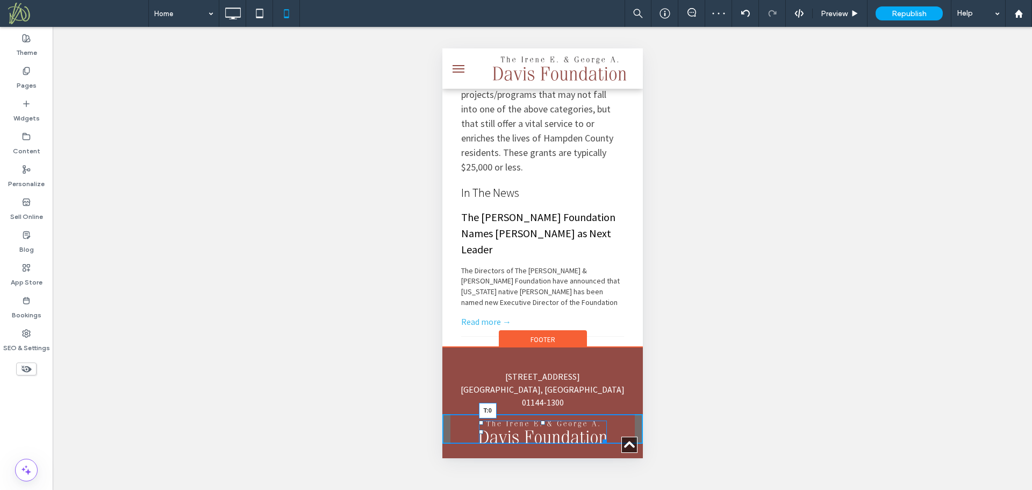
click at [540, 420] on div at bounding box center [542, 422] width 4 height 4
drag, startPoint x: 600, startPoint y: 371, endPoint x: 1011, endPoint y: 430, distance: 414.9
click at [597, 414] on div "W:284 H:51" at bounding box center [542, 425] width 128 height 23
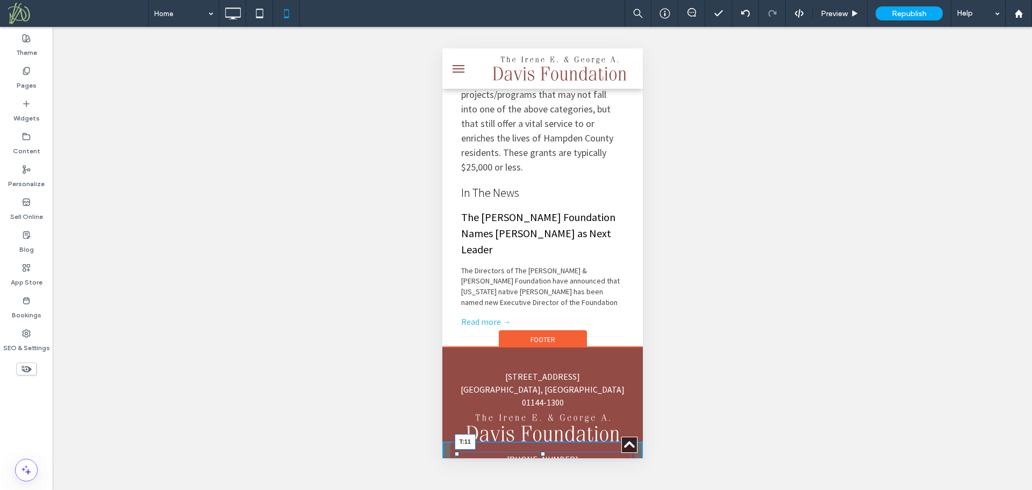
click at [540, 452] on div at bounding box center [542, 454] width 4 height 4
click at [540, 447] on div at bounding box center [542, 449] width 4 height 4
click at [540, 414] on div at bounding box center [542, 416] width 4 height 4
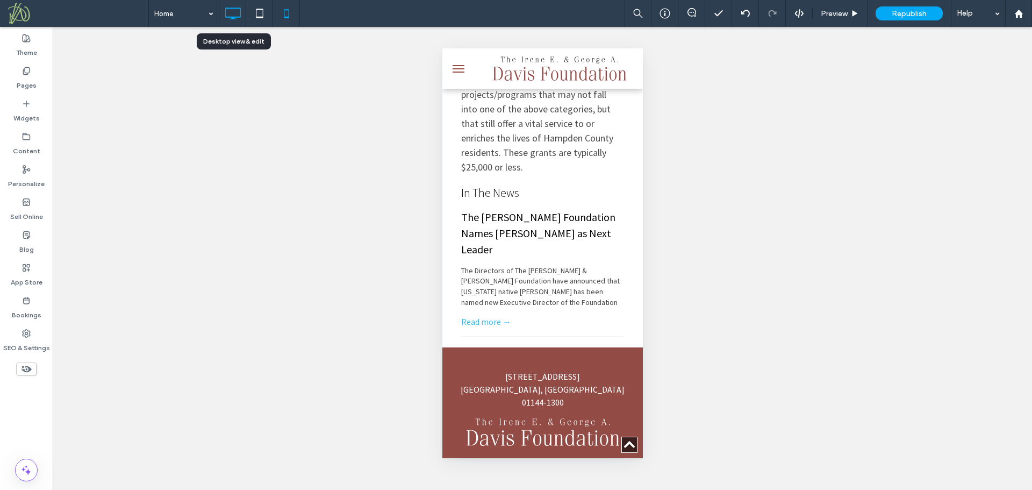
click at [232, 11] on icon at bounding box center [233, 14] width 22 height 22
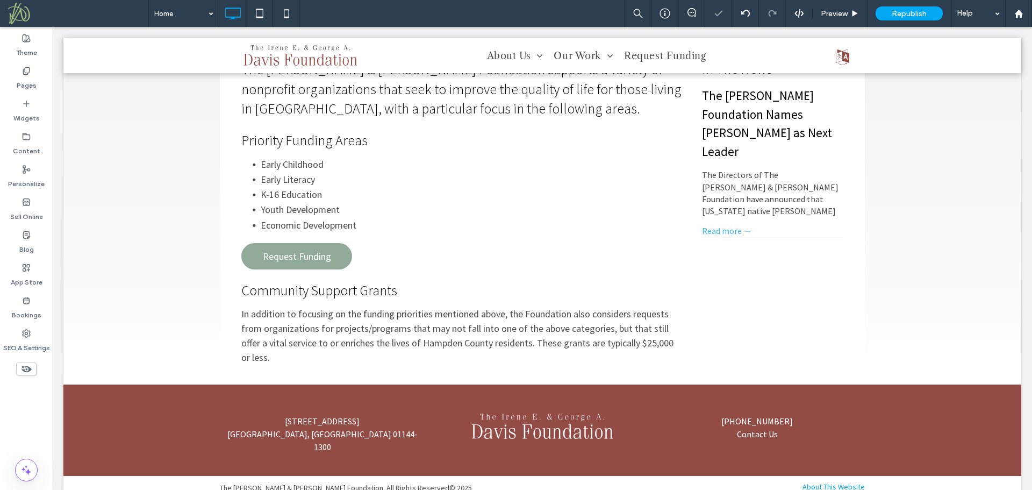
scroll to position [338, 0]
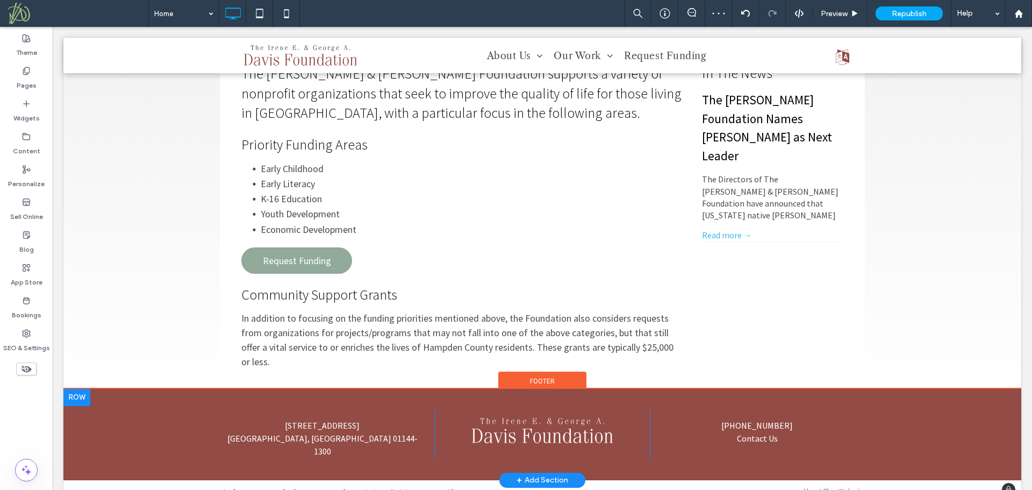
click at [622, 413] on div "Click To Paste" at bounding box center [542, 434] width 215 height 48
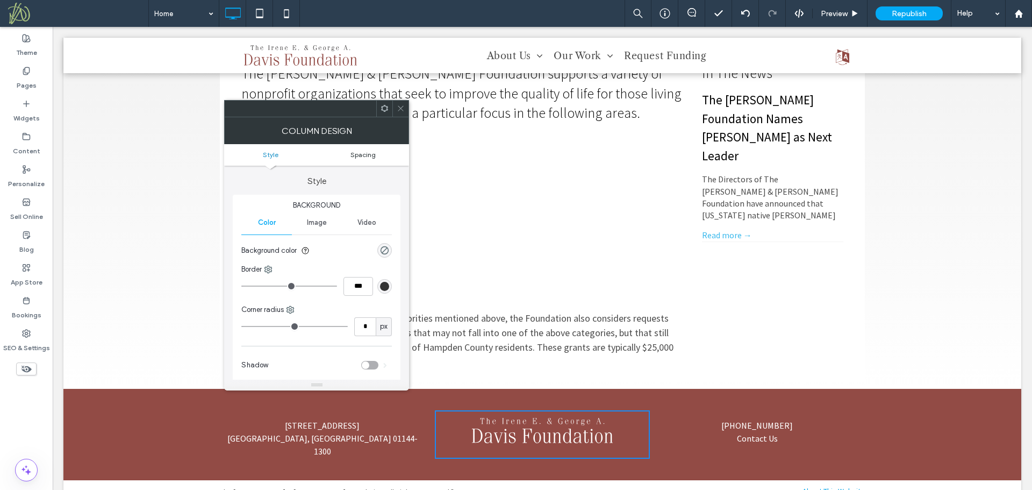
click at [354, 154] on span "Spacing" at bounding box center [363, 155] width 25 height 8
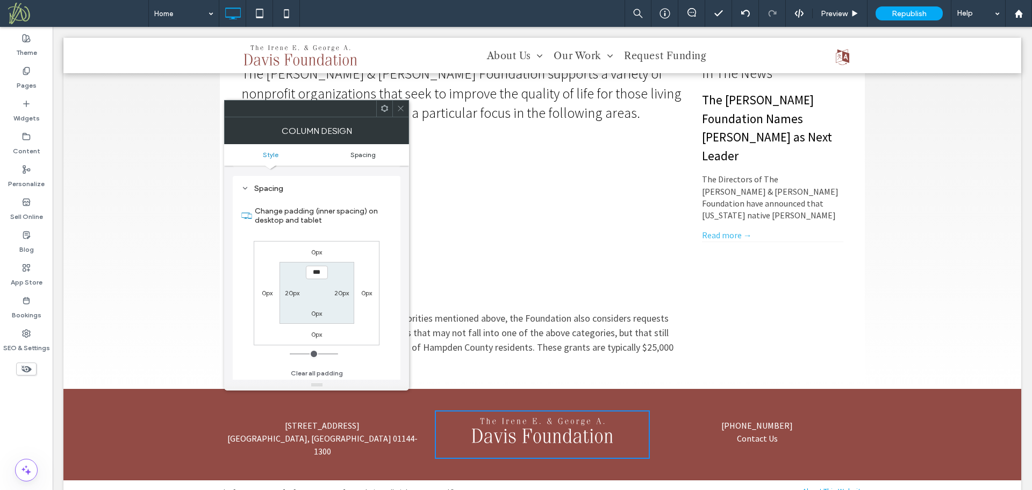
scroll to position [218, 0]
click at [297, 290] on label "20px" at bounding box center [292, 291] width 15 height 8
type input "**"
type input "*"
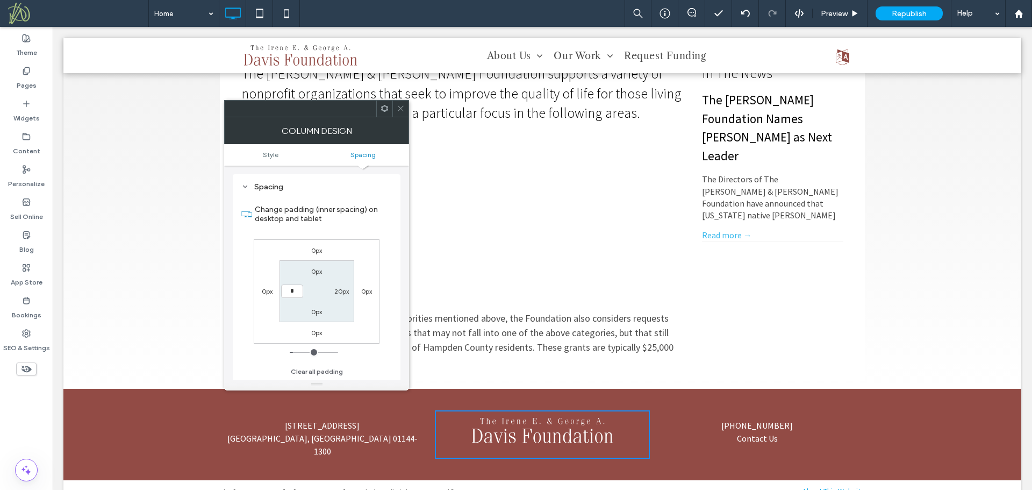
type input "***"
click at [344, 290] on label "20px" at bounding box center [341, 291] width 15 height 8
type input "**"
type input "*"
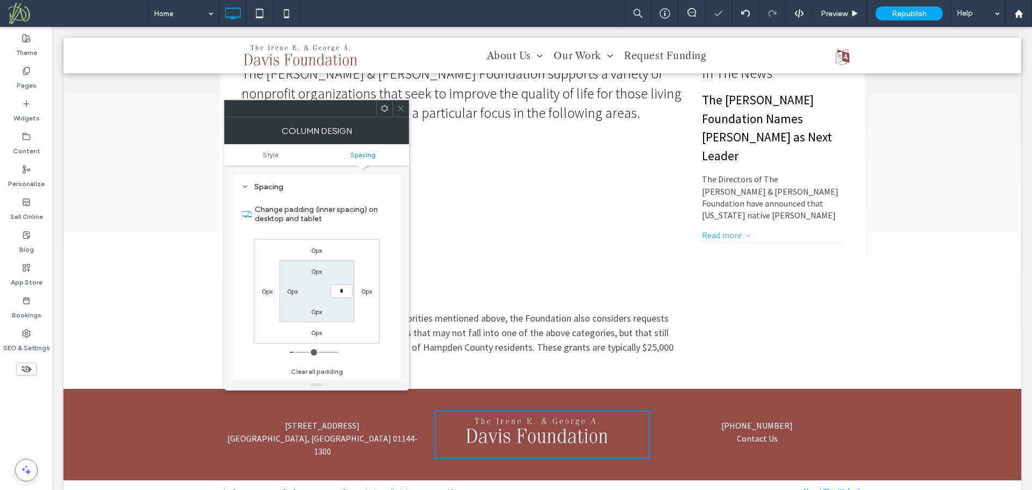
type input "***"
click at [351, 324] on div "0px 0px 0px 0px 0px *** 0px 0px" at bounding box center [317, 291] width 126 height 104
click at [399, 109] on icon at bounding box center [401, 108] width 8 height 8
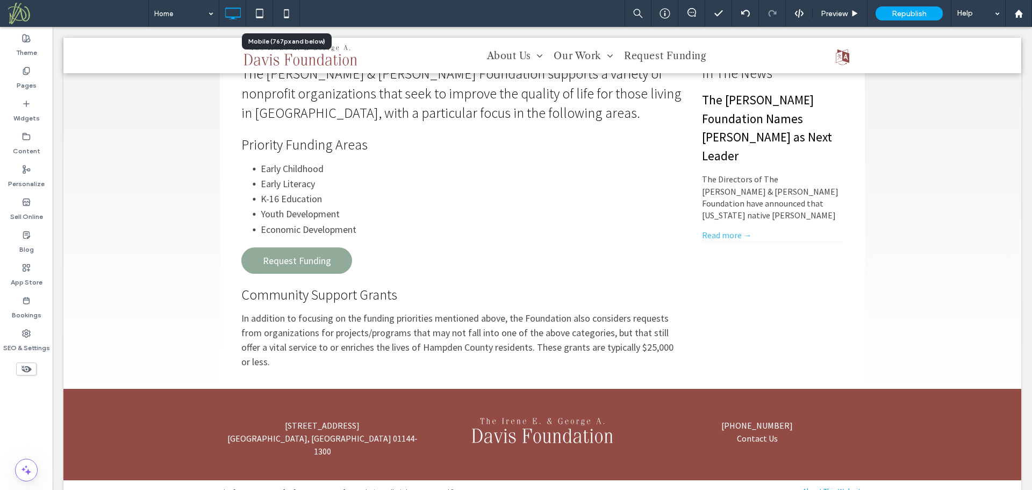
click at [284, 12] on icon at bounding box center [287, 14] width 22 height 22
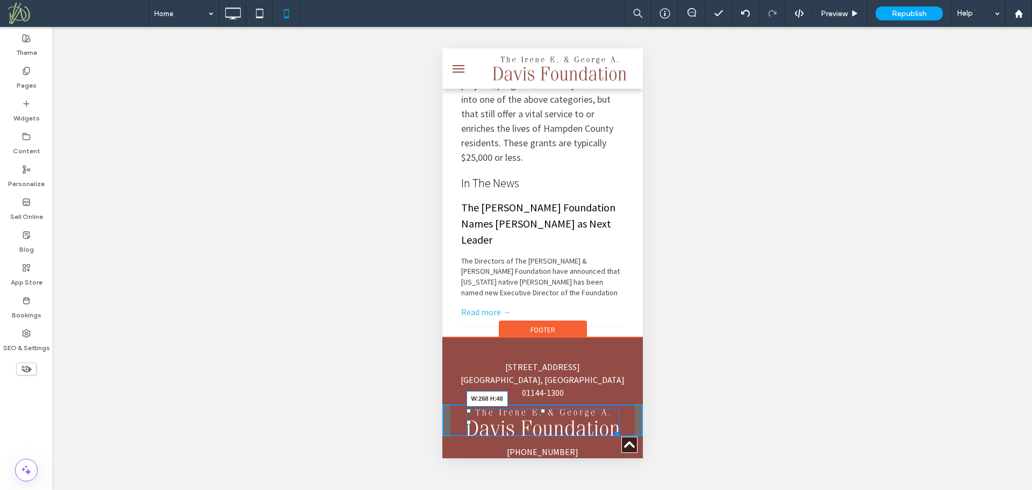
scroll to position [471, 0]
drag, startPoint x: 612, startPoint y: 371, endPoint x: 1035, endPoint y: 415, distance: 425.3
click at [611, 428] on div at bounding box center [615, 432] width 8 height 8
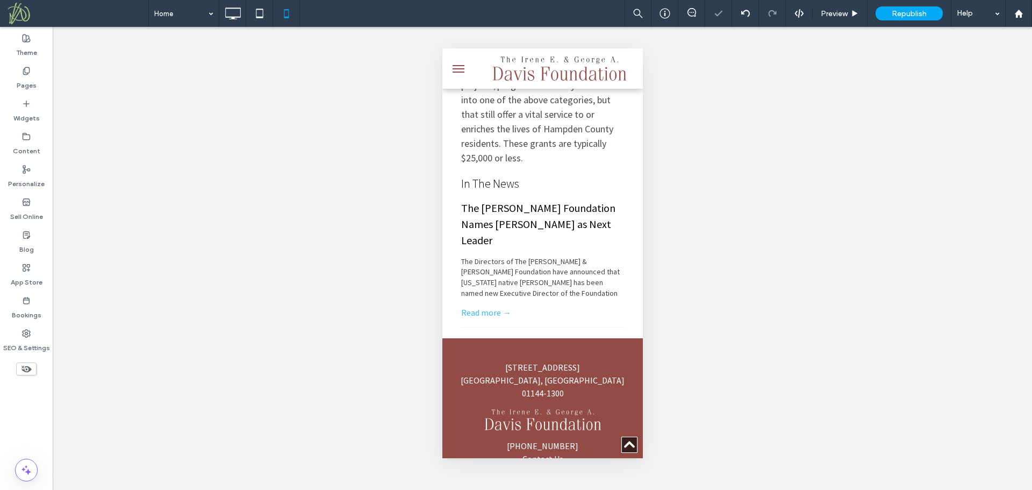
scroll to position [466, 0]
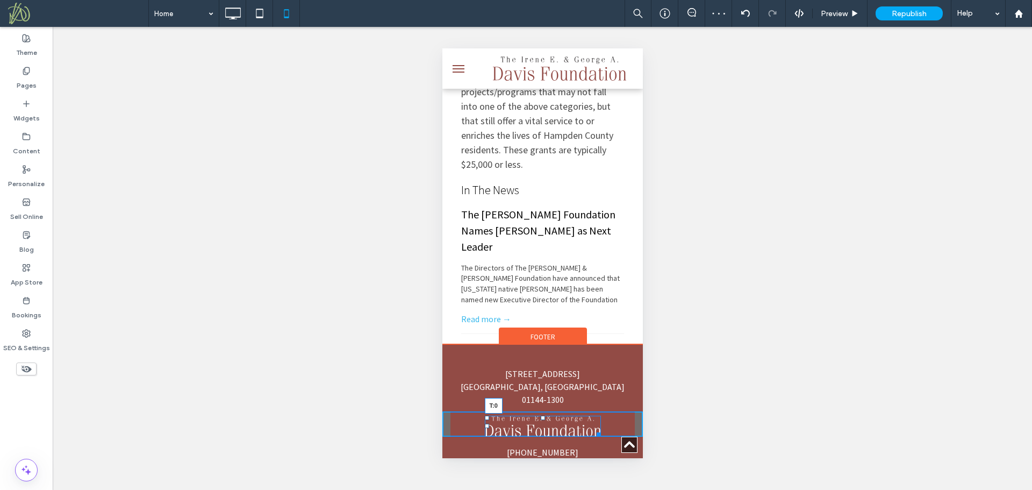
drag, startPoint x: 537, startPoint y: 354, endPoint x: 989, endPoint y: 402, distance: 454.6
click at [540, 416] on div at bounding box center [542, 418] width 4 height 4
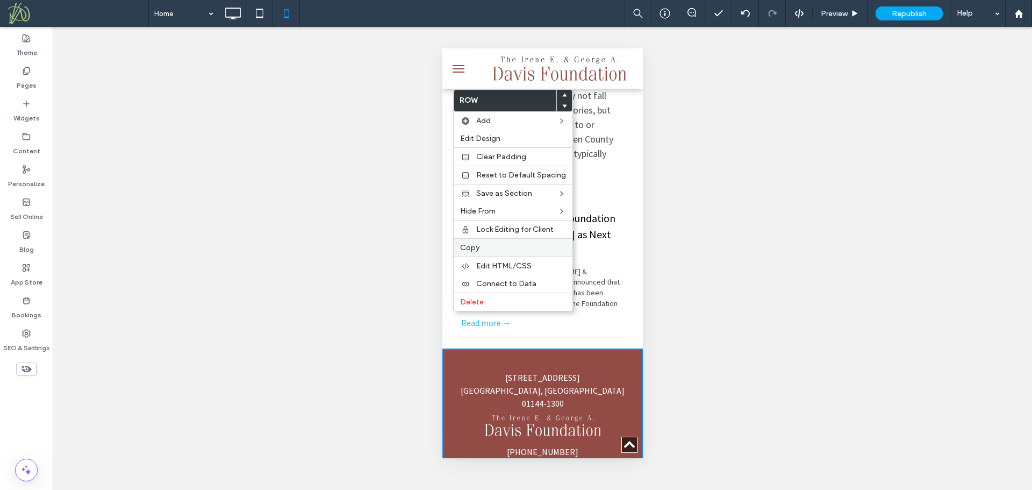
click at [498, 248] on label "Copy" at bounding box center [513, 247] width 106 height 9
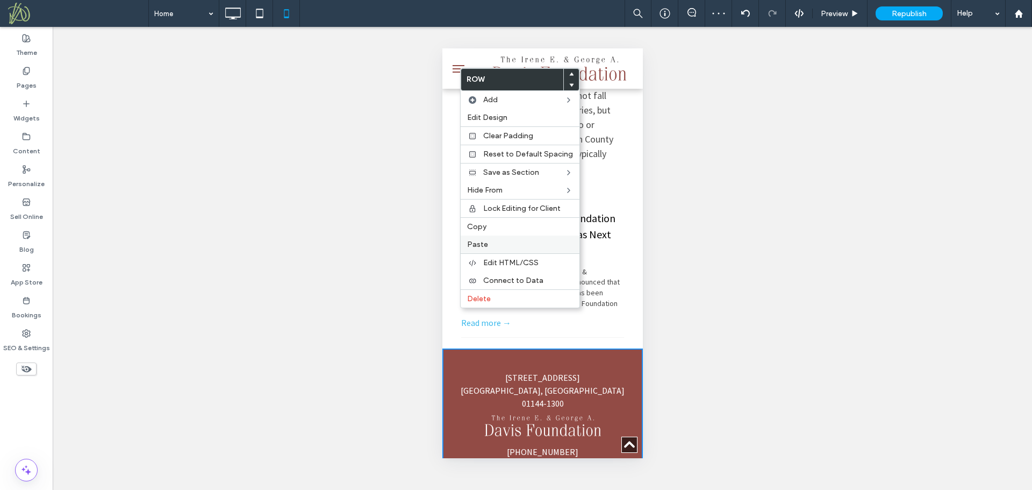
click at [485, 241] on span "Paste" at bounding box center [477, 244] width 21 height 9
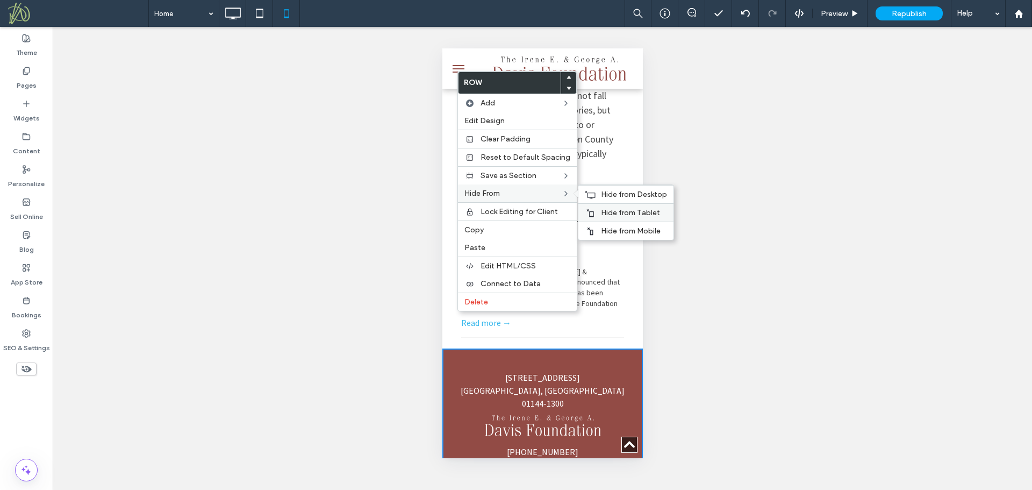
click at [624, 211] on span "Hide from Tablet" at bounding box center [630, 212] width 59 height 9
click at [624, 195] on span "Hide from Desktop" at bounding box center [634, 194] width 66 height 9
click at [606, 436] on div "(413) 734-8336 Contact Us Click To Paste Click To Paste" at bounding box center [542, 456] width 201 height 40
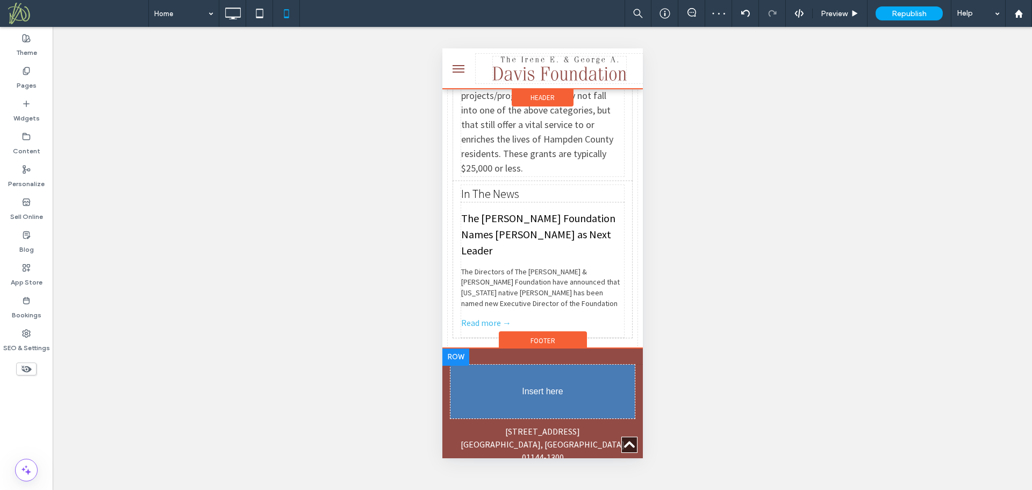
drag, startPoint x: 527, startPoint y: 364, endPoint x: 973, endPoint y: 389, distance: 446.3
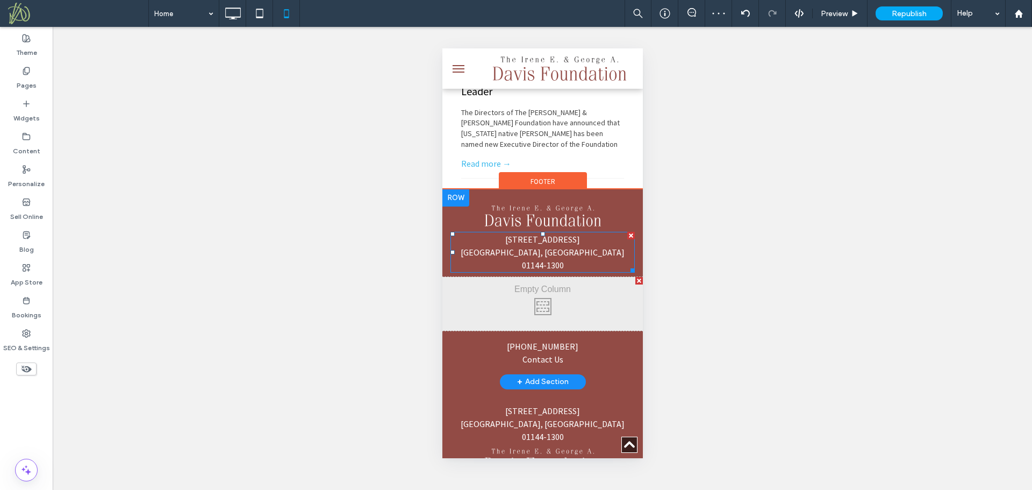
scroll to position [623, 0]
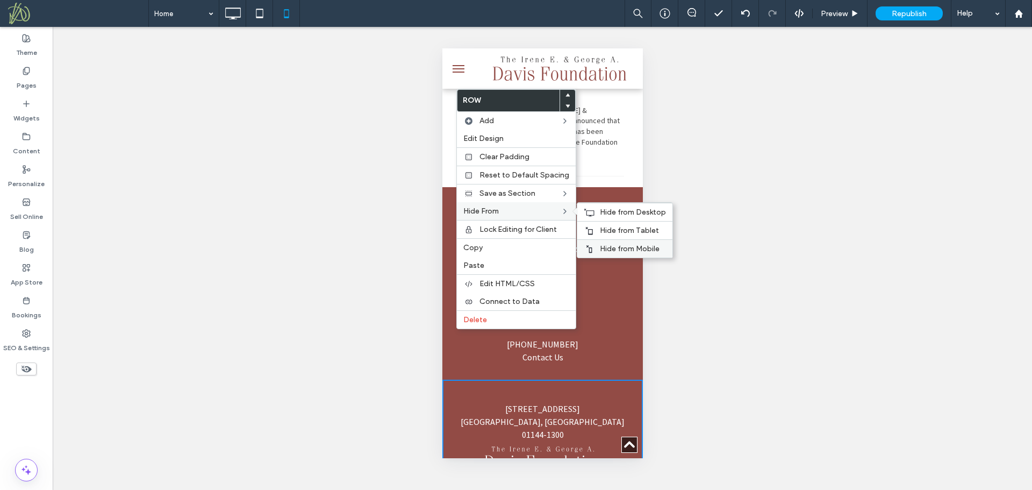
click at [619, 244] on span "Hide from Mobile" at bounding box center [630, 248] width 60 height 9
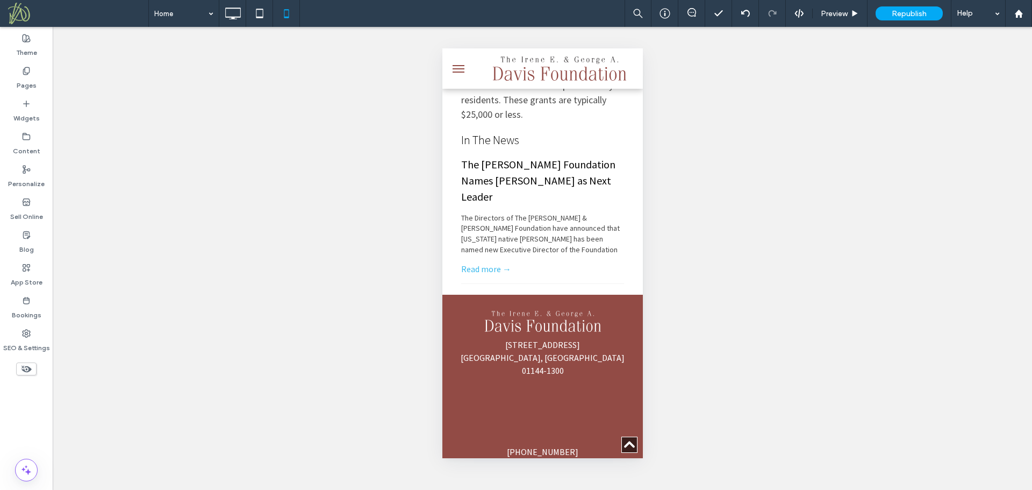
click at [635, 382] on div at bounding box center [639, 386] width 8 height 8
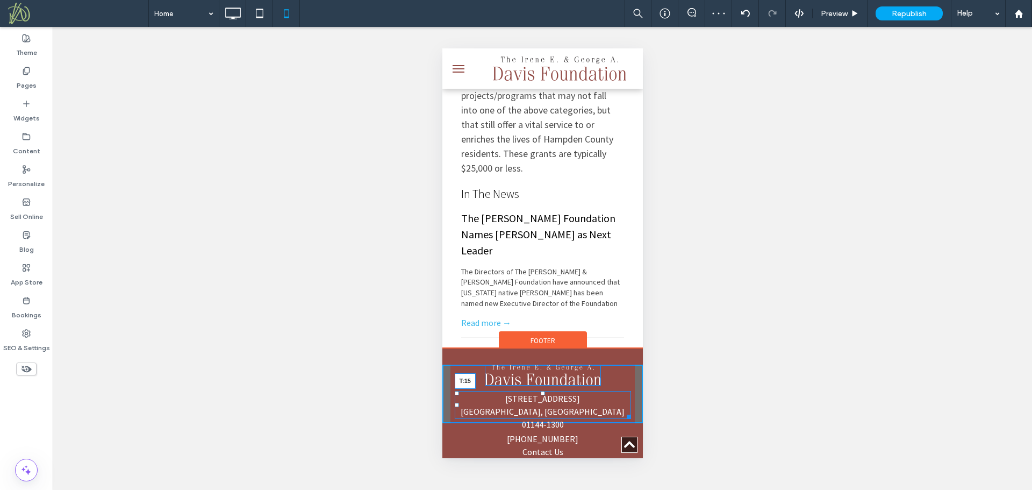
scroll to position [462, 0]
drag, startPoint x: 537, startPoint y: 343, endPoint x: 1003, endPoint y: 392, distance: 468.7
click at [540, 390] on div at bounding box center [542, 392] width 4 height 4
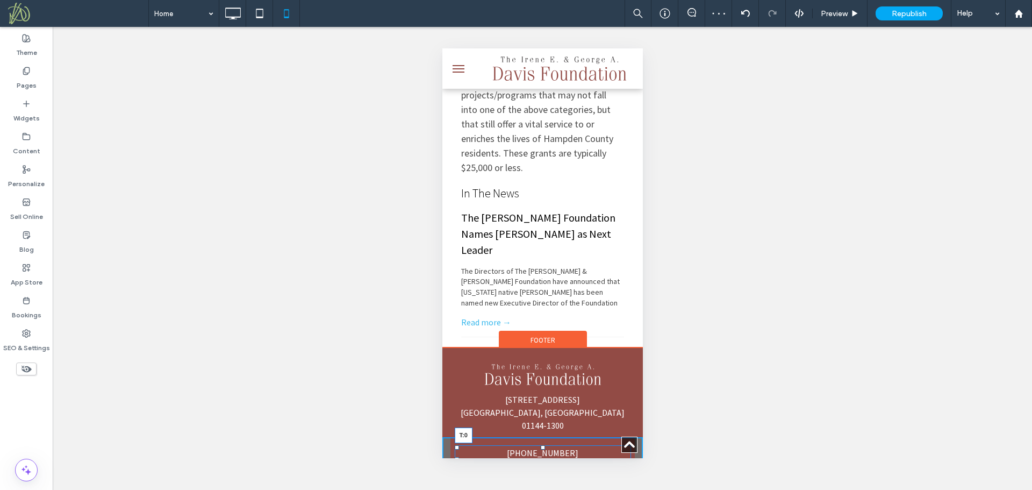
drag, startPoint x: 537, startPoint y: 385, endPoint x: 537, endPoint y: 379, distance: 6.5
click at [540, 445] on div at bounding box center [542, 447] width 4 height 4
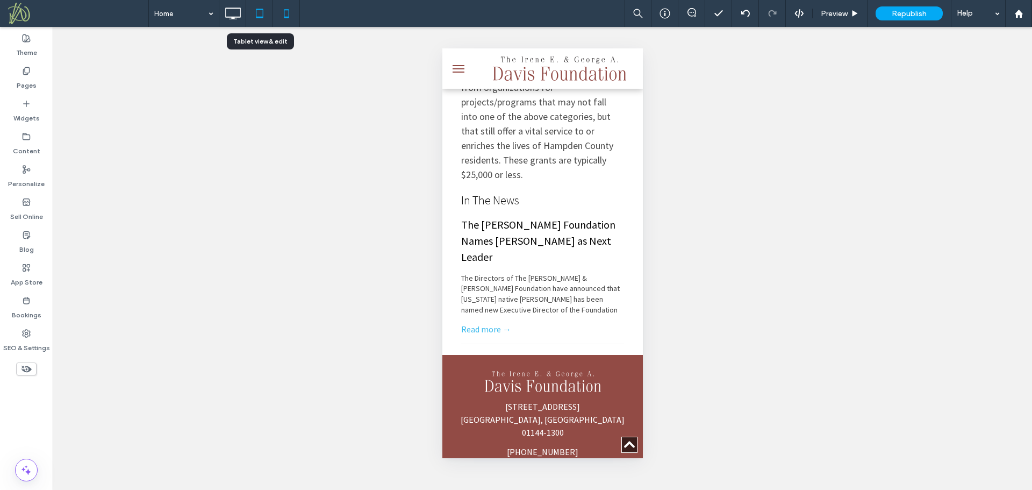
click at [260, 17] on use at bounding box center [259, 13] width 7 height 9
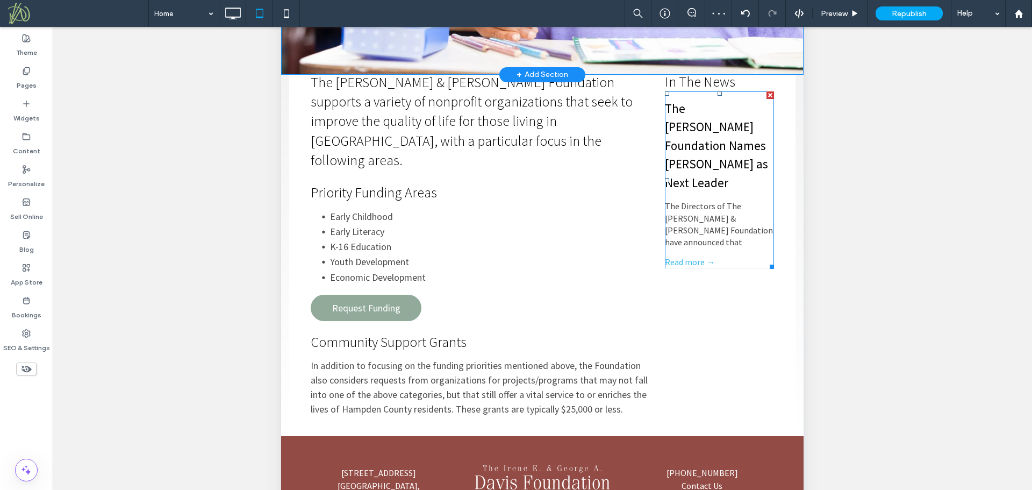
scroll to position [260, 0]
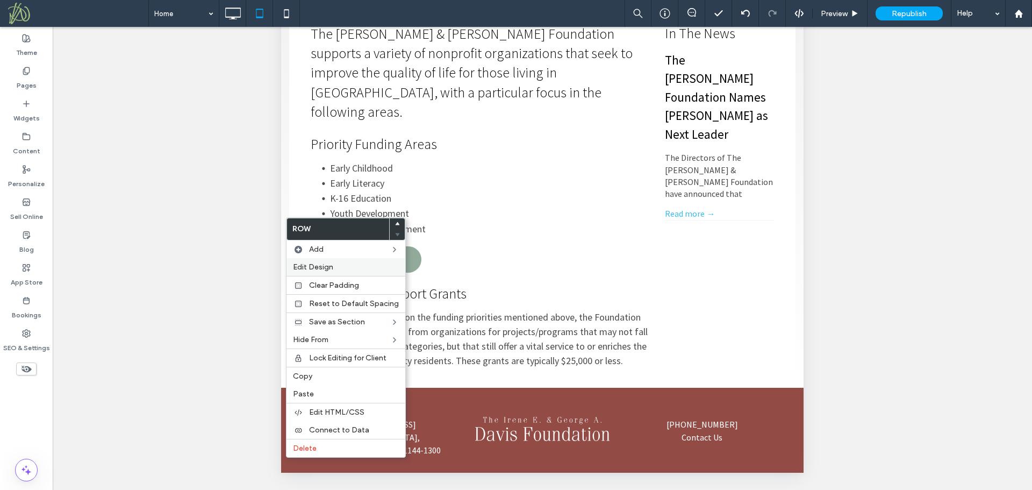
click at [319, 271] on span "Edit Design" at bounding box center [313, 266] width 40 height 9
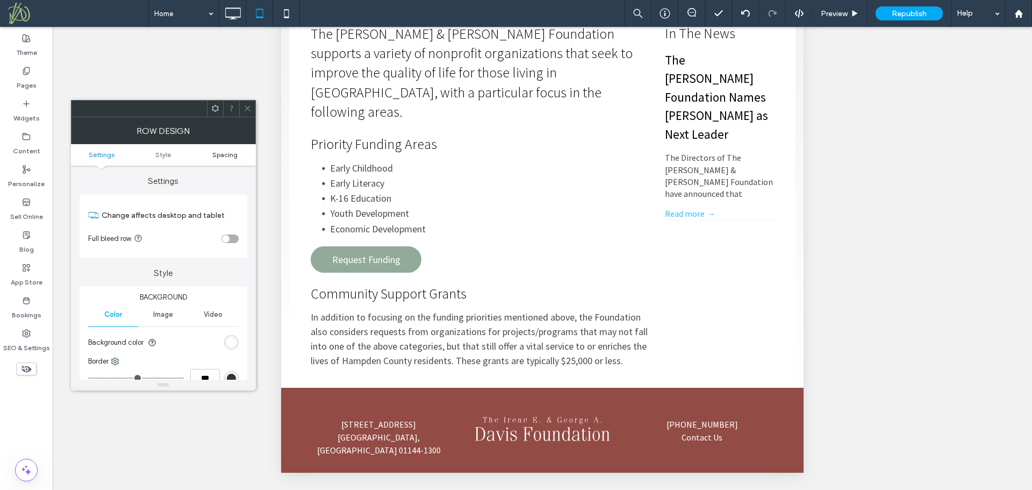
click at [230, 155] on span "Spacing" at bounding box center [224, 155] width 25 height 8
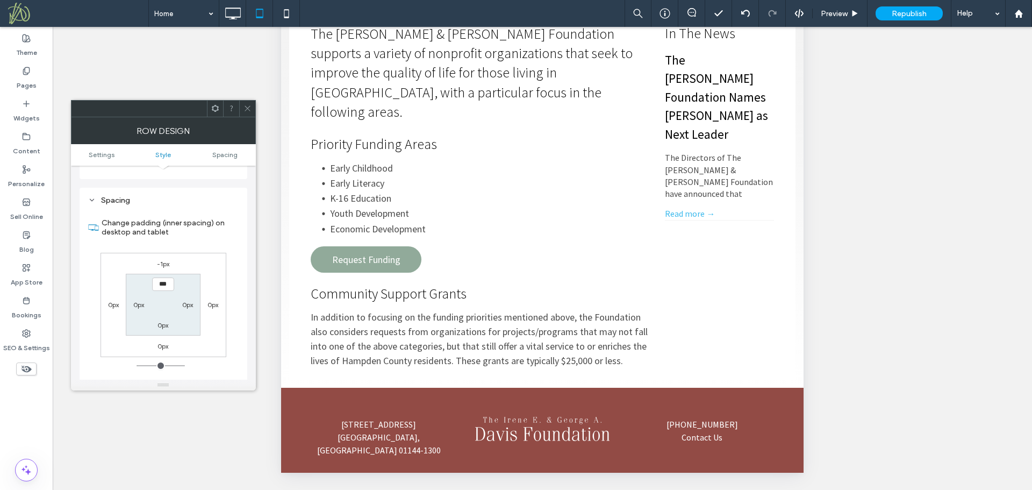
scroll to position [270, 0]
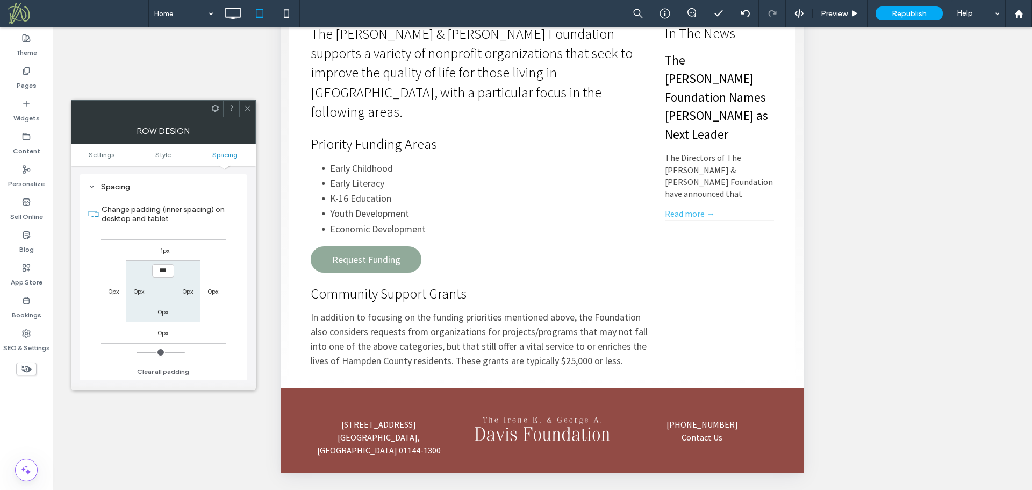
click at [137, 292] on label "0px" at bounding box center [138, 291] width 11 height 8
type input "**"
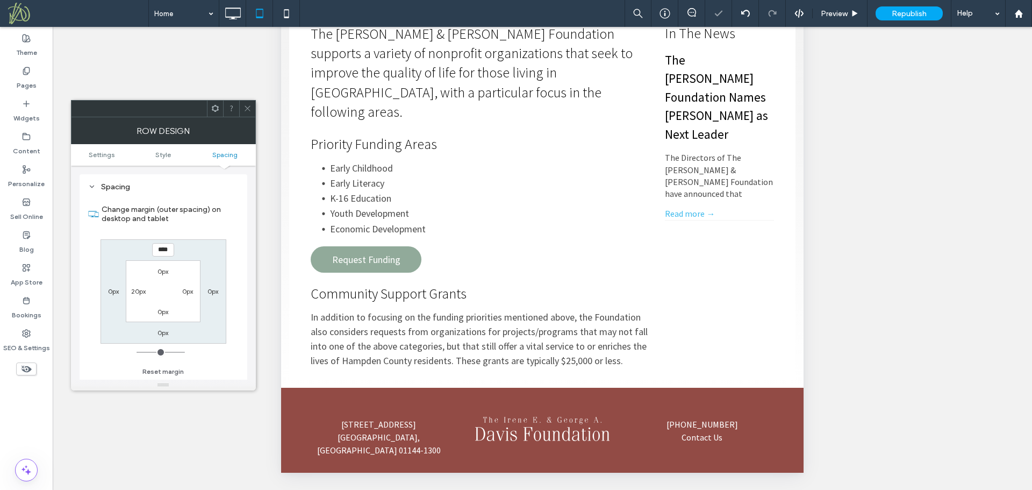
type input "*"
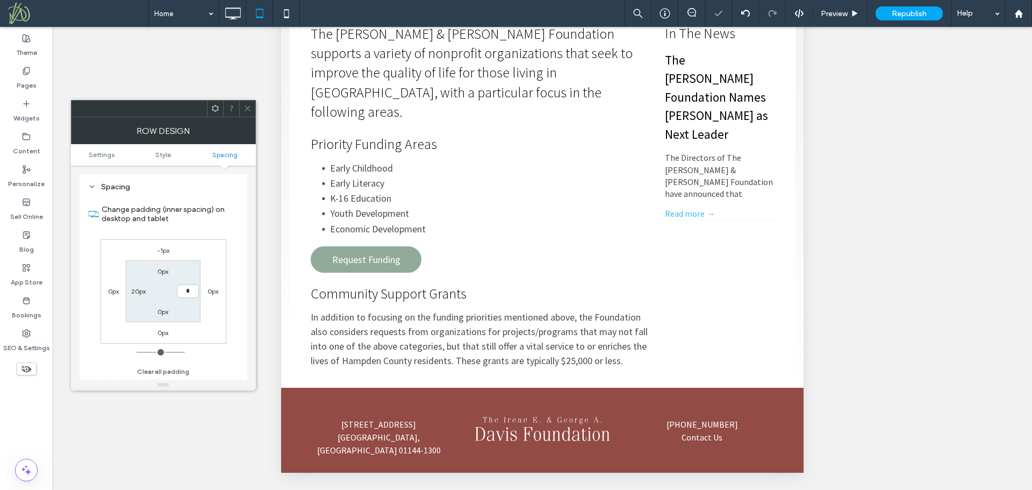
type input "**"
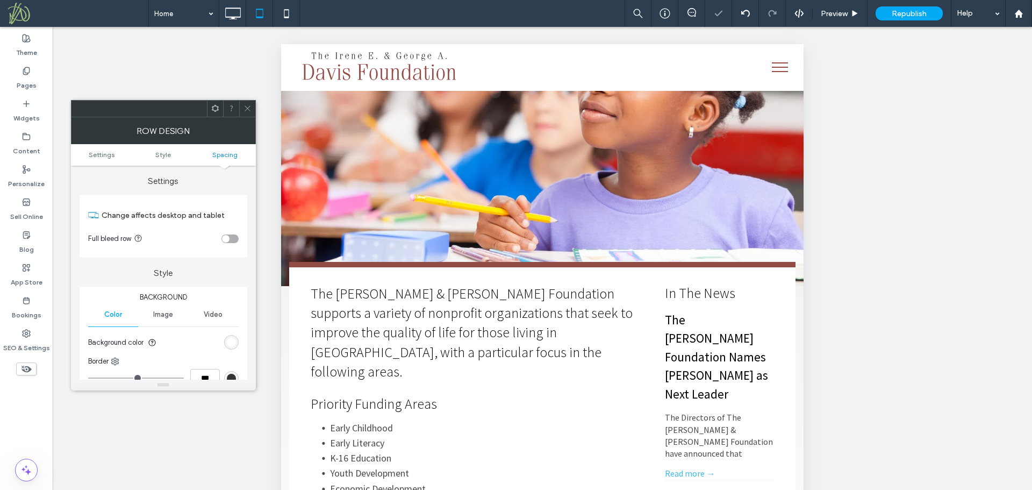
scroll to position [270, 0]
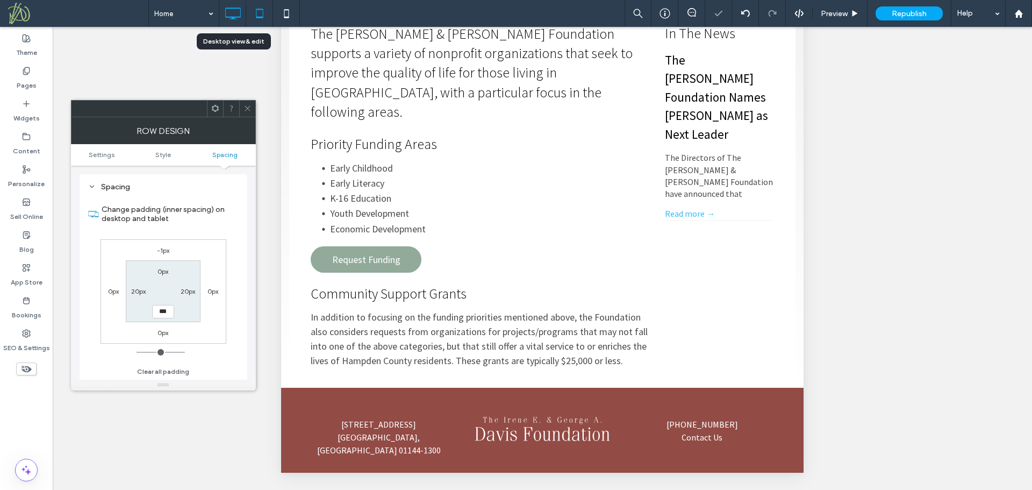
click at [242, 12] on icon at bounding box center [233, 14] width 22 height 22
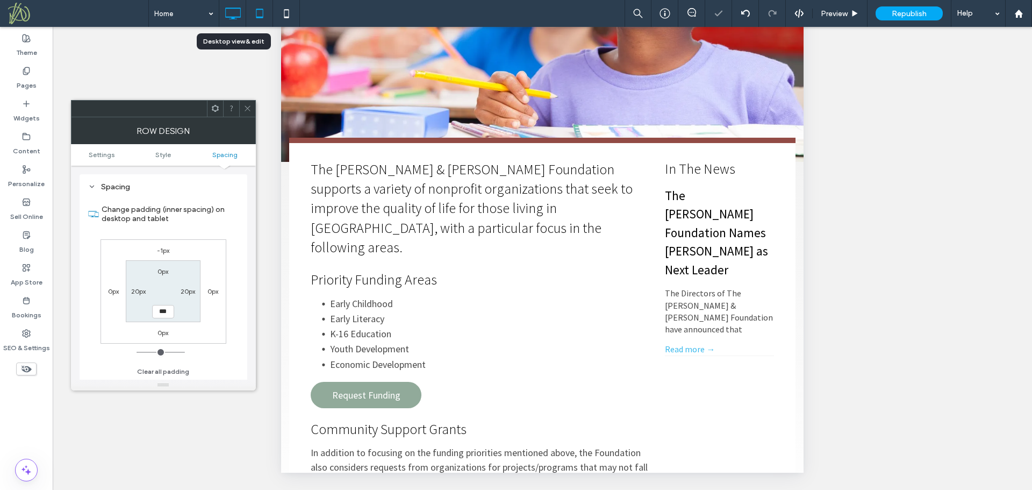
scroll to position [0, 0]
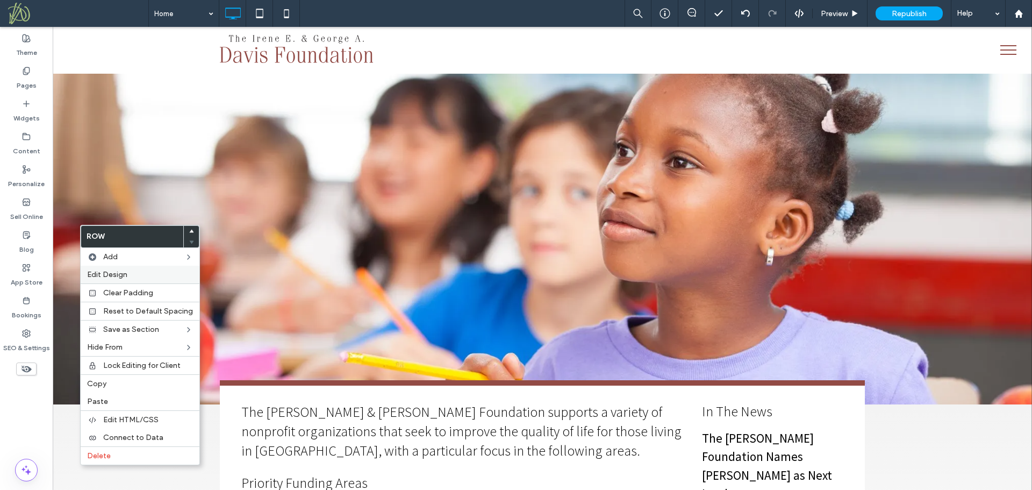
click at [93, 271] on span "Edit Design" at bounding box center [107, 274] width 40 height 9
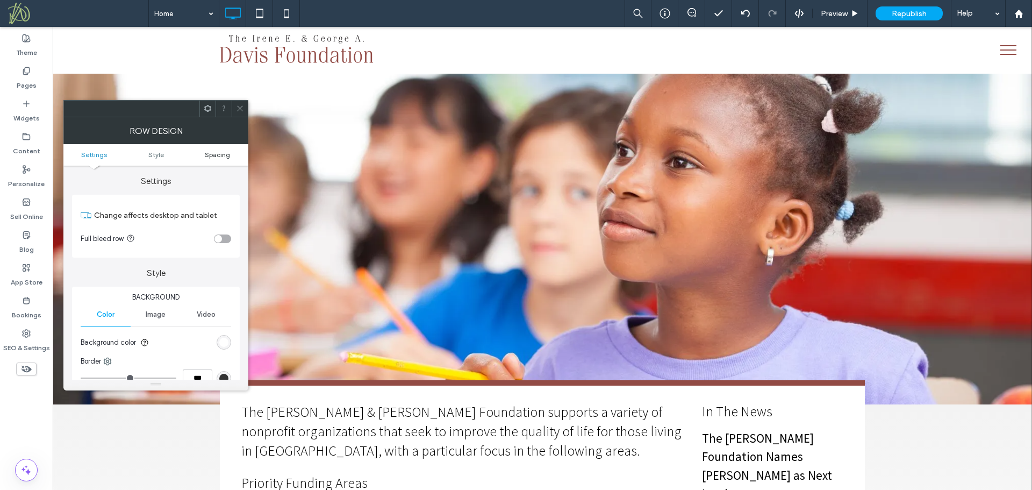
click at [225, 156] on span "Spacing" at bounding box center [217, 155] width 25 height 8
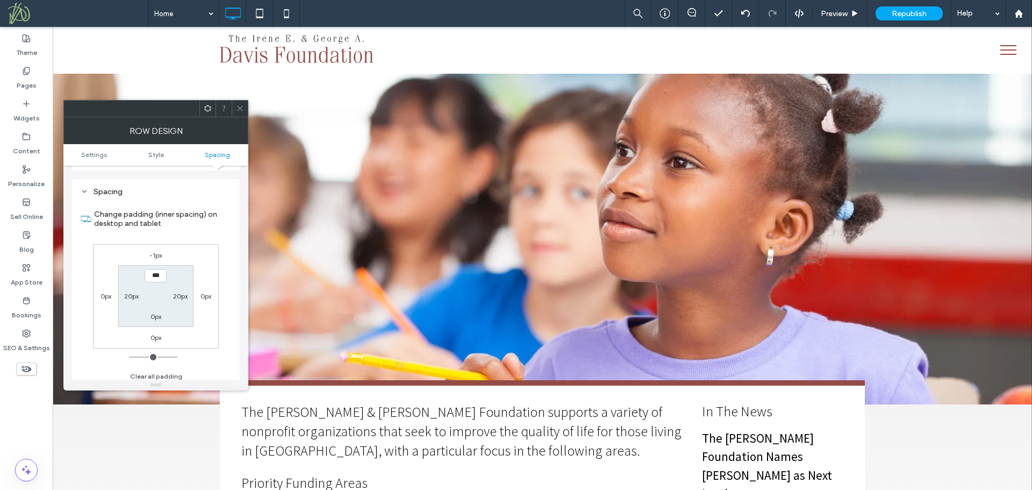
scroll to position [270, 0]
click at [244, 108] on icon at bounding box center [240, 108] width 8 height 8
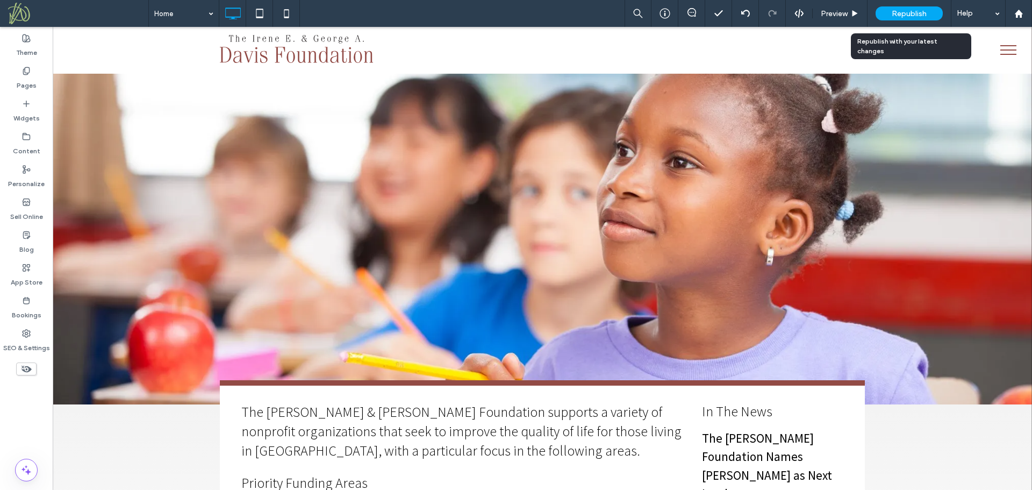
click at [923, 9] on span "Republish" at bounding box center [909, 13] width 35 height 9
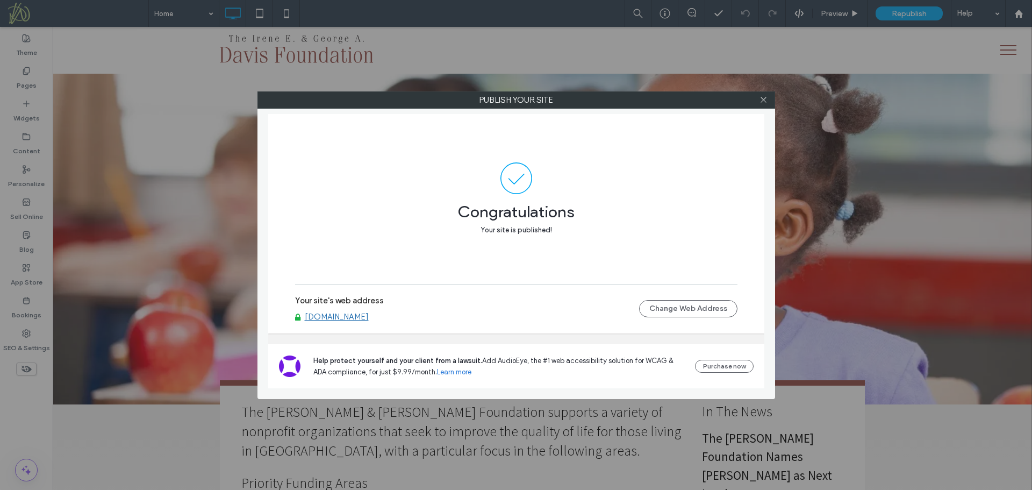
click at [347, 313] on link "[DOMAIN_NAME]" at bounding box center [337, 317] width 64 height 10
click at [761, 102] on icon at bounding box center [764, 100] width 8 height 8
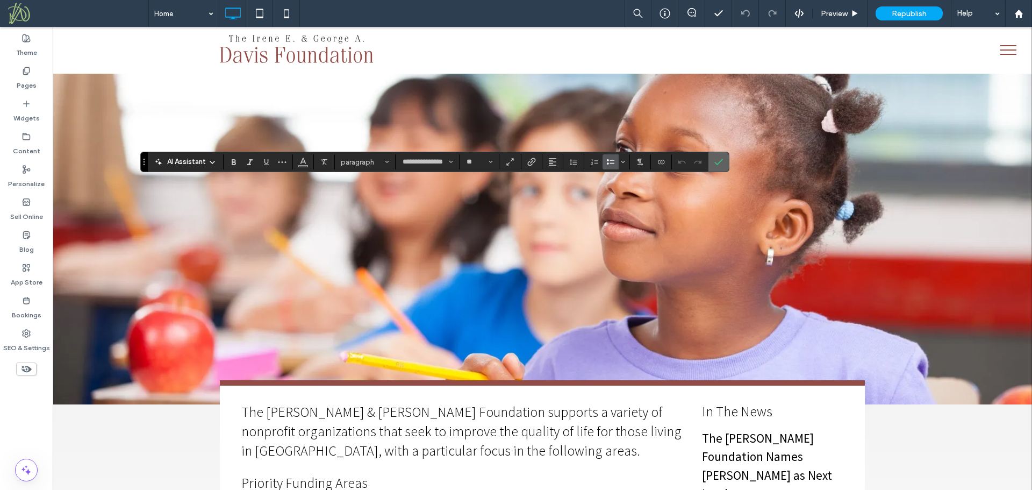
click at [718, 163] on use "Confirm" at bounding box center [719, 162] width 9 height 6
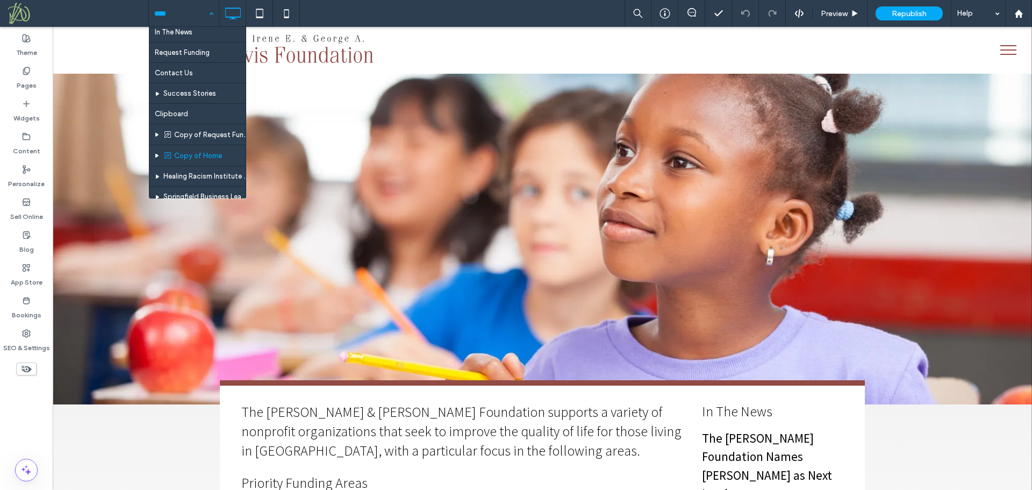
scroll to position [108, 0]
click at [33, 80] on label "Pages" at bounding box center [27, 82] width 20 height 15
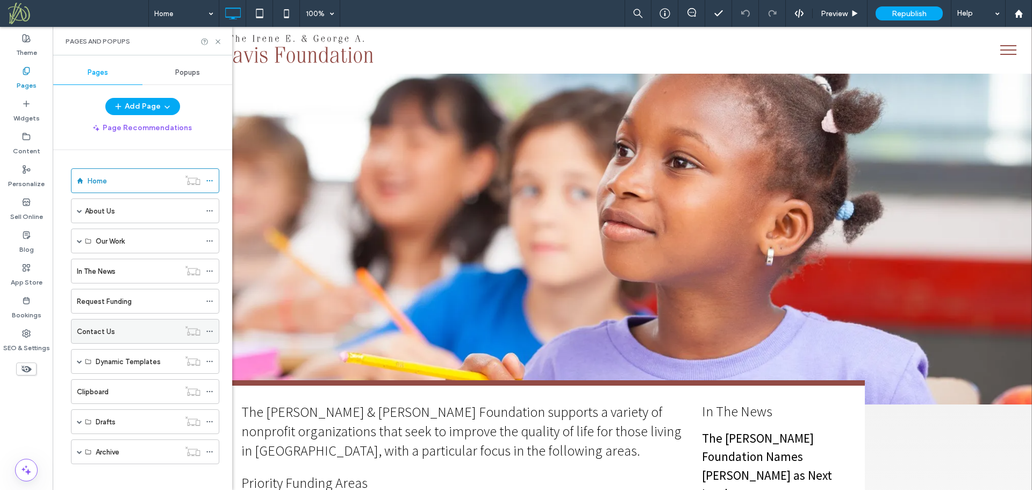
scroll to position [6, 0]
click at [90, 296] on label "Request Funding" at bounding box center [104, 294] width 55 height 19
click at [218, 38] on icon at bounding box center [218, 42] width 8 height 8
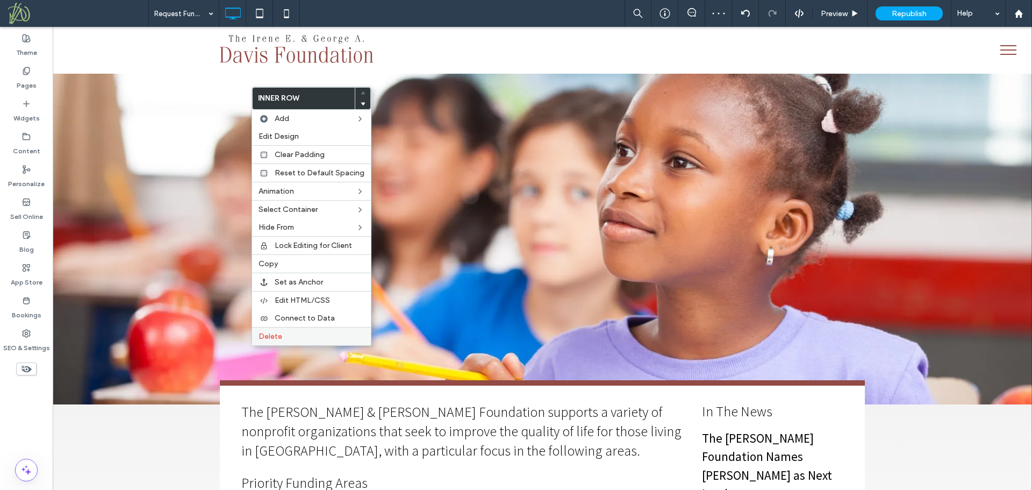
click at [263, 330] on div "Delete" at bounding box center [311, 336] width 119 height 18
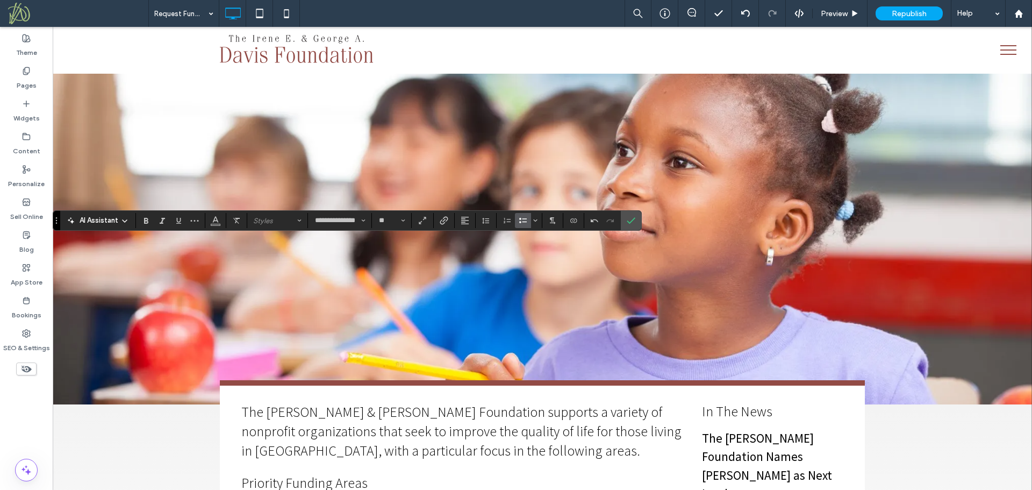
click at [521, 219] on use "Bulleted List" at bounding box center [523, 220] width 8 height 5
click at [633, 220] on use "Confirm" at bounding box center [631, 221] width 9 height 6
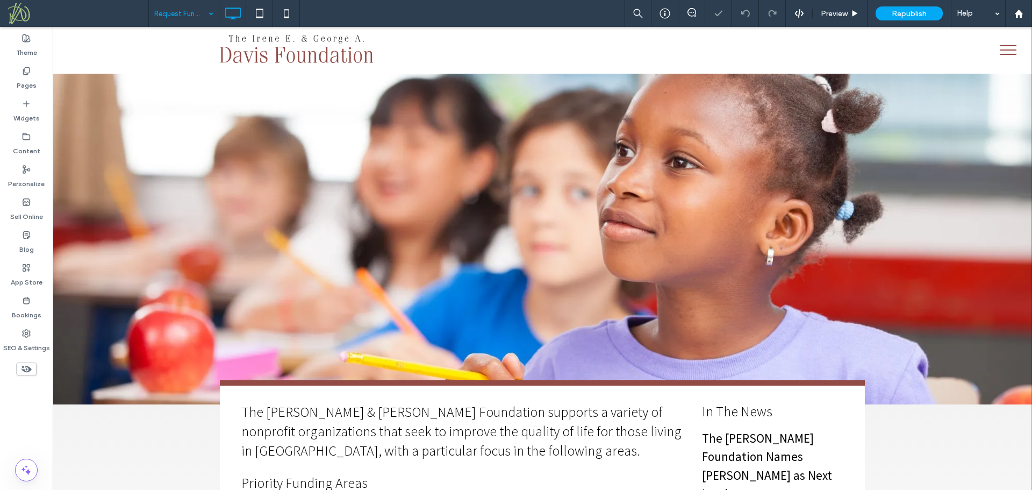
type input "**********"
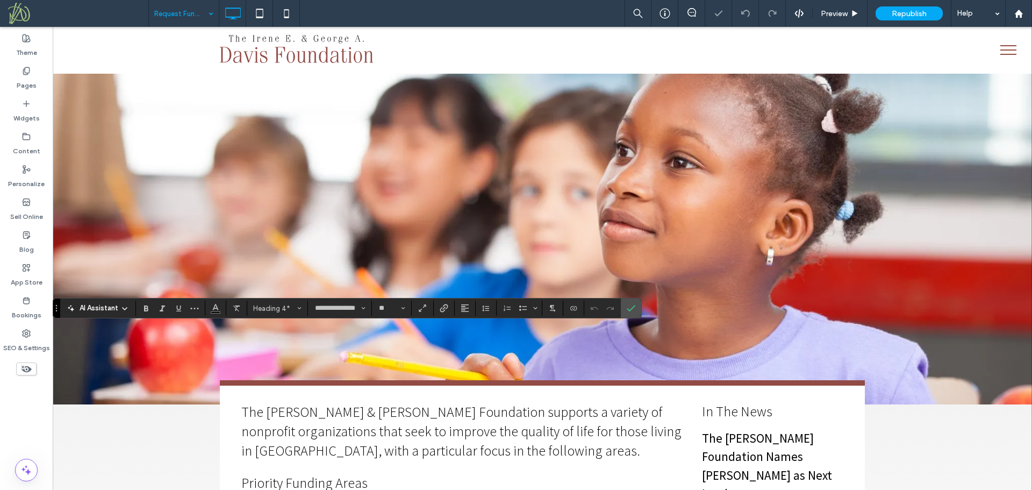
type input "**"
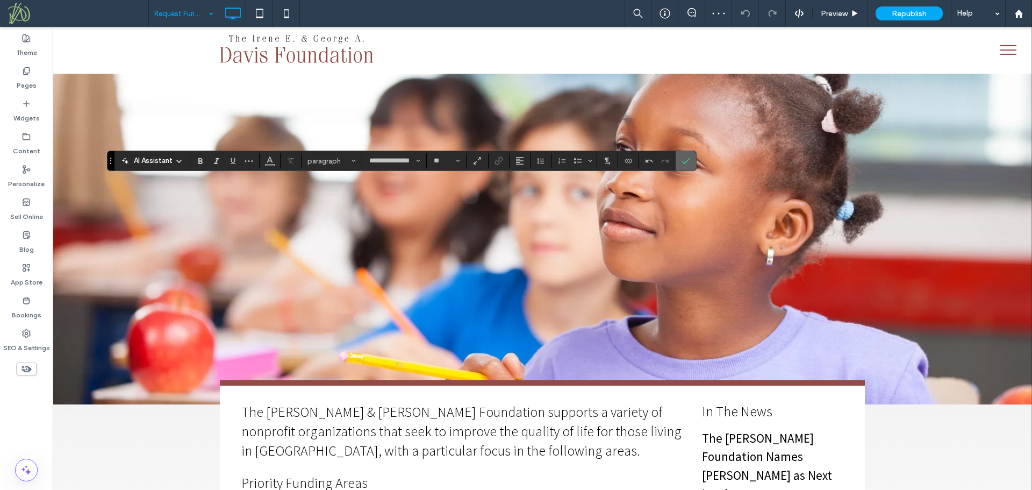
click at [690, 162] on icon "Confirm" at bounding box center [686, 160] width 9 height 9
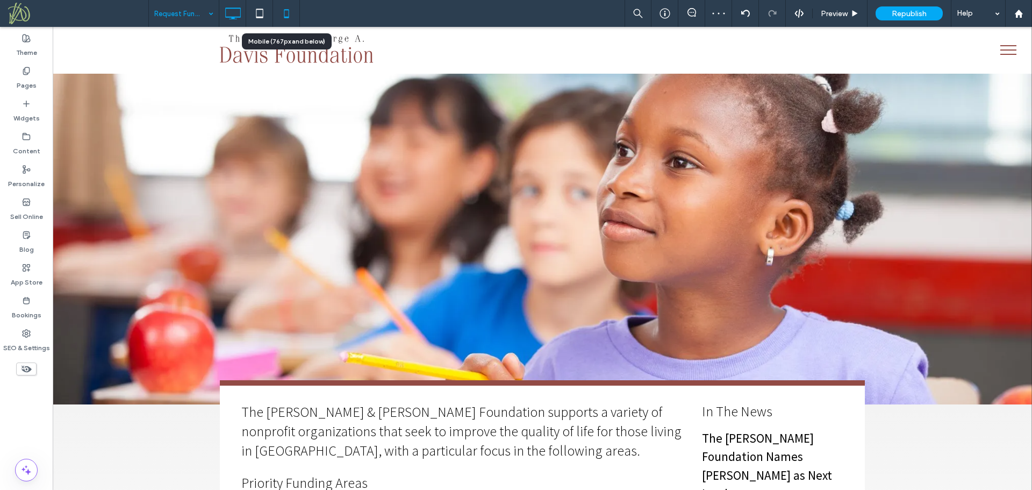
click at [286, 15] on icon at bounding box center [287, 14] width 22 height 22
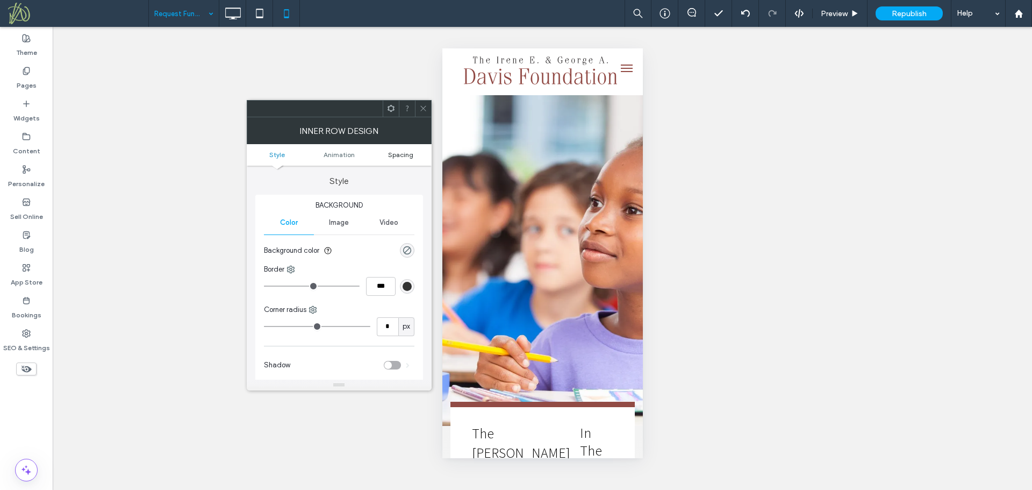
click at [406, 154] on span "Spacing" at bounding box center [400, 155] width 25 height 8
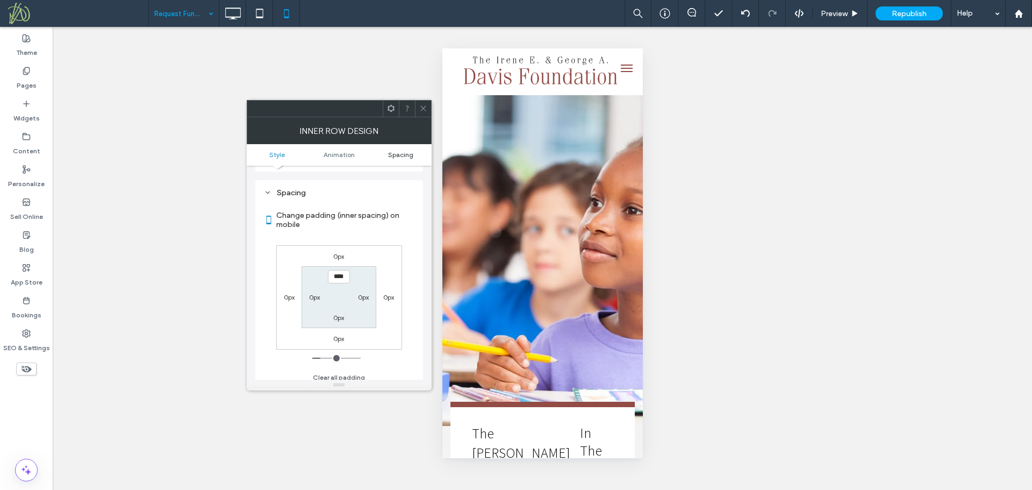
scroll to position [252, 0]
type input "***"
type input "*"
click at [422, 108] on icon at bounding box center [423, 108] width 8 height 8
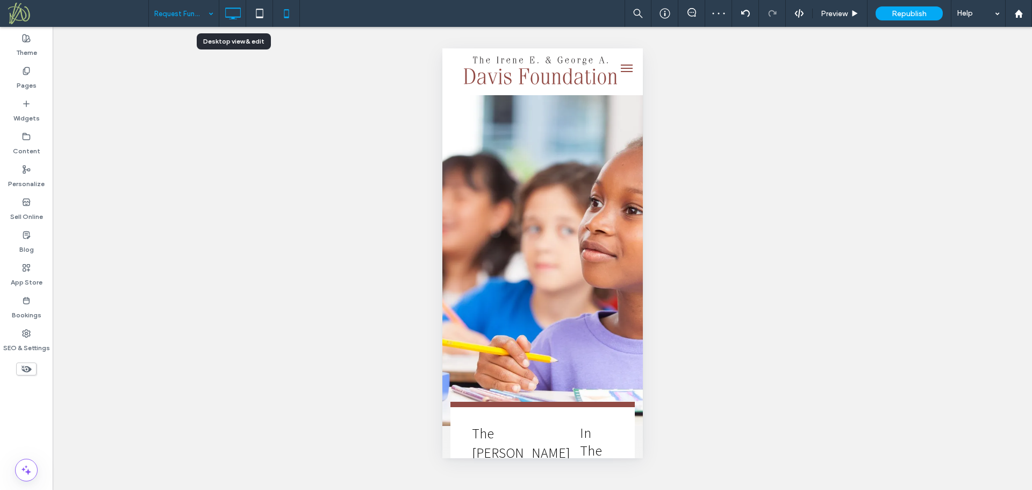
click at [237, 13] on icon at bounding box center [233, 14] width 22 height 22
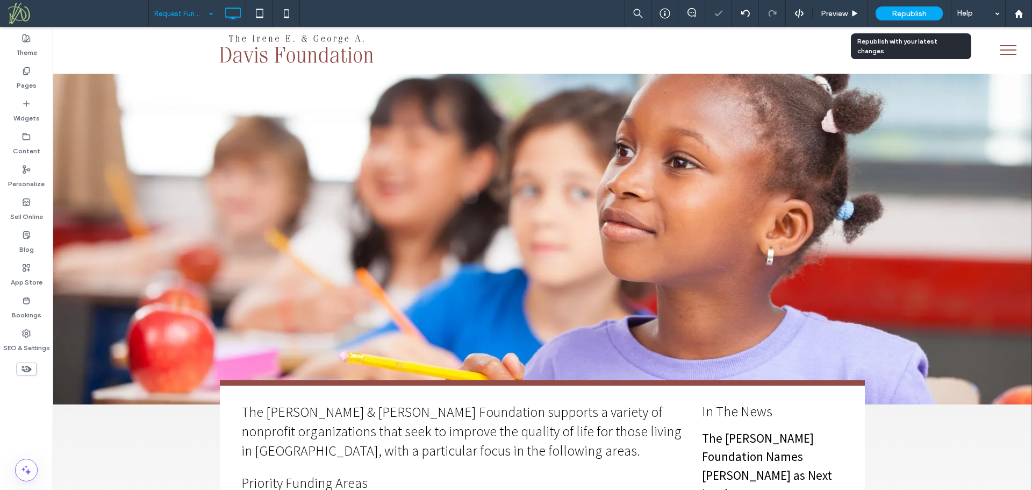
click at [904, 12] on span "Republish" at bounding box center [909, 13] width 35 height 9
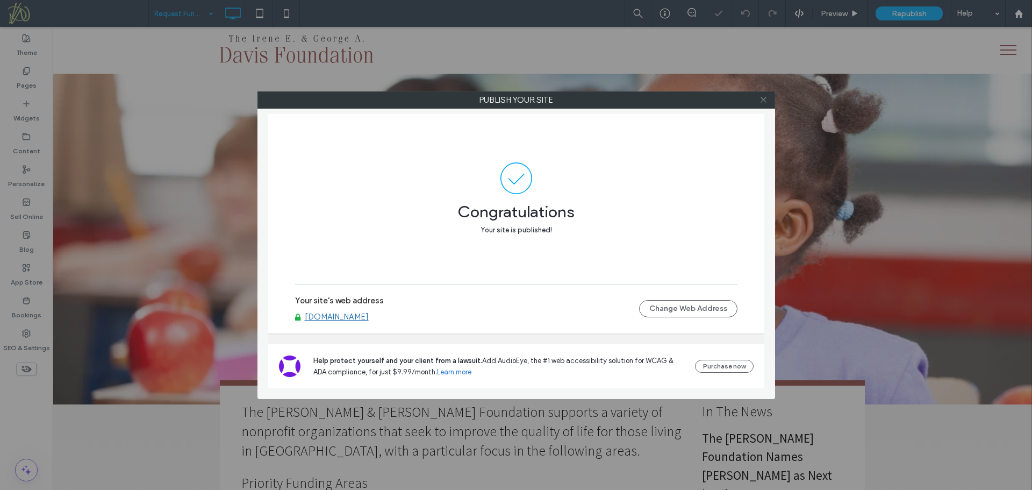
click at [764, 99] on icon at bounding box center [764, 100] width 8 height 8
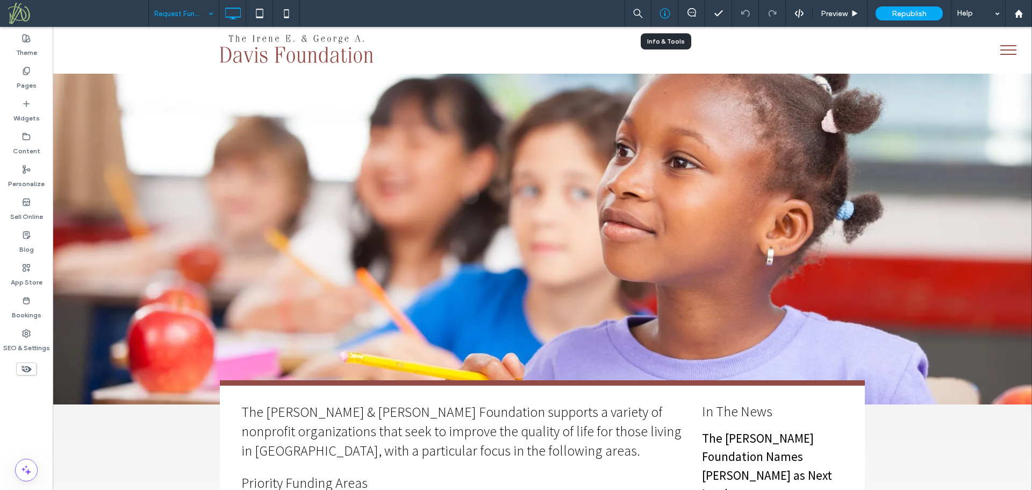
click at [666, 13] on icon at bounding box center [665, 13] width 11 height 11
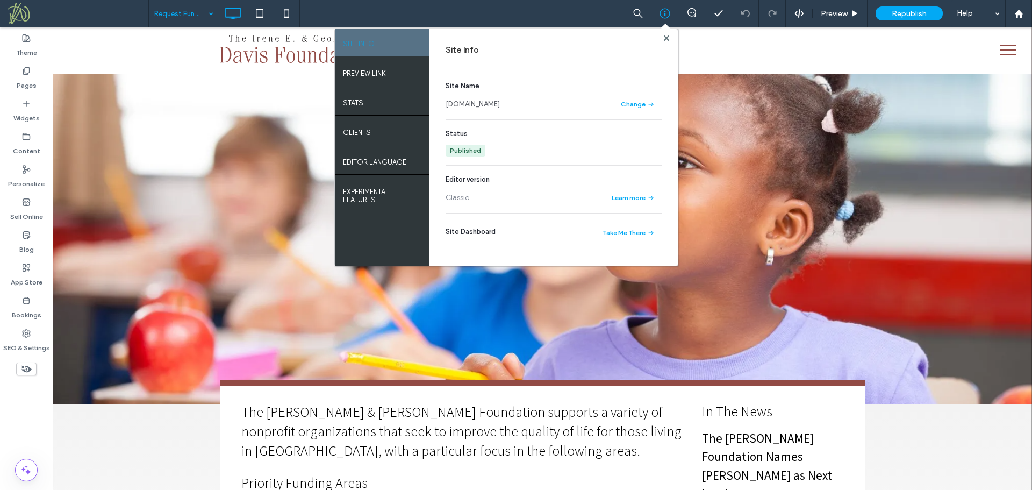
click at [473, 103] on link "www.davisfdn.org" at bounding box center [473, 104] width 54 height 11
click at [1020, 16] on use at bounding box center [1018, 13] width 8 height 8
